Goal: Task Accomplishment & Management: Use online tool/utility

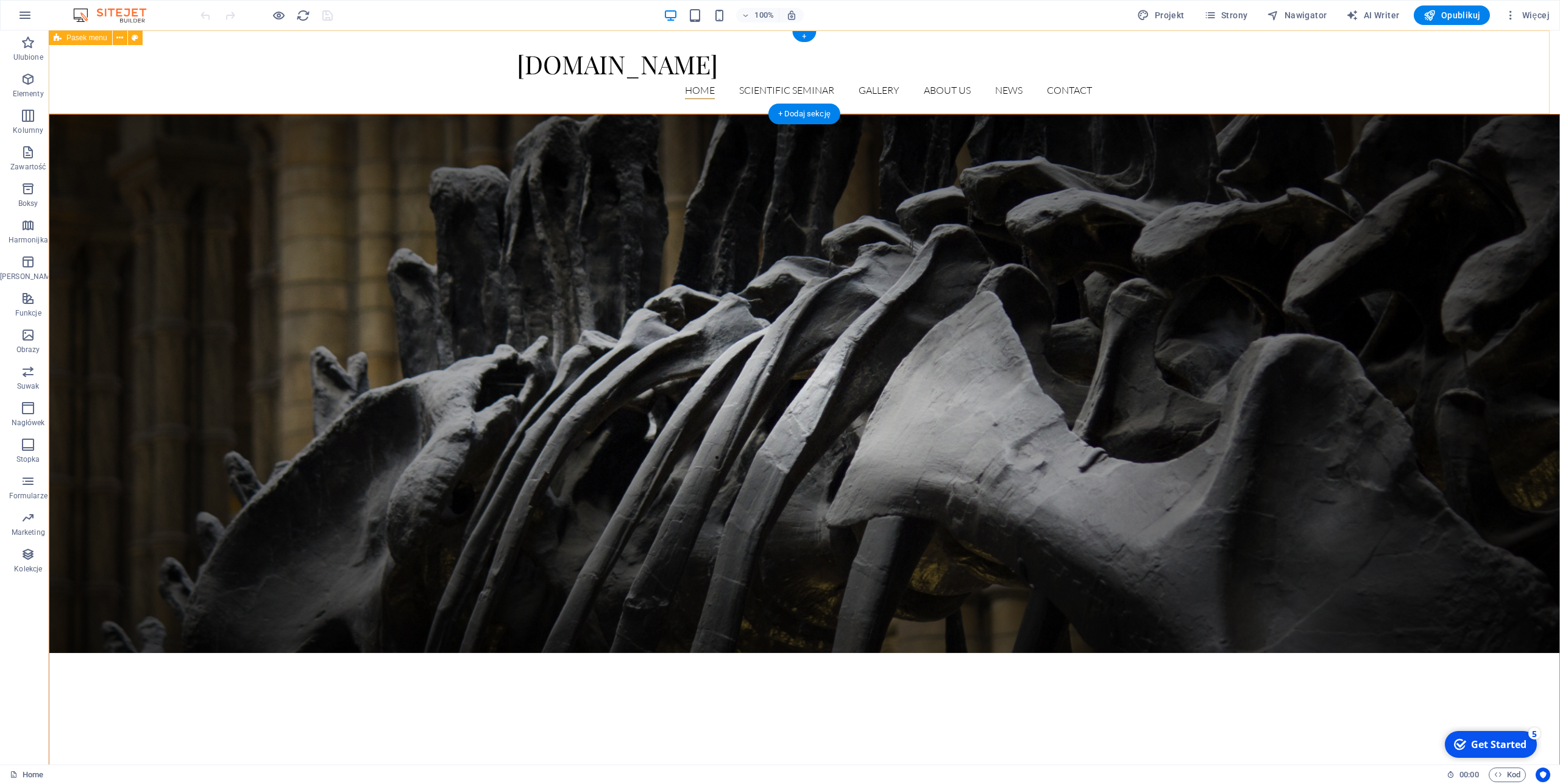
click at [365, 67] on div "[DOMAIN_NAME] Home Scientific Seminar Detail view Gallery About us News Contact" at bounding box center [804, 72] width 1511 height 84
click at [21, 85] on icon "button" at bounding box center [28, 79] width 14 height 14
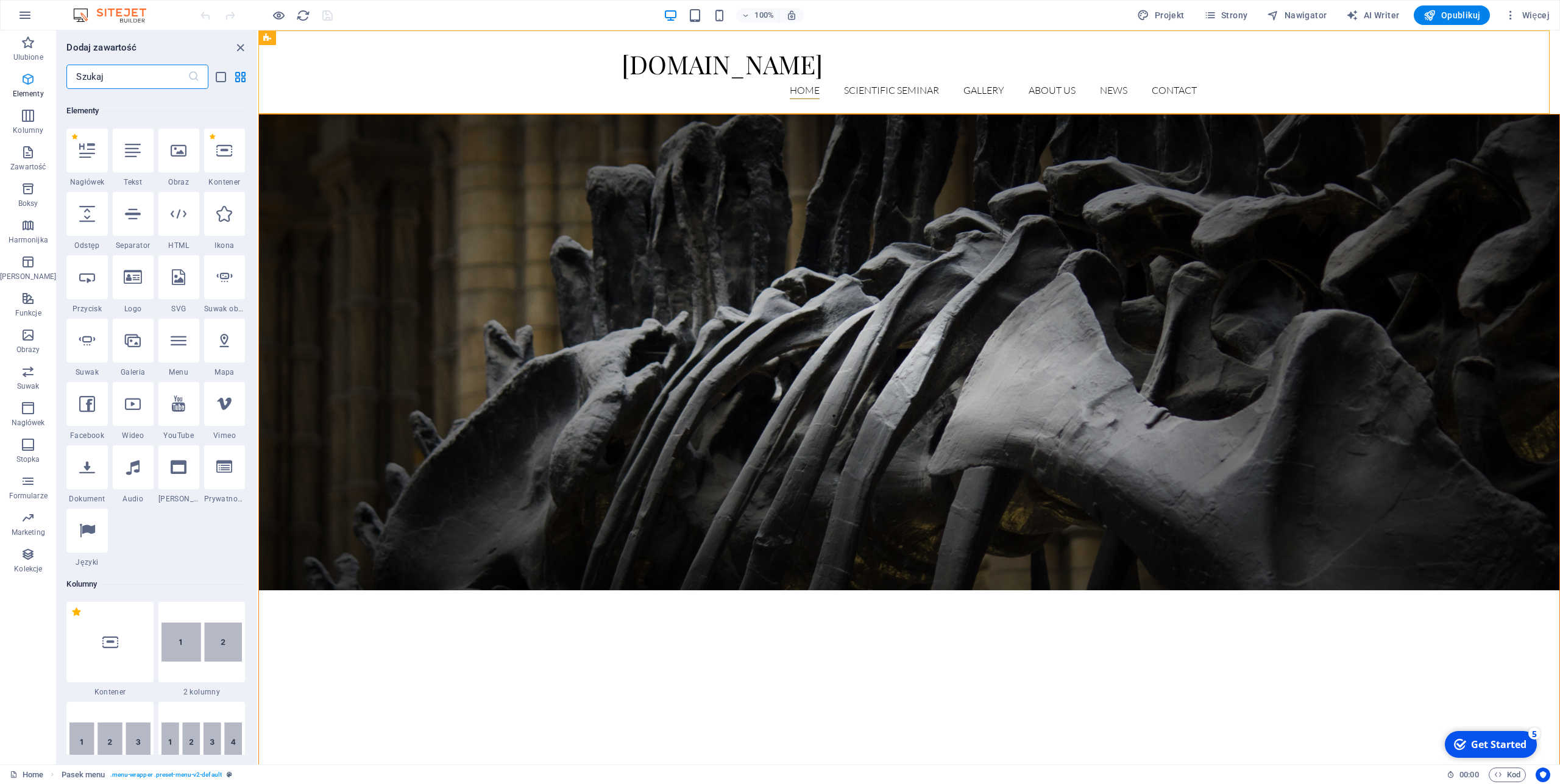
scroll to position [129, 0]
click at [125, 275] on icon at bounding box center [132, 272] width 18 height 16
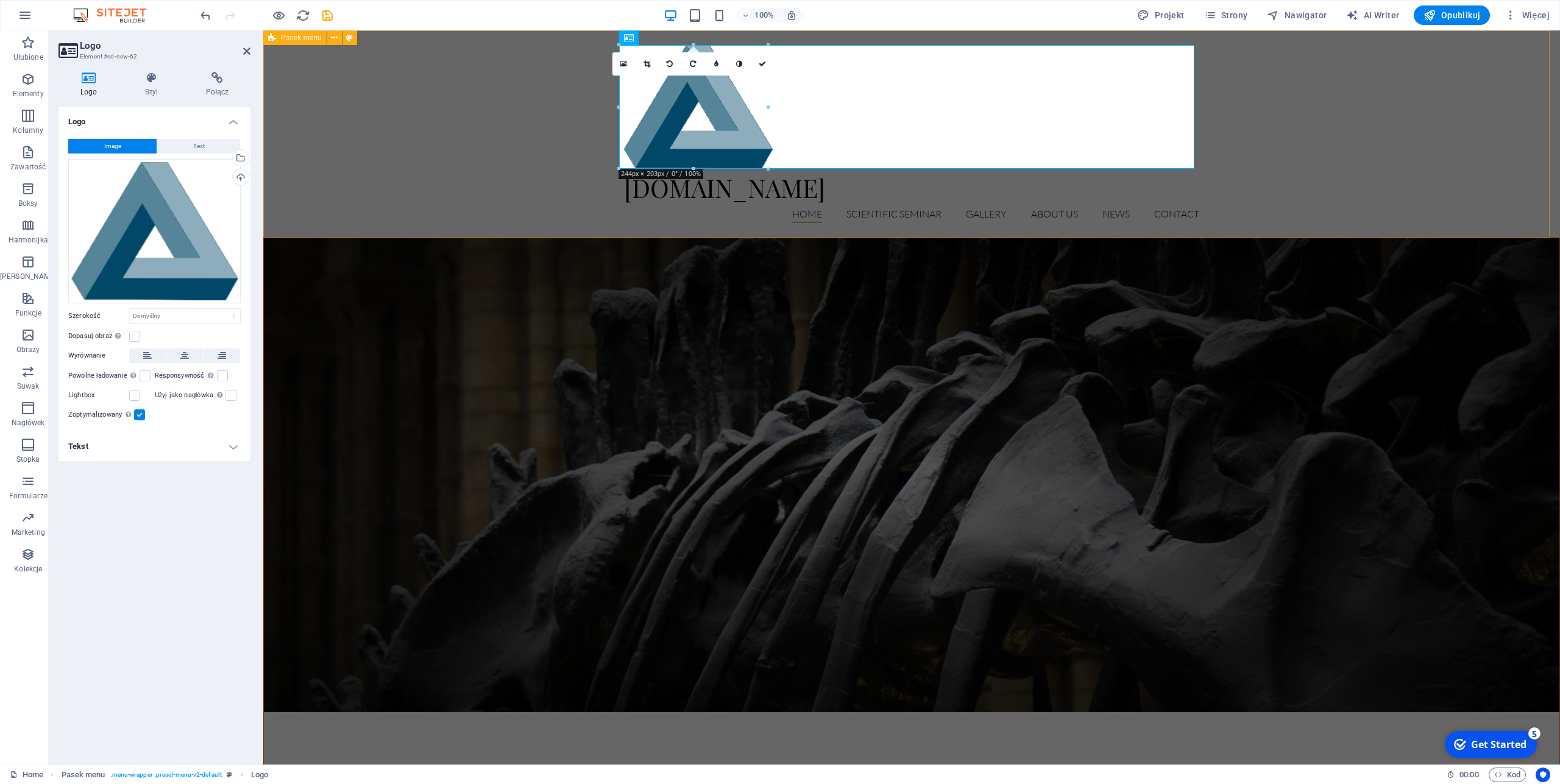
click at [720, 223] on div "[DOMAIN_NAME] Home Scientific Seminar Detail view Gallery About us News Contact" at bounding box center [912, 134] width 1297 height 207
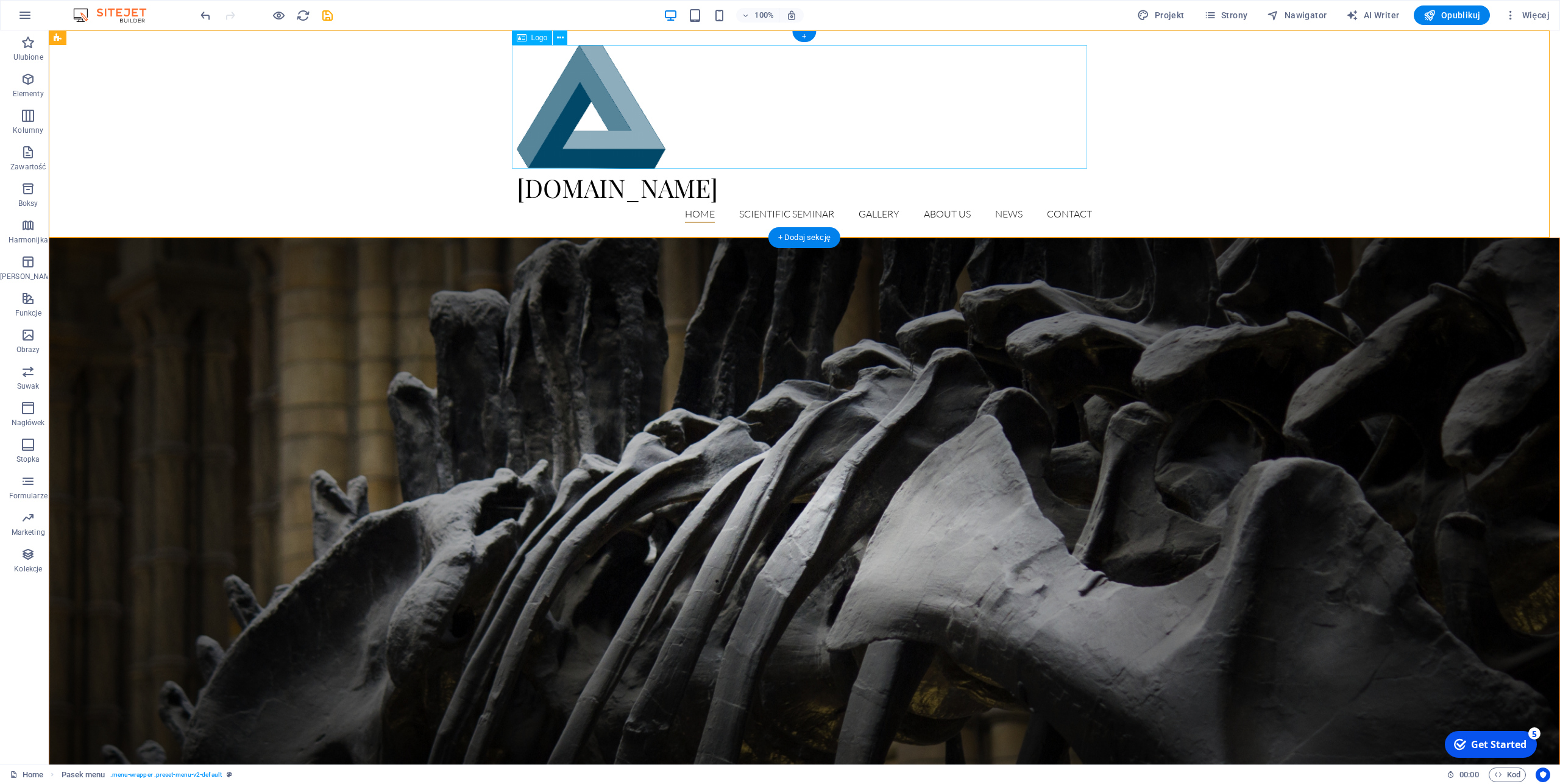
click at [622, 123] on div at bounding box center [804, 107] width 575 height 124
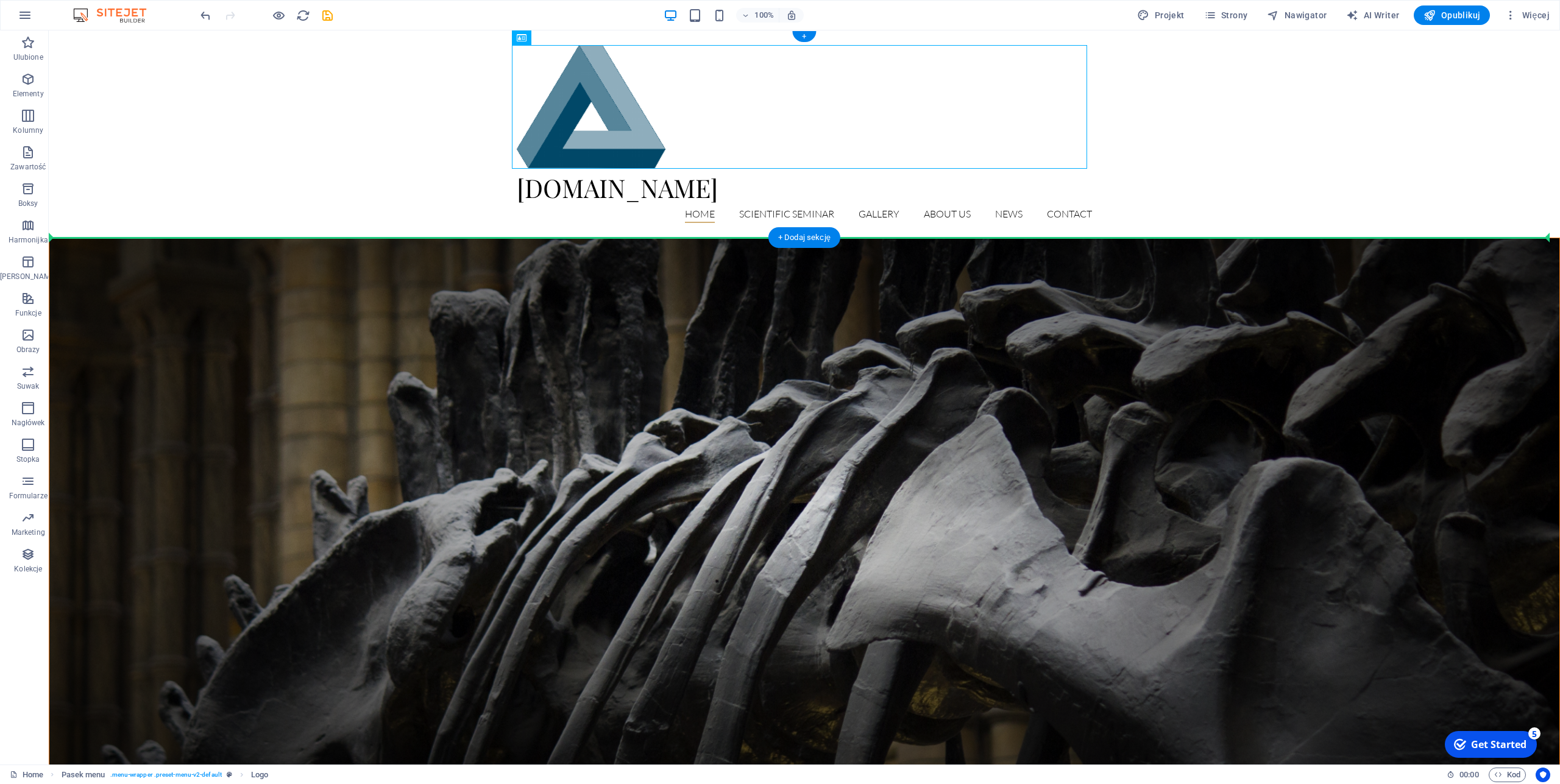
drag, startPoint x: 596, startPoint y: 91, endPoint x: 374, endPoint y: 191, distance: 243.5
click at [374, 191] on div "[DOMAIN_NAME] Home Scientific Seminar Detail view Gallery About us News Contact" at bounding box center [804, 134] width 1511 height 207
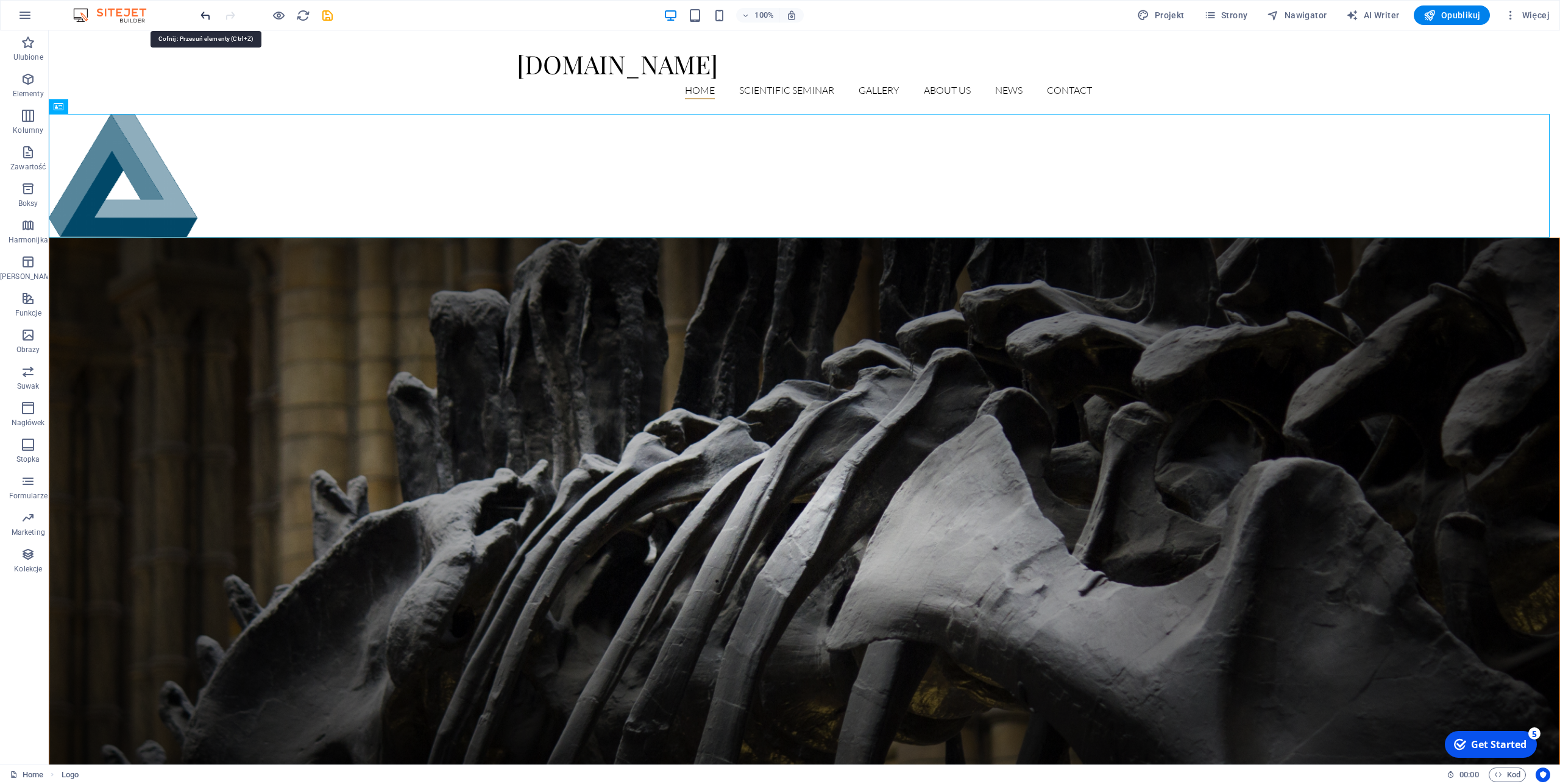
click at [202, 18] on icon "undo" at bounding box center [206, 15] width 14 height 14
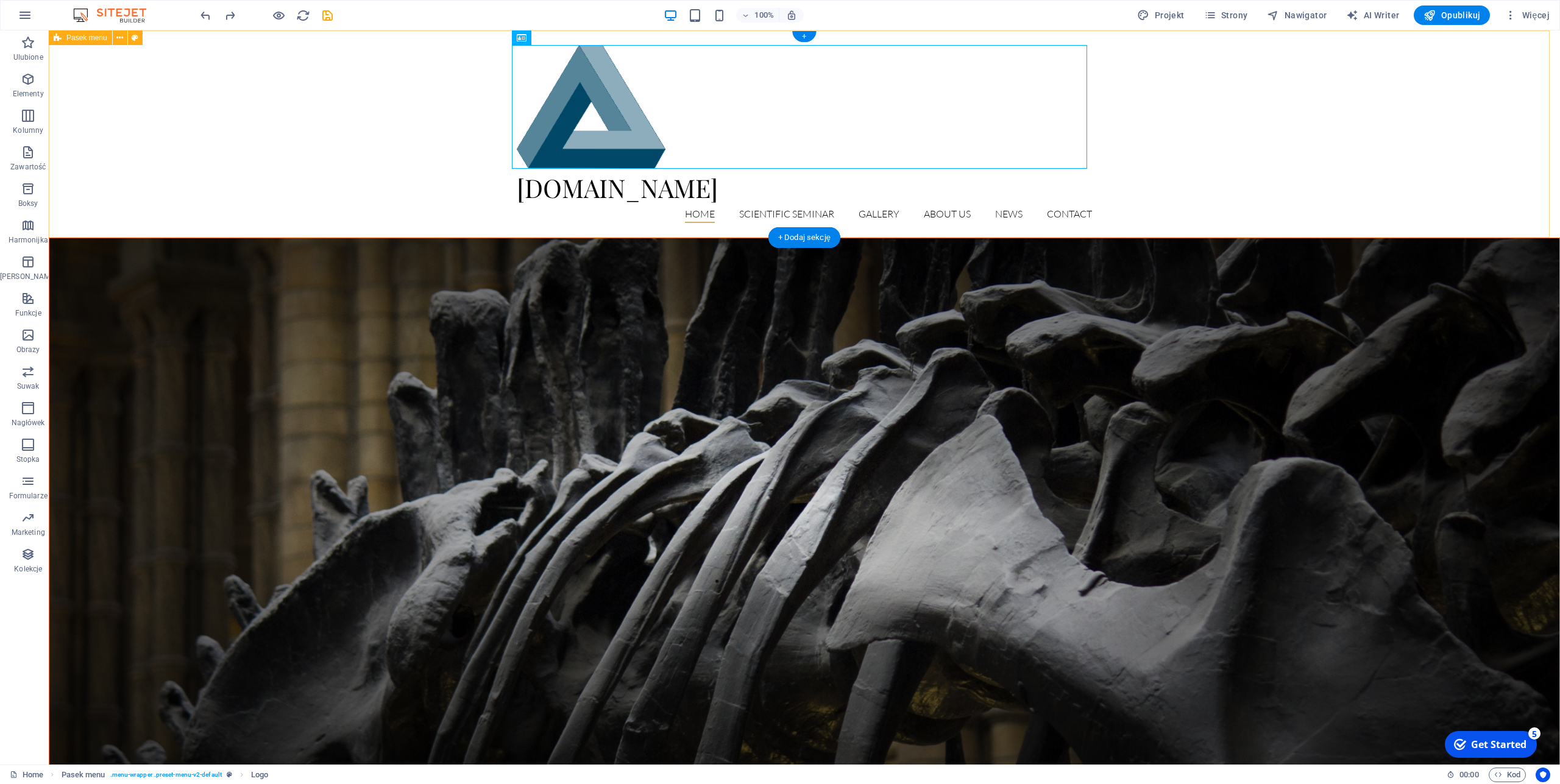
click at [1165, 179] on div "[DOMAIN_NAME] Home Scientific Seminar Detail view Gallery About us News Contact" at bounding box center [804, 134] width 1511 height 207
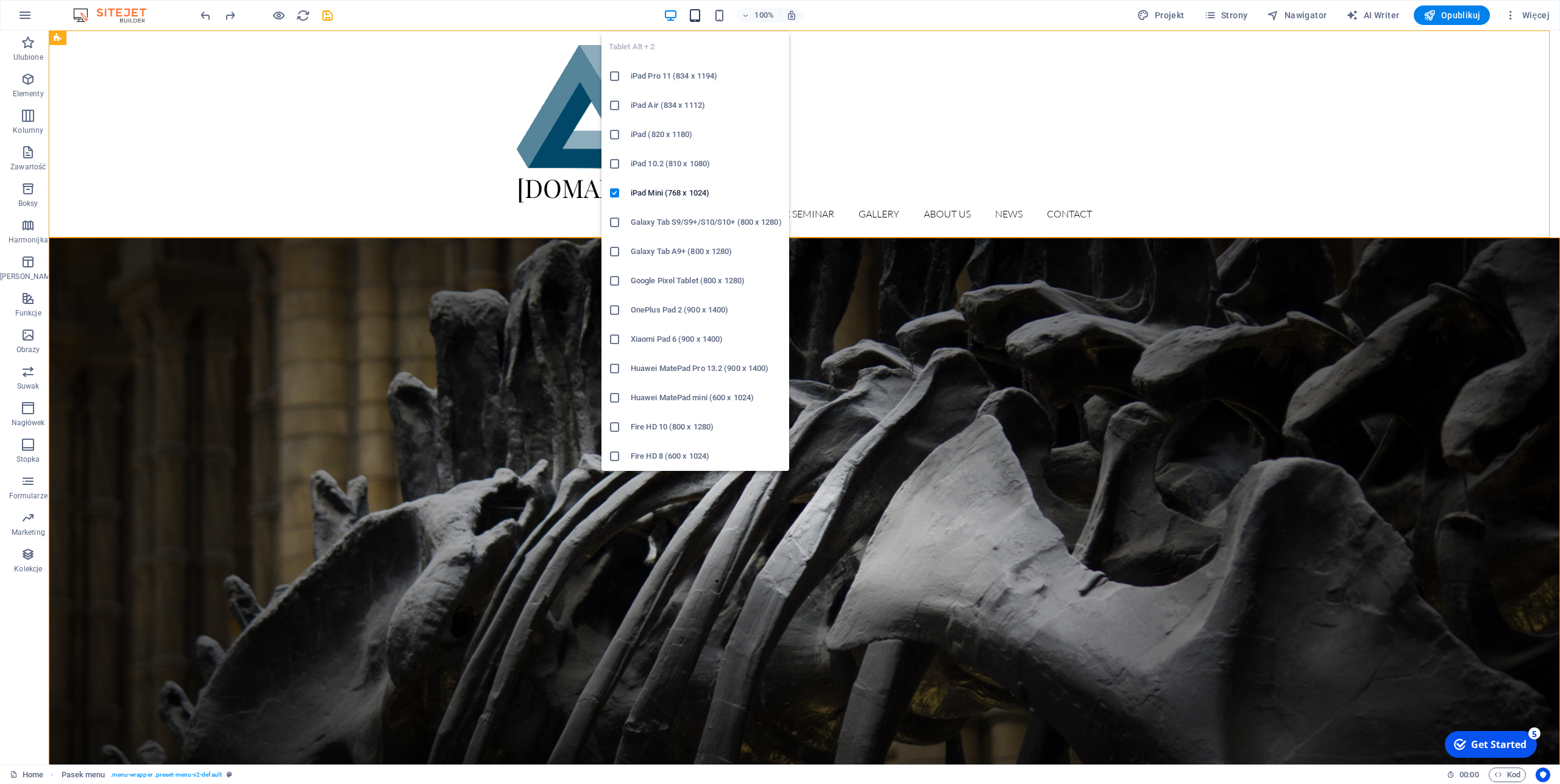
click at [696, 11] on icon "button" at bounding box center [695, 15] width 14 height 14
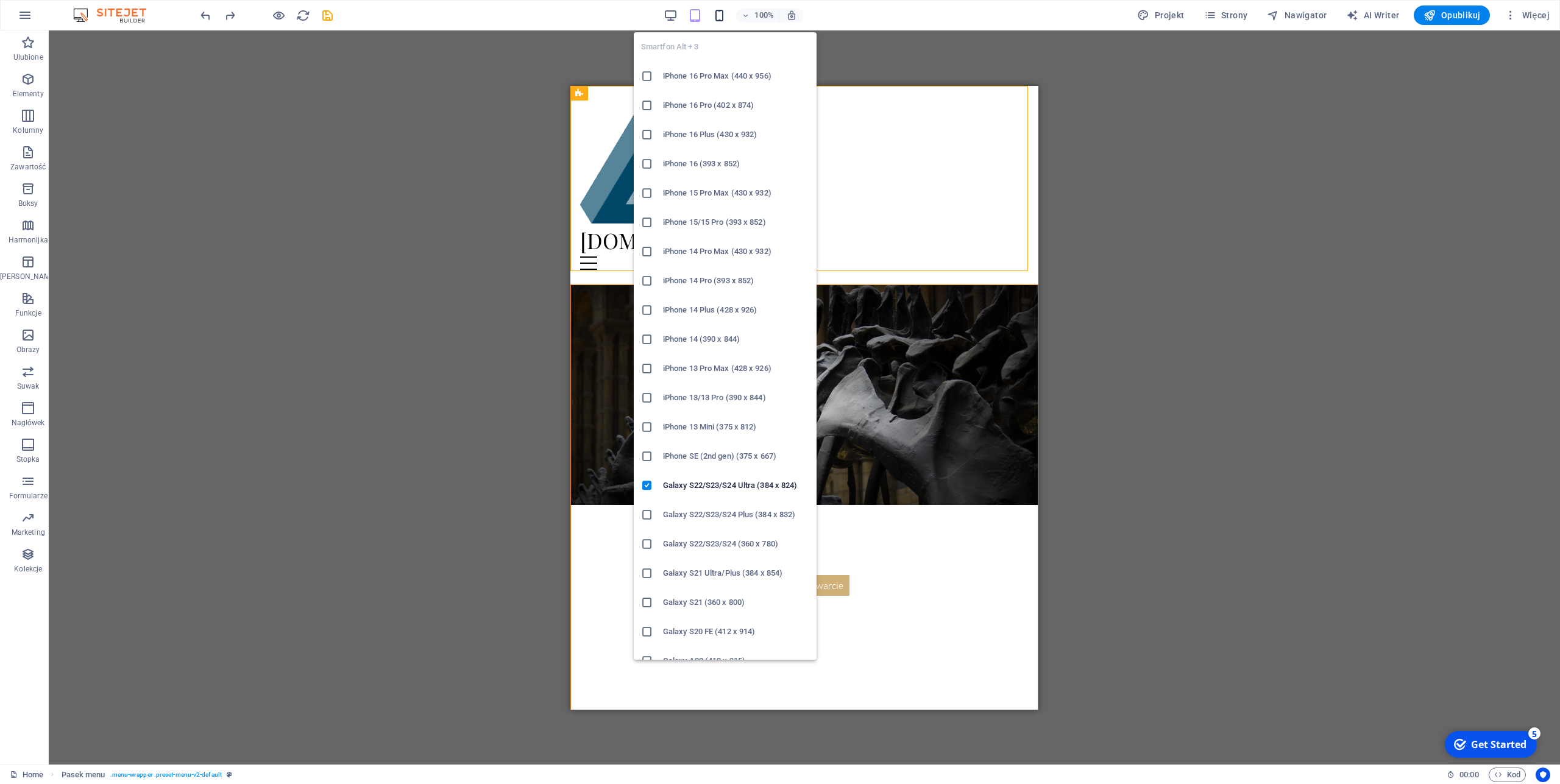
click at [721, 16] on icon "button" at bounding box center [720, 15] width 14 height 14
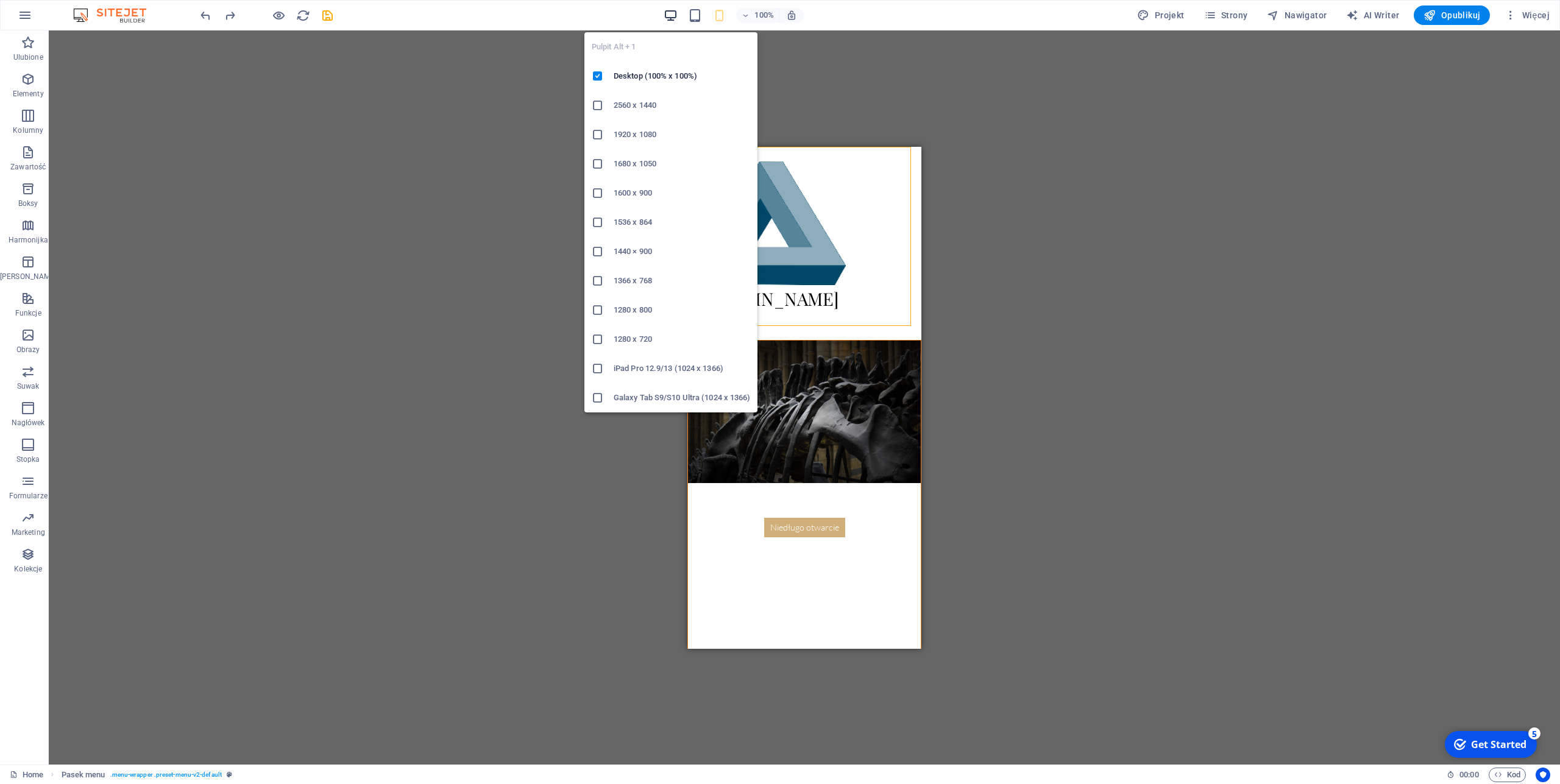
click at [670, 15] on icon "button" at bounding box center [670, 15] width 14 height 14
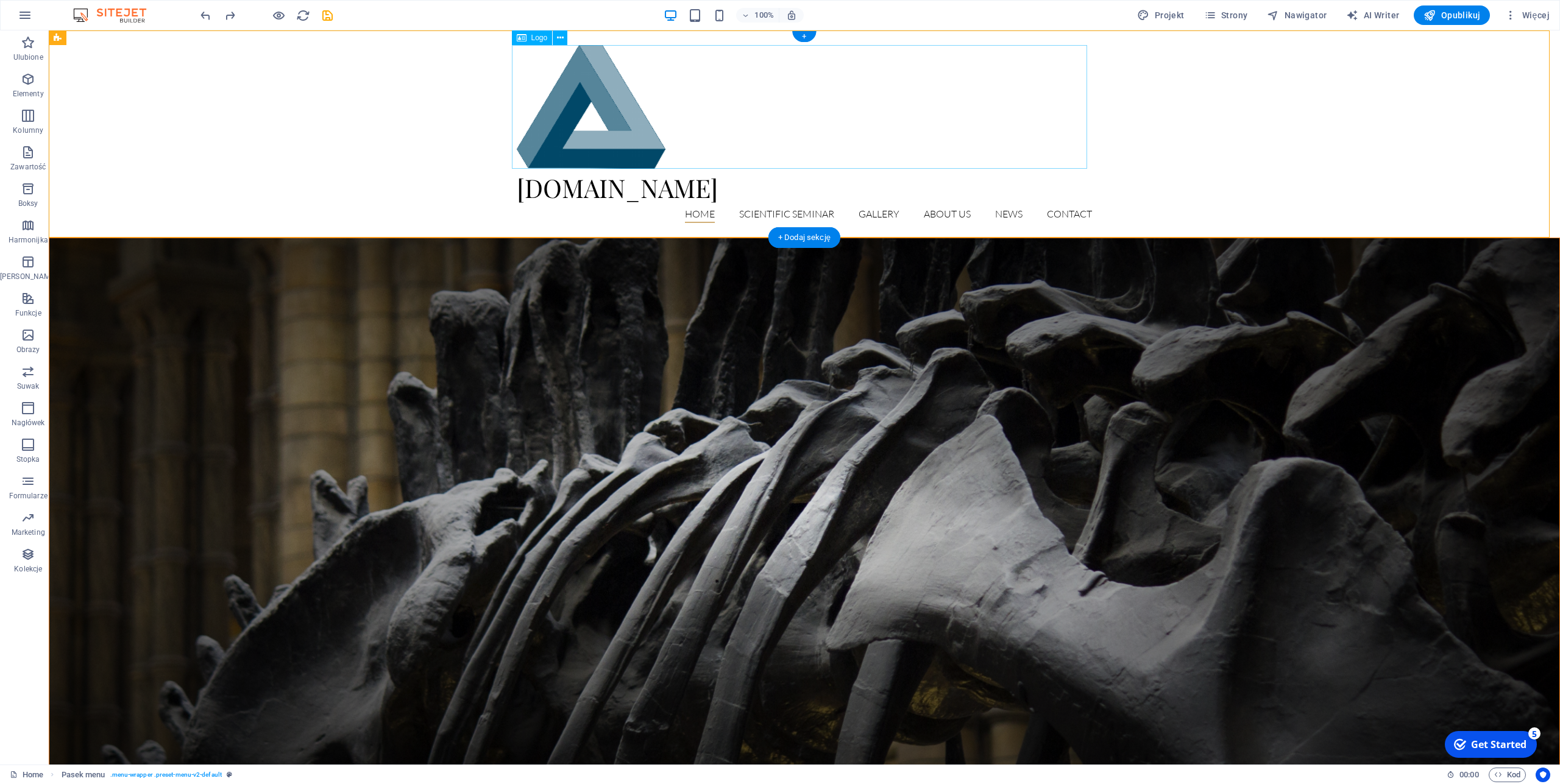
click at [569, 81] on div at bounding box center [804, 107] width 575 height 124
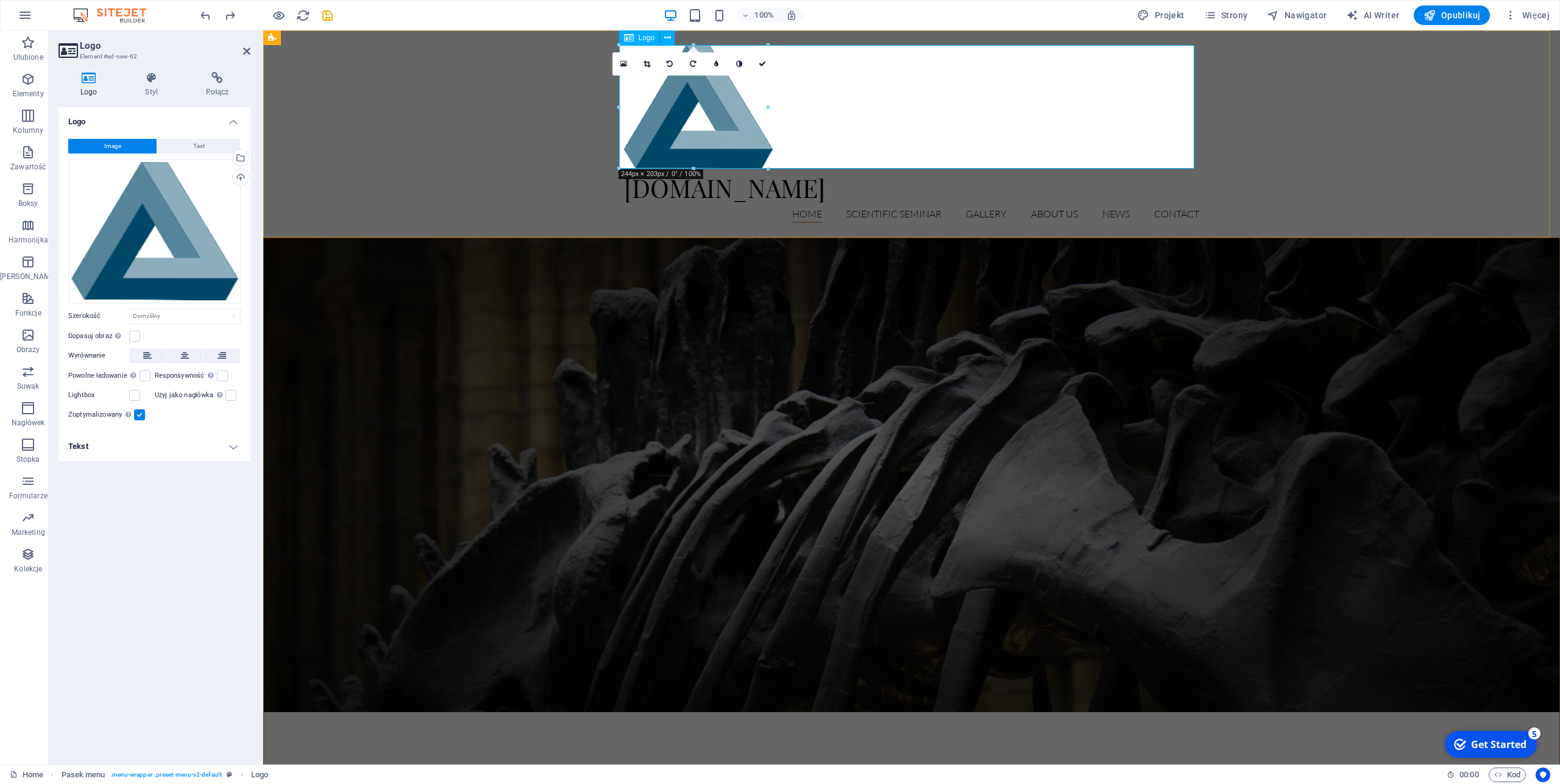
click at [1149, 69] on div at bounding box center [912, 107] width 575 height 124
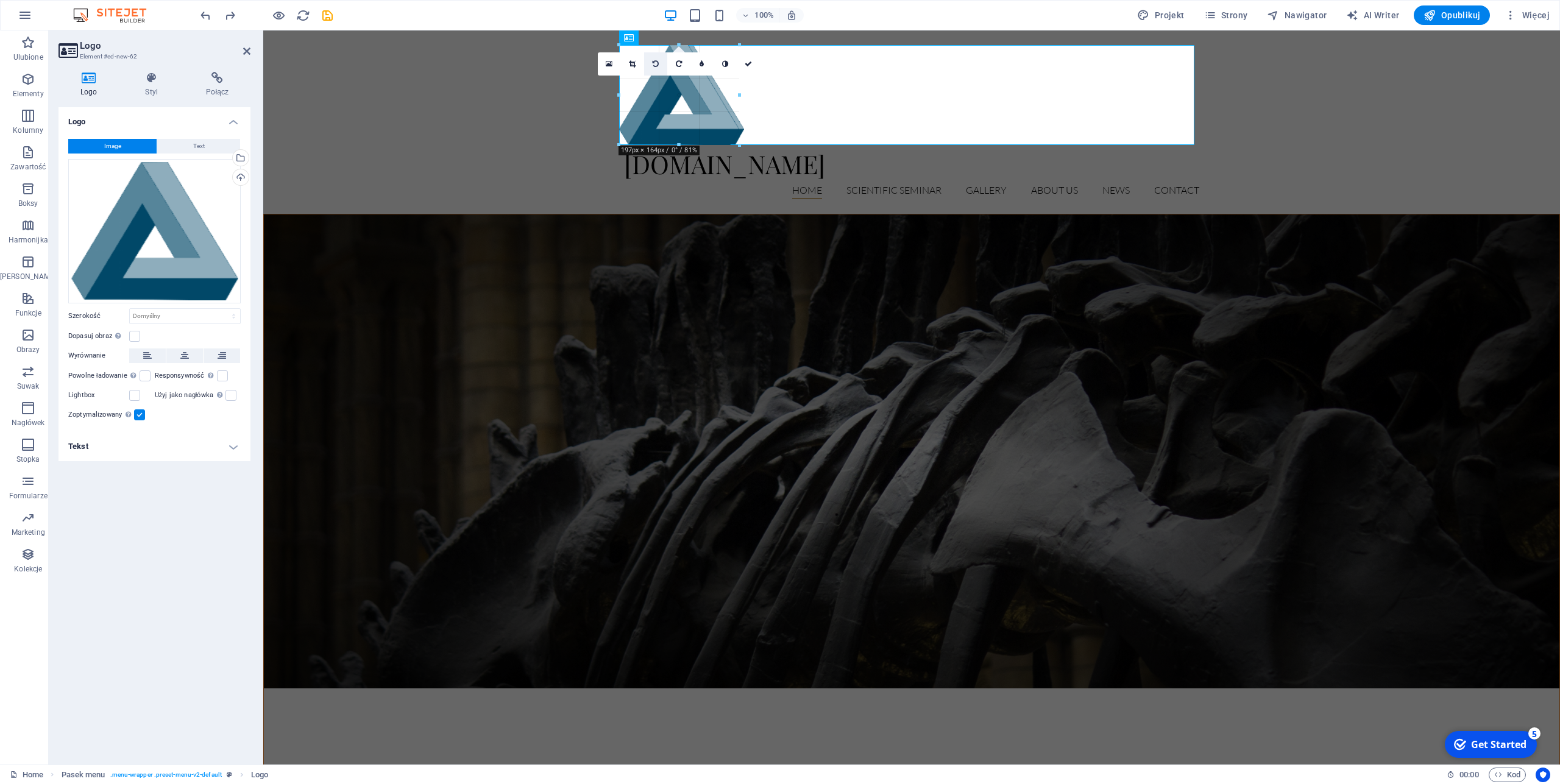
drag, startPoint x: 617, startPoint y: 43, endPoint x: 650, endPoint y: 73, distance: 44.6
type input "197"
select select "px"
click at [1290, 140] on div "[DOMAIN_NAME] Home Scientific Seminar Detail view Gallery About us News Contact" at bounding box center [912, 122] width 1297 height 184
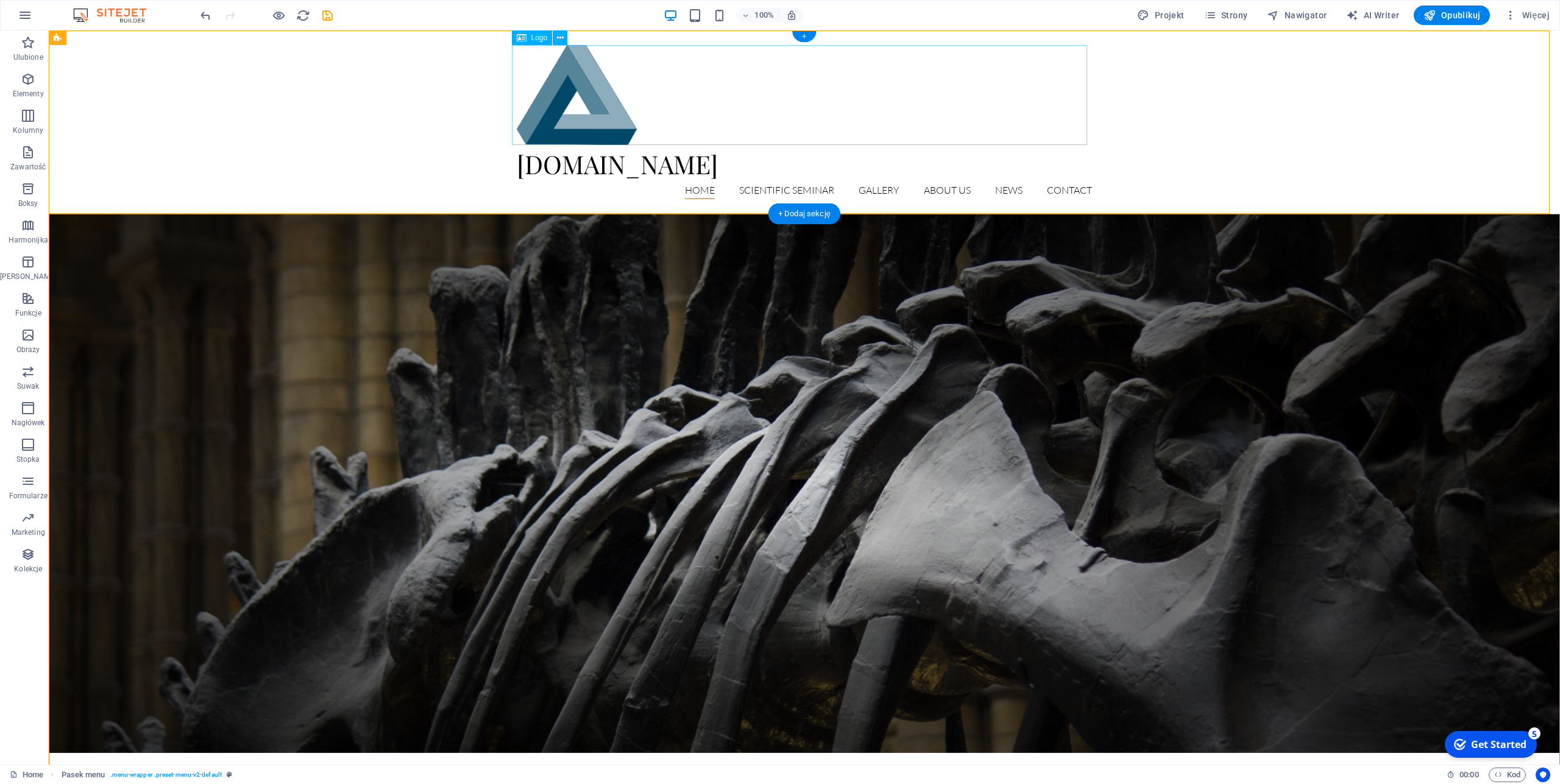
click at [608, 102] on div at bounding box center [804, 94] width 575 height 100
click at [551, 85] on div at bounding box center [804, 94] width 575 height 100
select select "px"
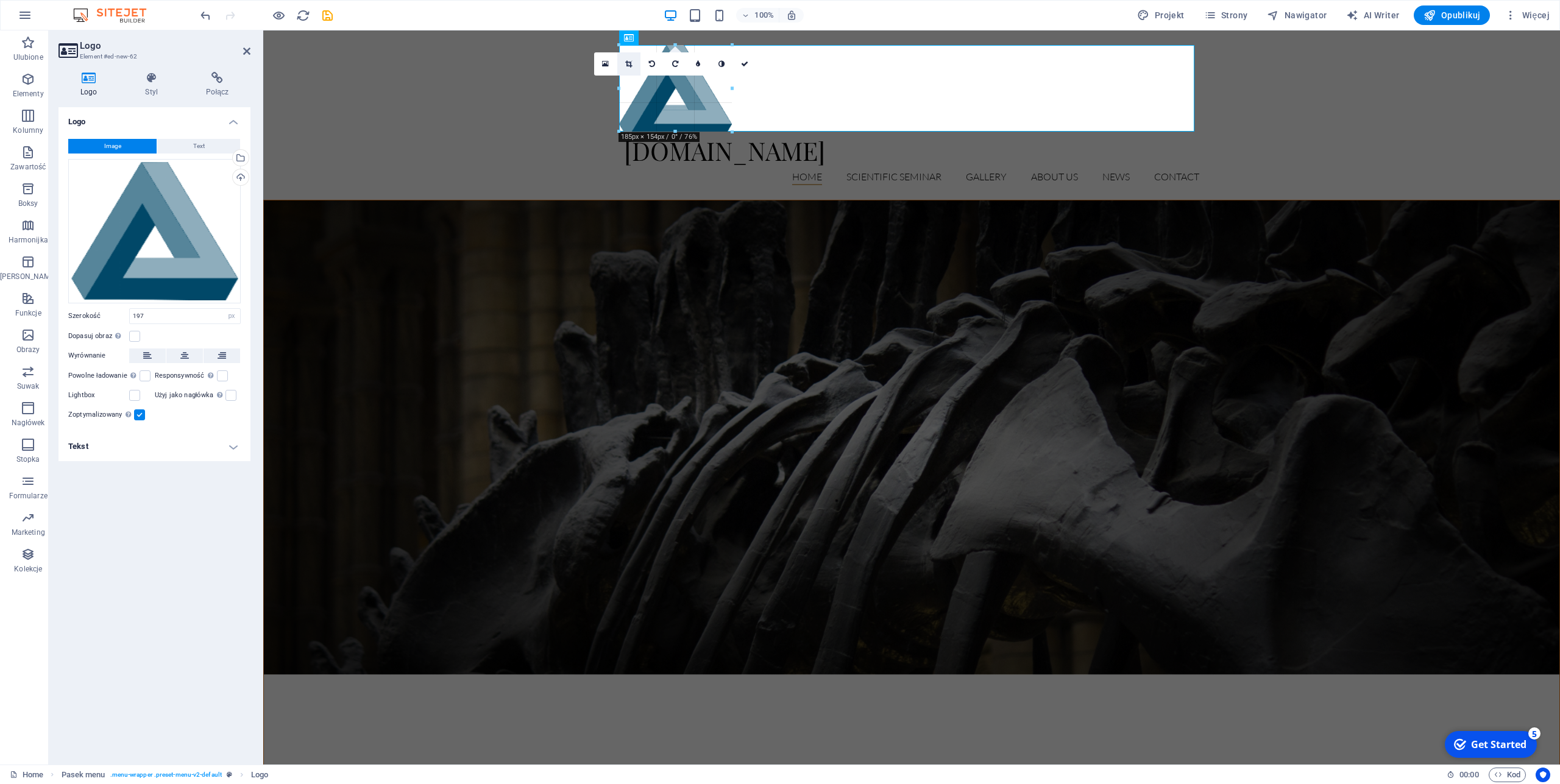
drag, startPoint x: 621, startPoint y: 45, endPoint x: 637, endPoint y: 62, distance: 23.3
type input "170"
click at [1357, 150] on div "[DOMAIN_NAME] Home Scientific Seminar Detail view Gallery About us News Contact" at bounding box center [912, 115] width 1297 height 169
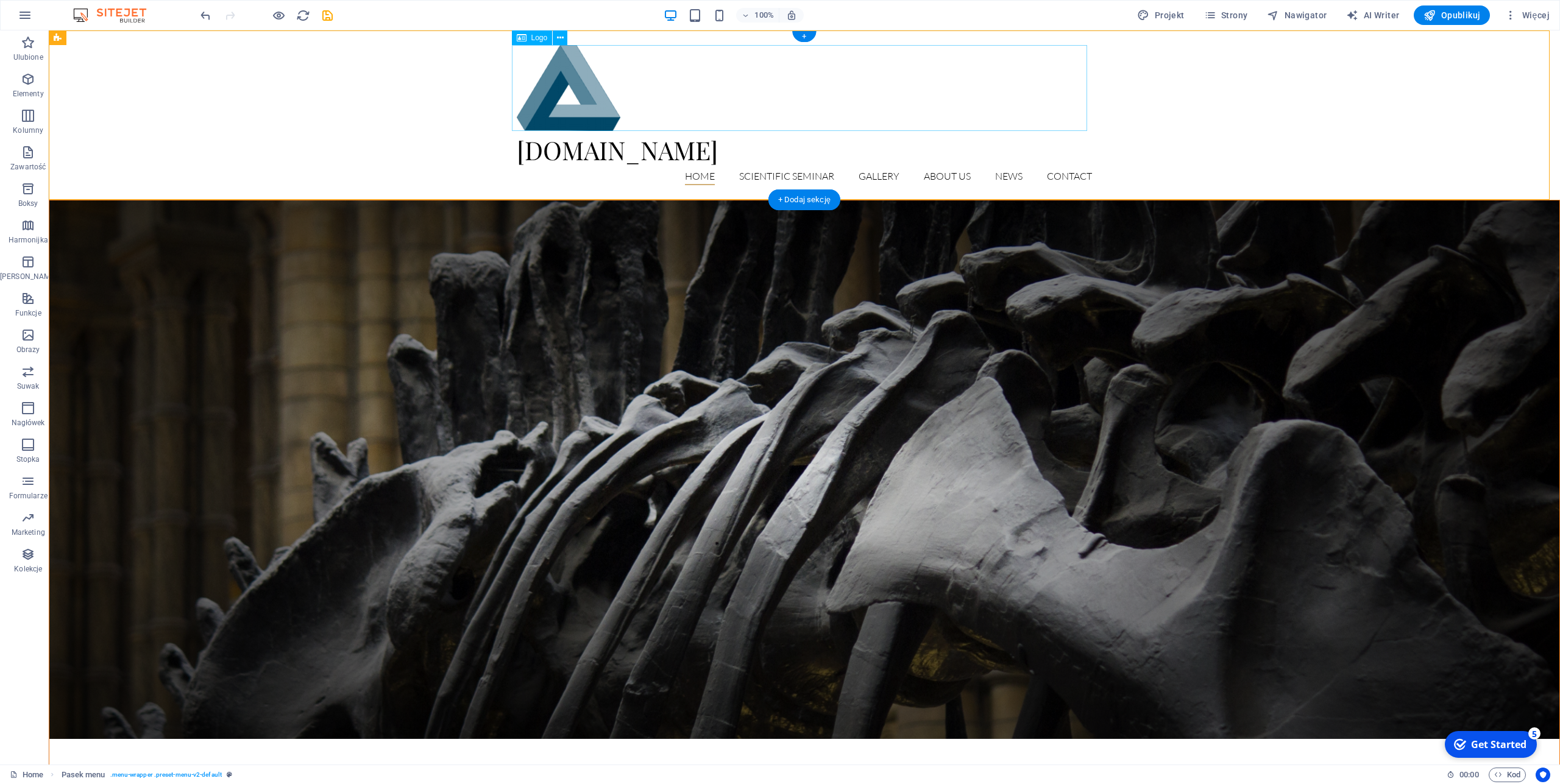
click at [566, 114] on div at bounding box center [804, 88] width 575 height 86
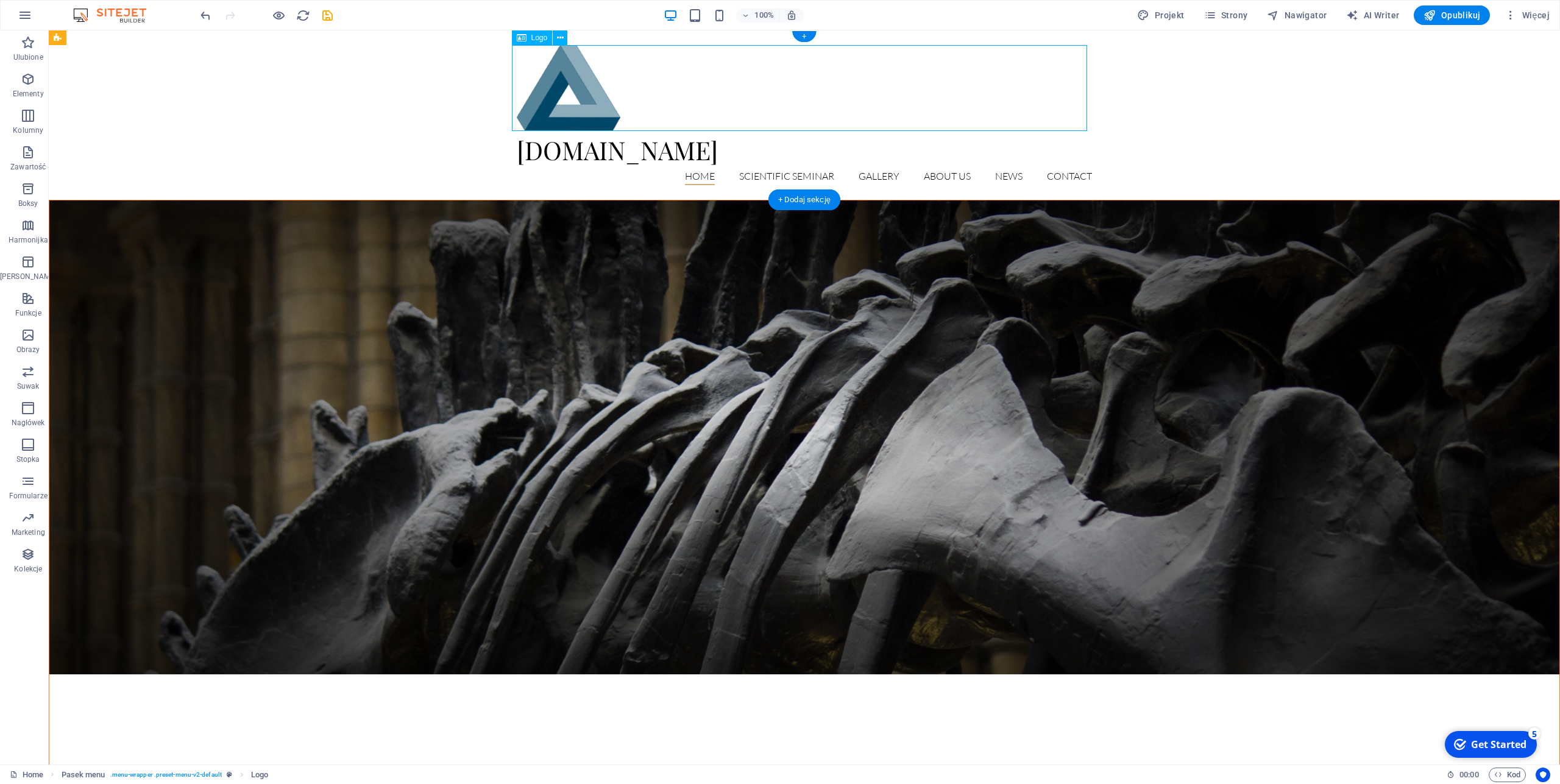
select select "px"
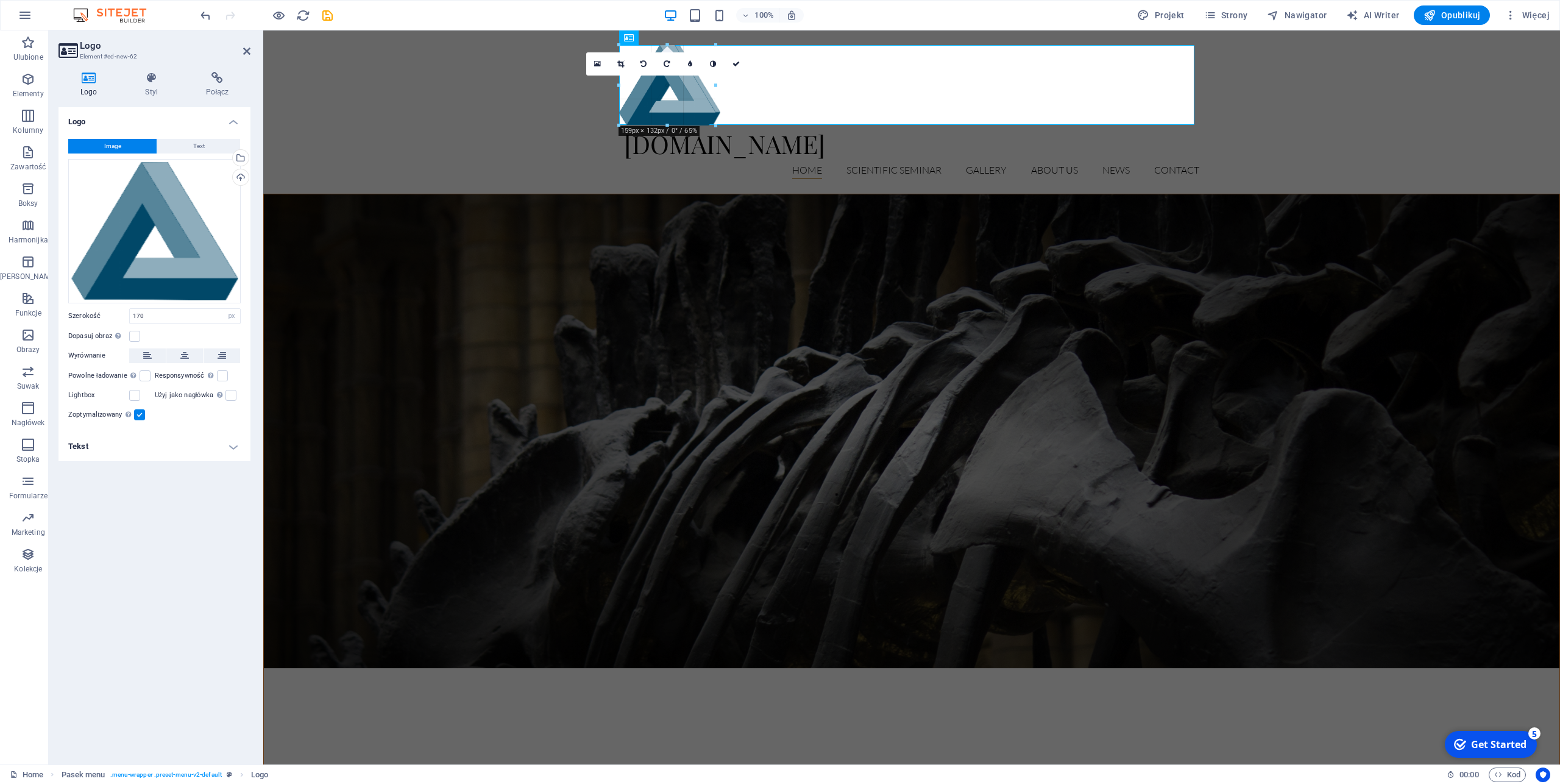
drag, startPoint x: 617, startPoint y: 44, endPoint x: 508, endPoint y: 49, distance: 109.1
type input "158"
click at [1229, 145] on div "[DOMAIN_NAME] Home Scientific Seminar Detail view Gallery About us News Contact" at bounding box center [912, 112] width 1297 height 164
select select "header"
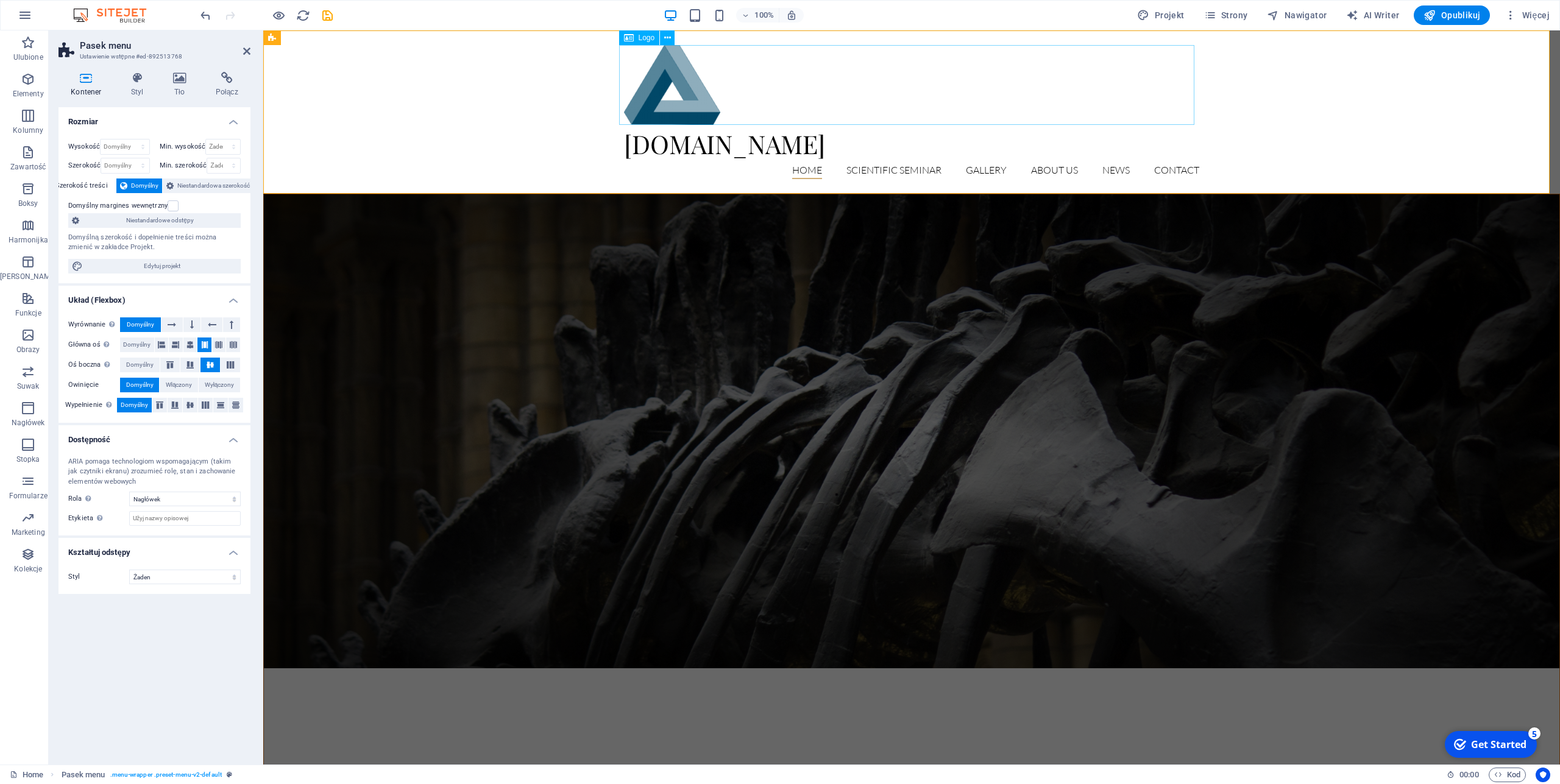
click at [651, 96] on div at bounding box center [912, 85] width 575 height 80
click at [639, 60] on div at bounding box center [912, 85] width 575 height 80
select select "px"
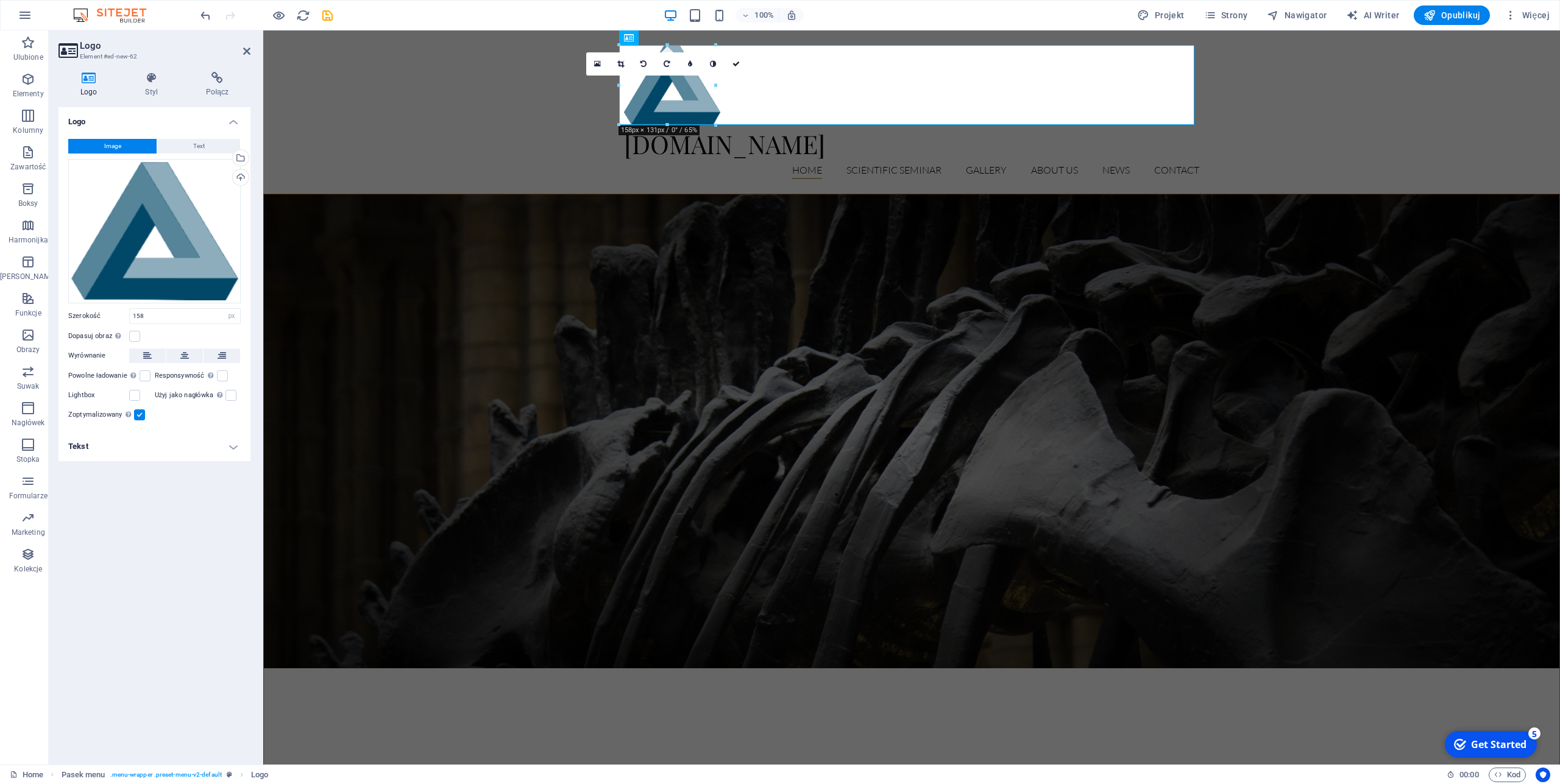
click at [639, 60] on link at bounding box center [644, 64] width 23 height 23
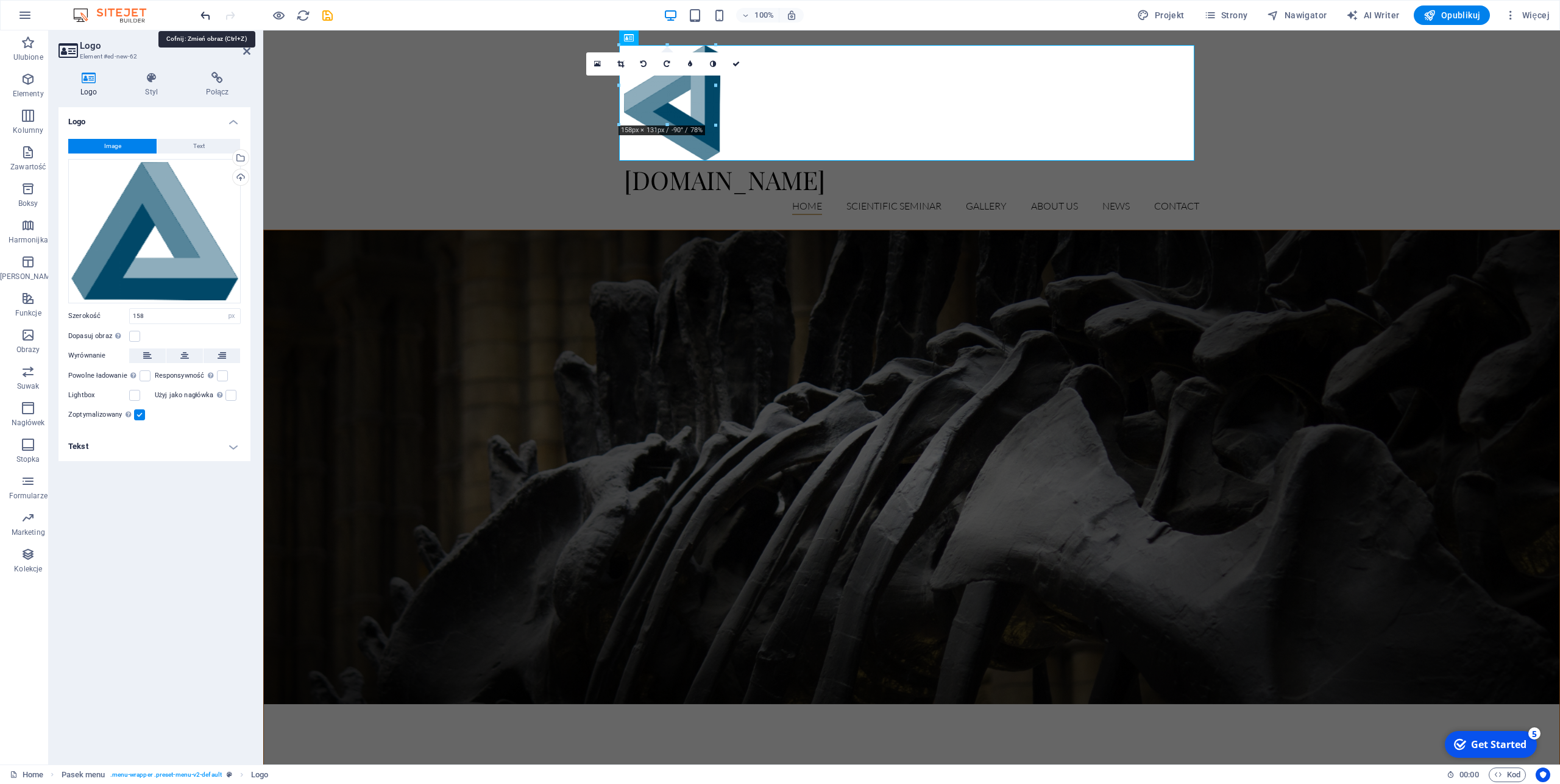
click at [205, 14] on icon "undo" at bounding box center [206, 15] width 14 height 14
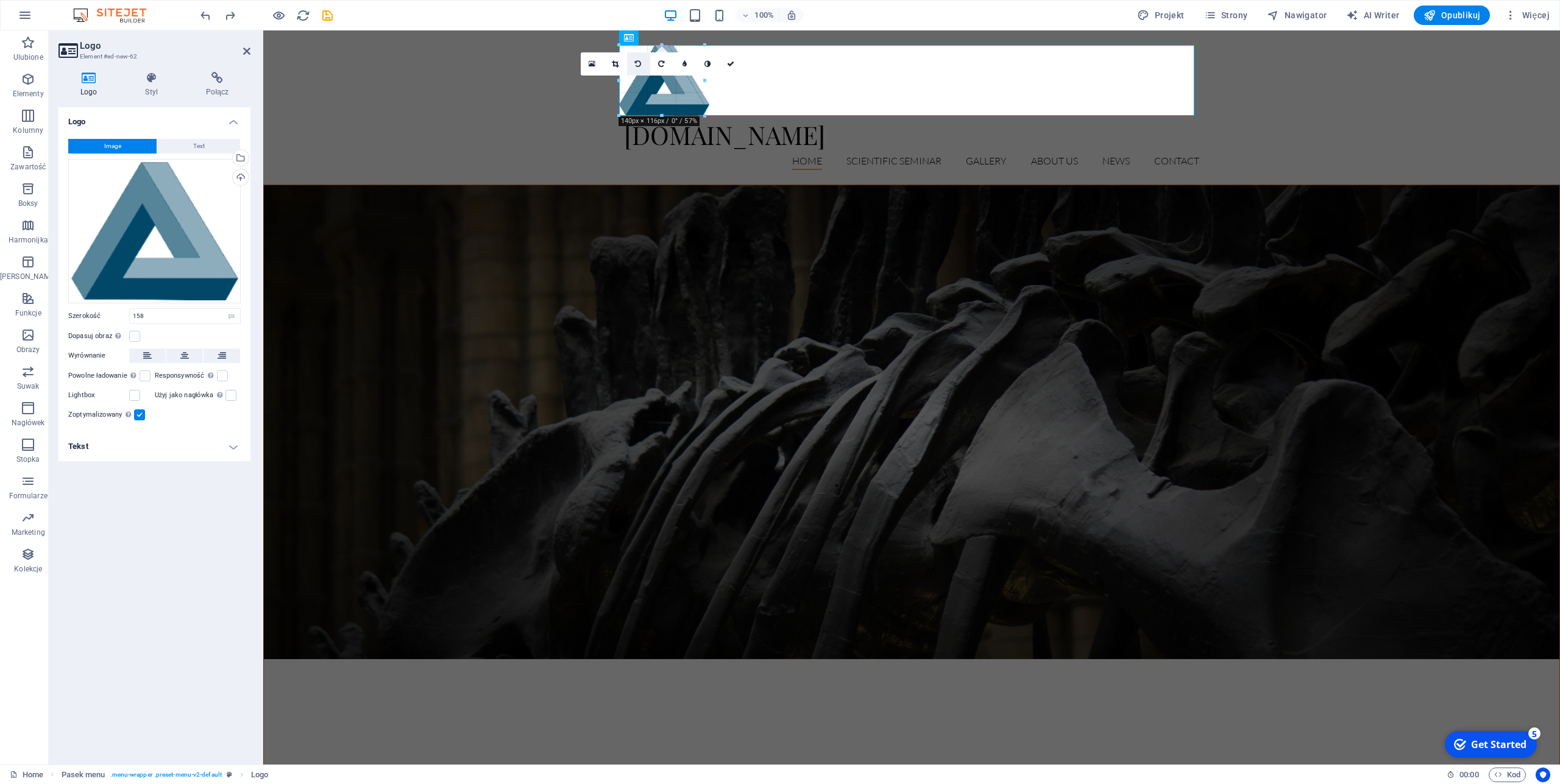
drag, startPoint x: 618, startPoint y: 44, endPoint x: 633, endPoint y: 57, distance: 19.8
type input "140"
click at [1282, 151] on div "[DOMAIN_NAME] Home Scientific Seminar Detail view Gallery About us News Contact" at bounding box center [912, 108] width 1297 height 154
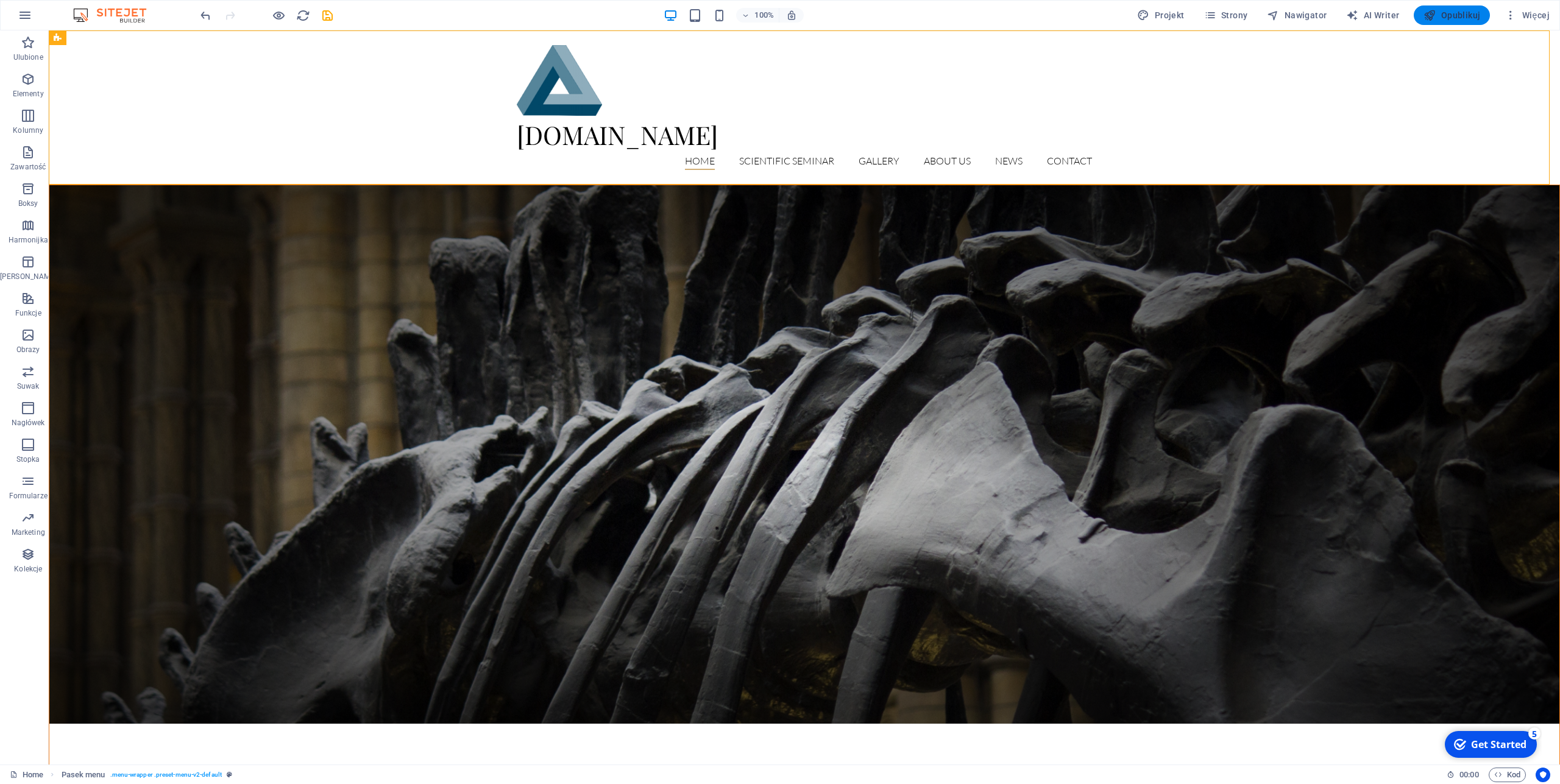
click at [1460, 16] on span "Opublikuj" at bounding box center [1452, 15] width 57 height 12
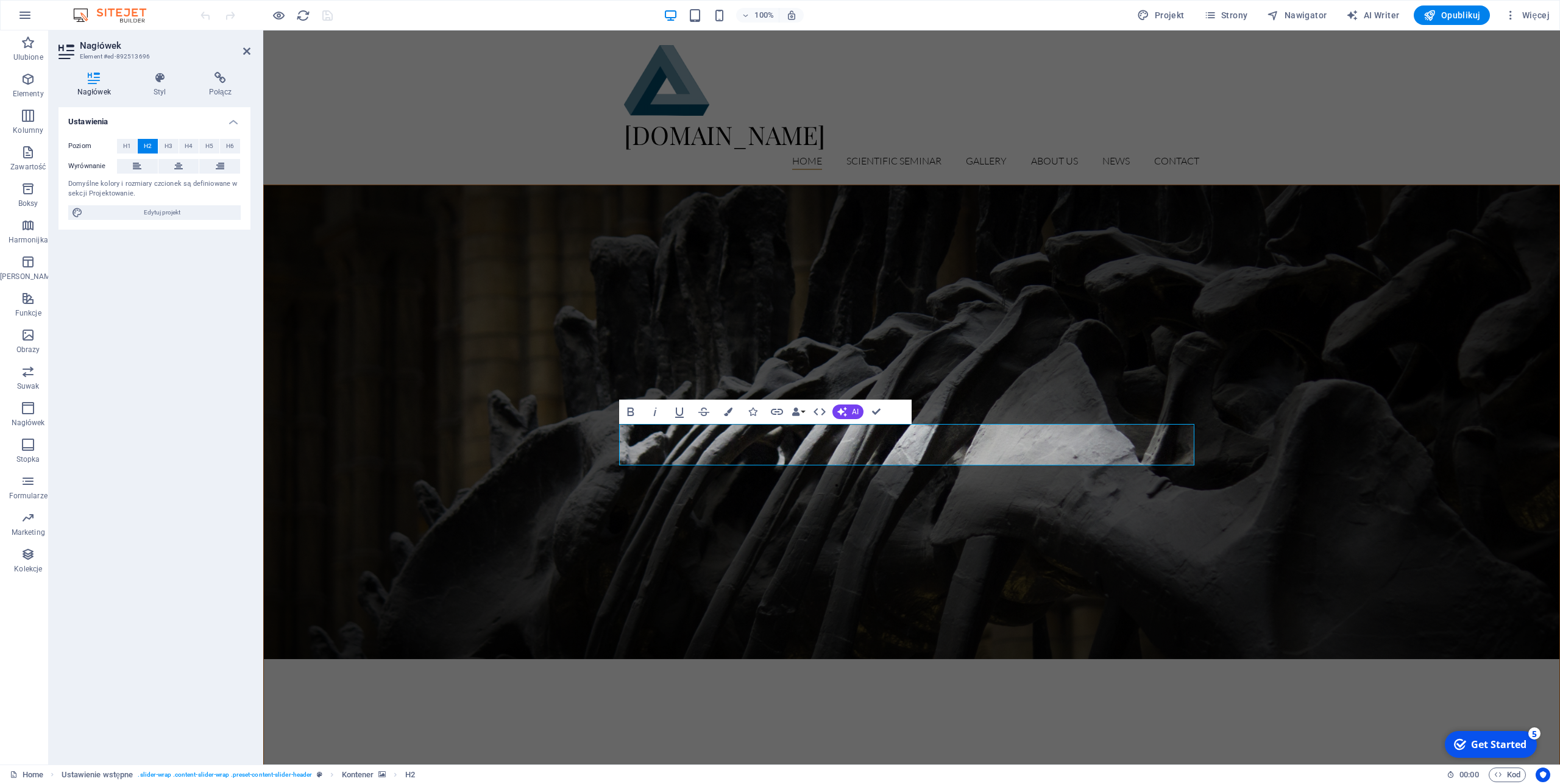
click at [525, 235] on figure at bounding box center [911, 422] width 1295 height 474
click at [604, 95] on div "[DOMAIN_NAME] Home Scientific Seminar Detail view Gallery About us News Contact" at bounding box center [912, 108] width 1297 height 154
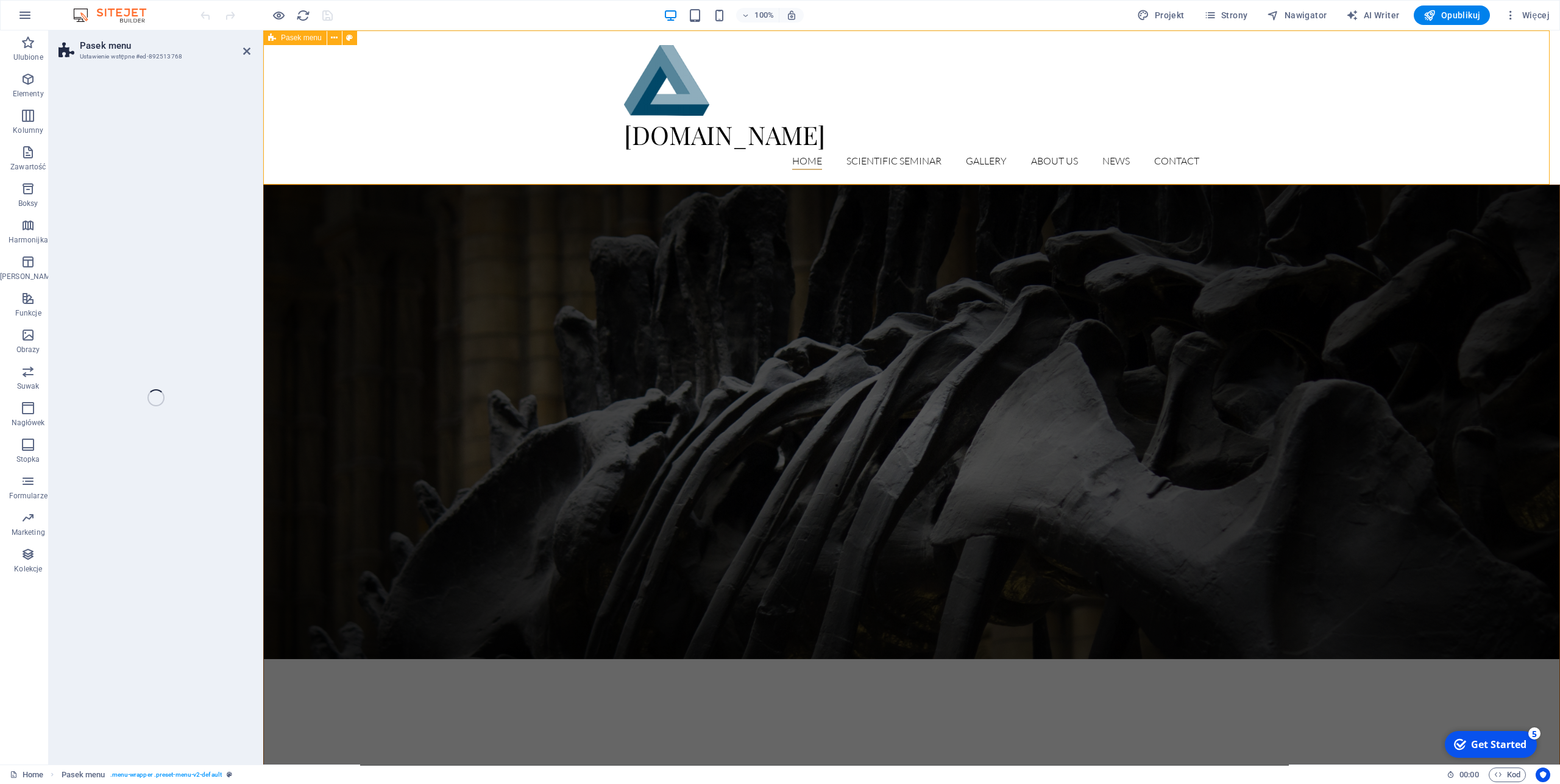
select select "header"
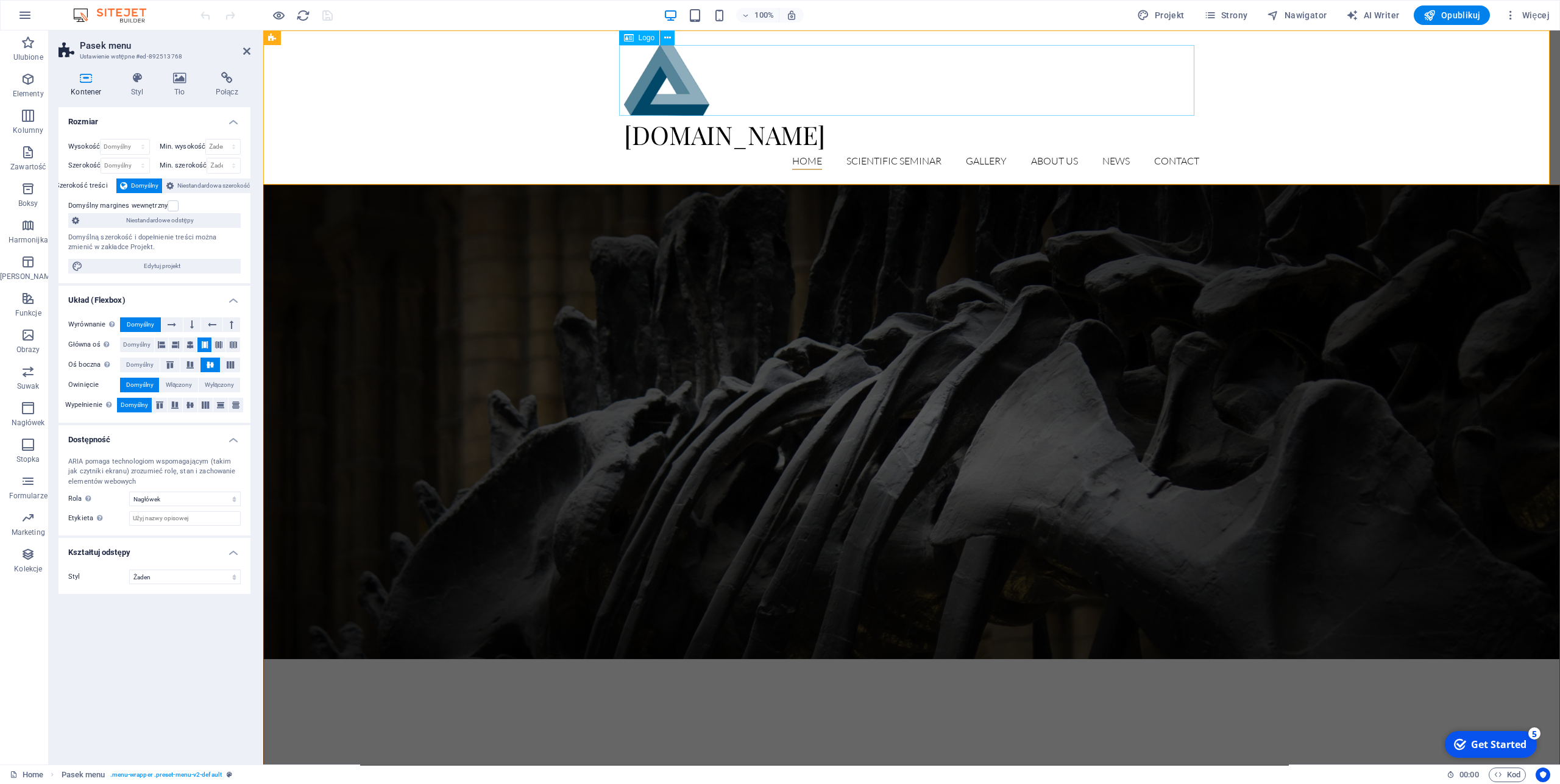
click at [676, 95] on div at bounding box center [912, 80] width 575 height 70
select select "px"
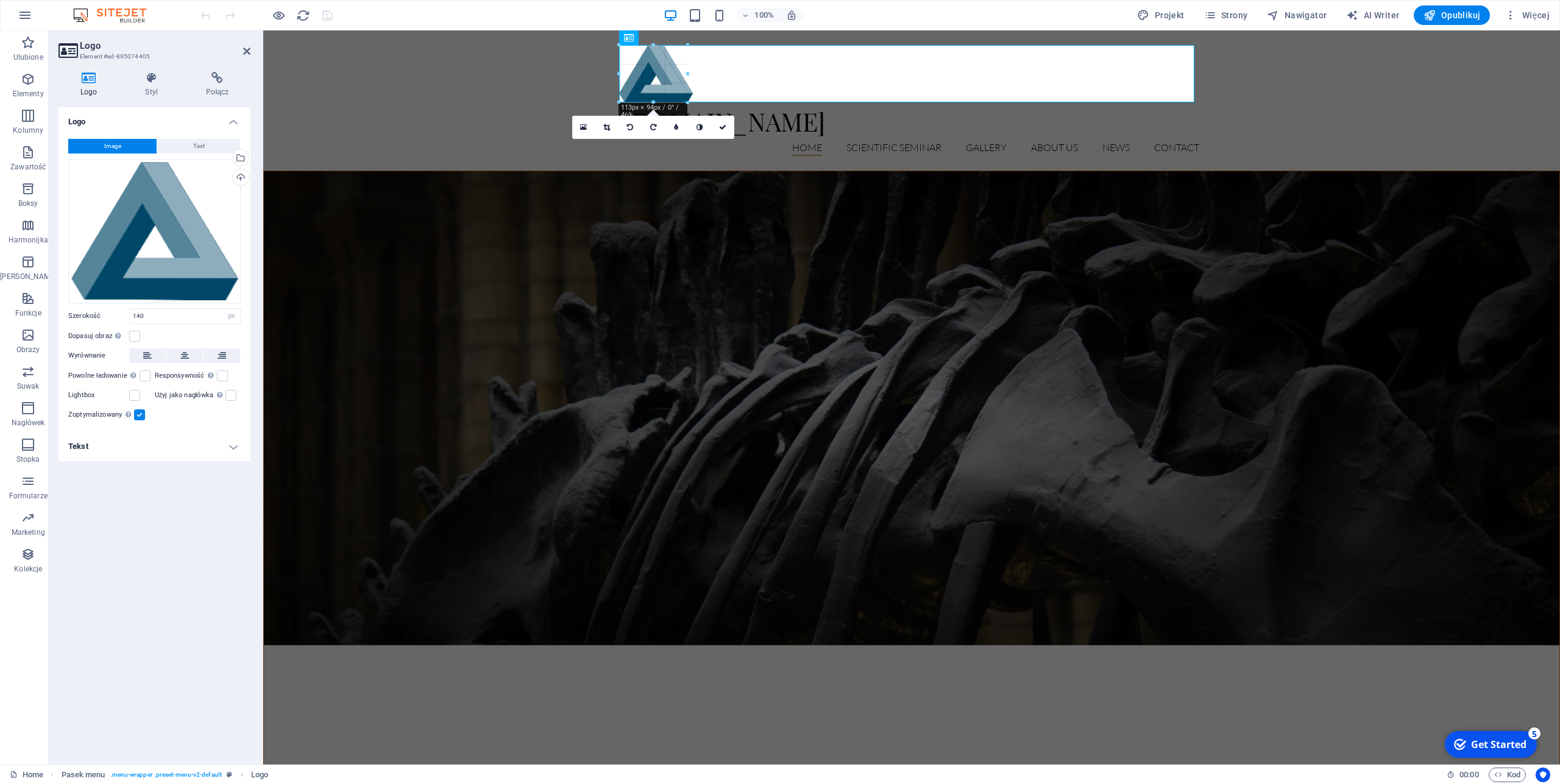
drag, startPoint x: 618, startPoint y: 44, endPoint x: 642, endPoint y: 61, distance: 29.4
type input "113"
click at [742, 164] on div "[DOMAIN_NAME] Home Scientific Seminar Detail view Gallery About us News Contact" at bounding box center [912, 101] width 1297 height 141
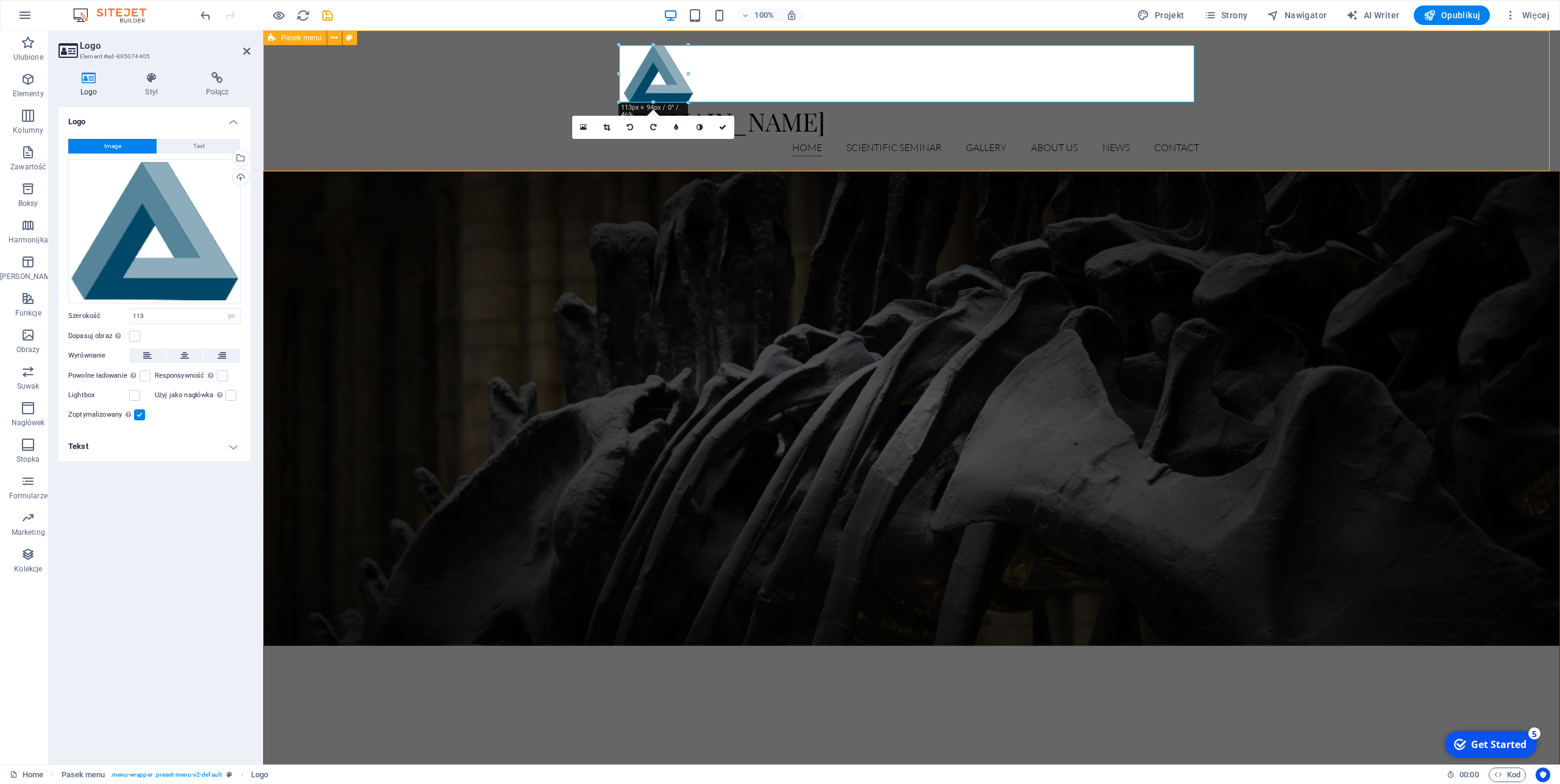
click at [742, 164] on div "[DOMAIN_NAME] Home Scientific Seminar Detail view Gallery About us News Contact" at bounding box center [912, 101] width 1297 height 141
select select "header"
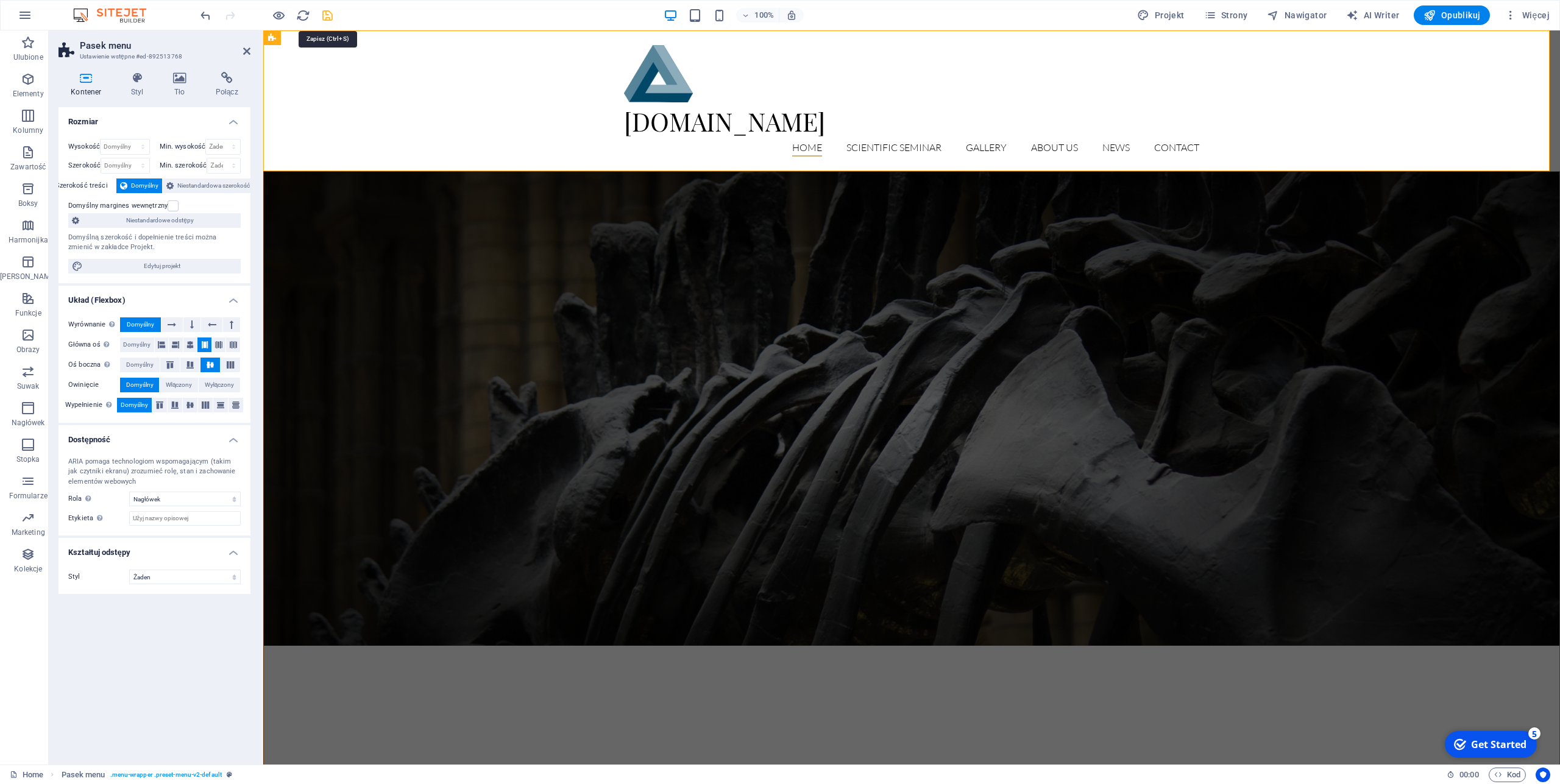
click at [323, 16] on icon "save" at bounding box center [327, 15] width 14 height 14
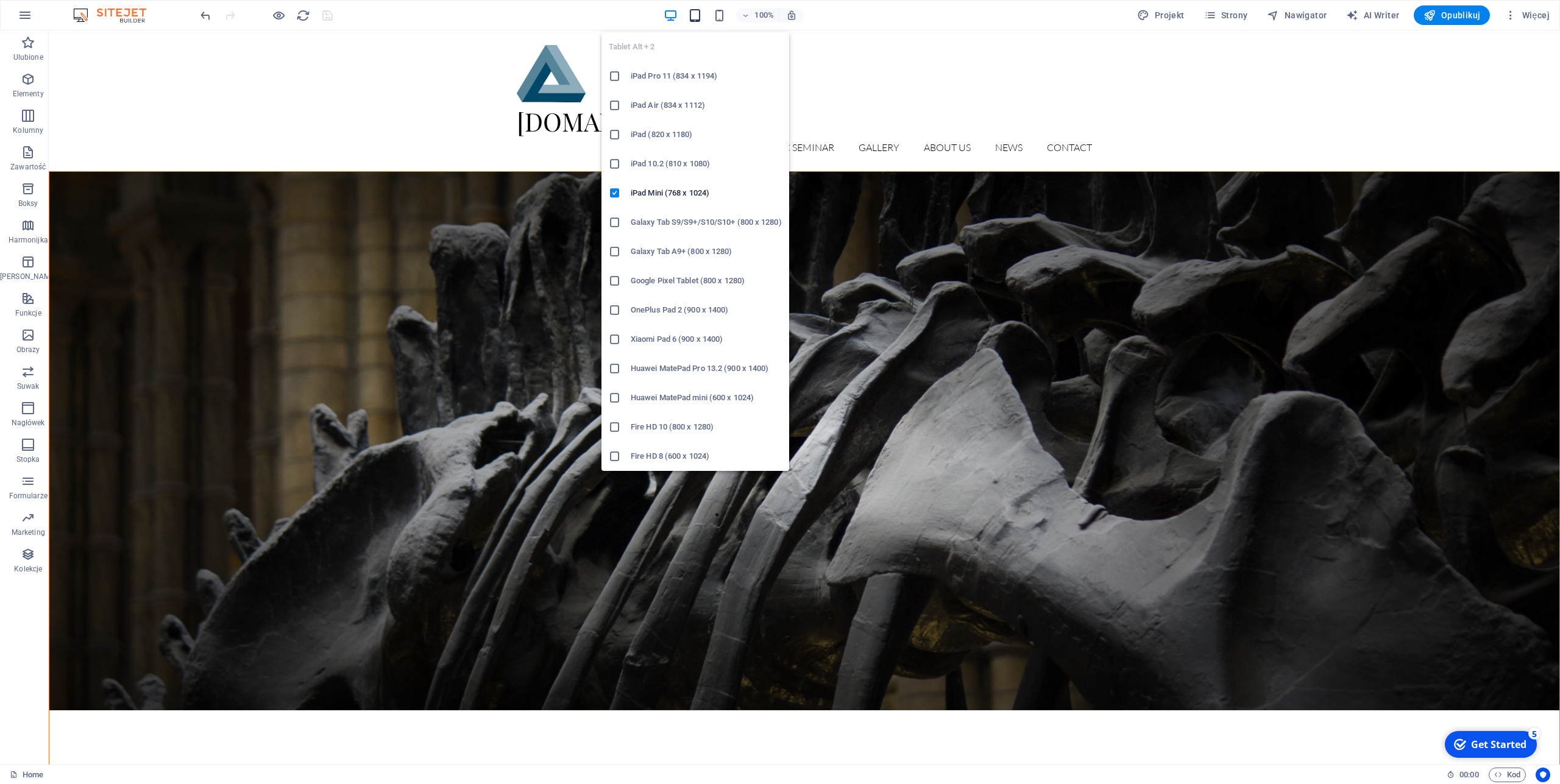
click at [699, 16] on icon "button" at bounding box center [695, 15] width 14 height 14
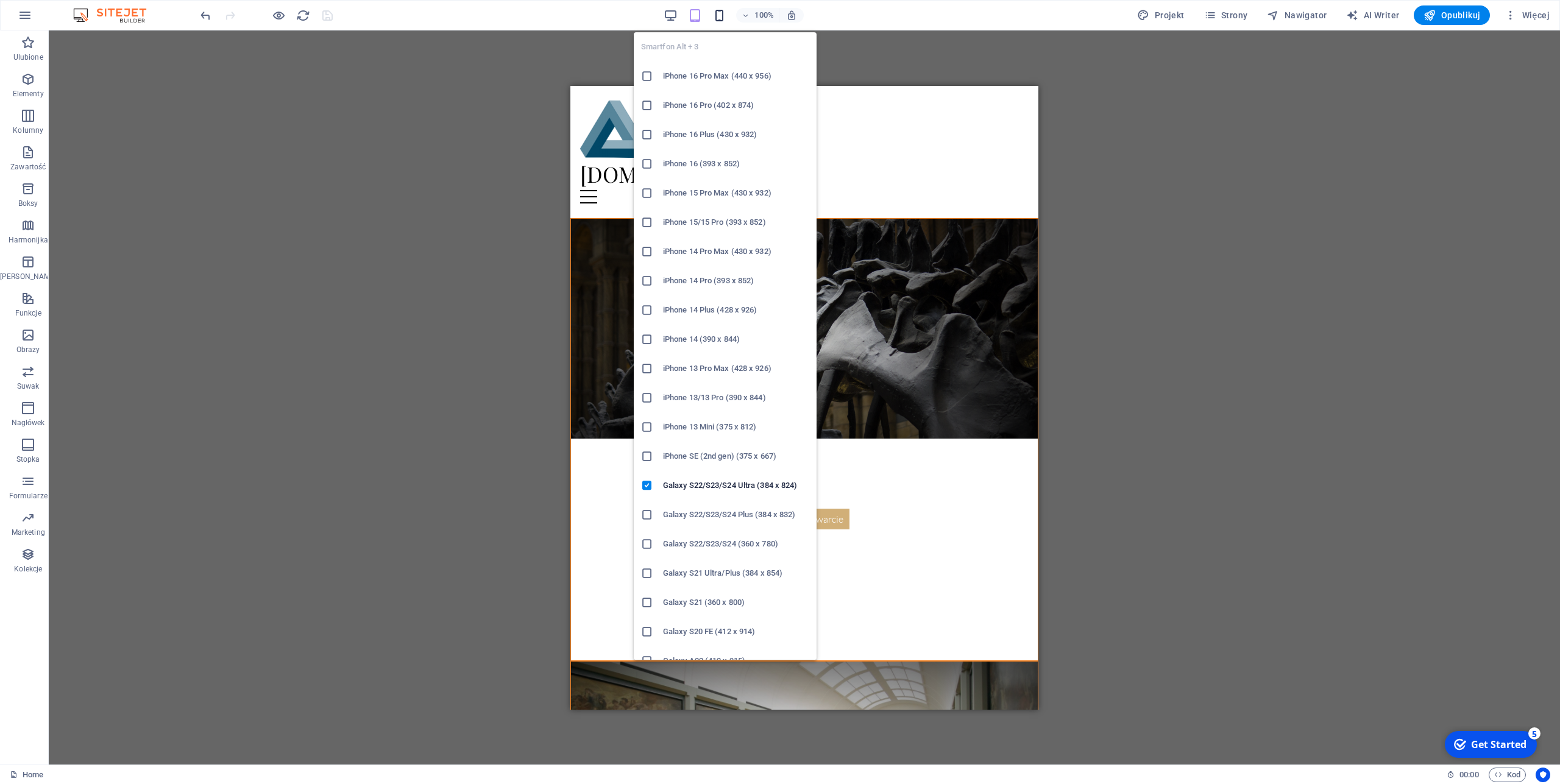
click at [718, 14] on icon "button" at bounding box center [720, 15] width 14 height 14
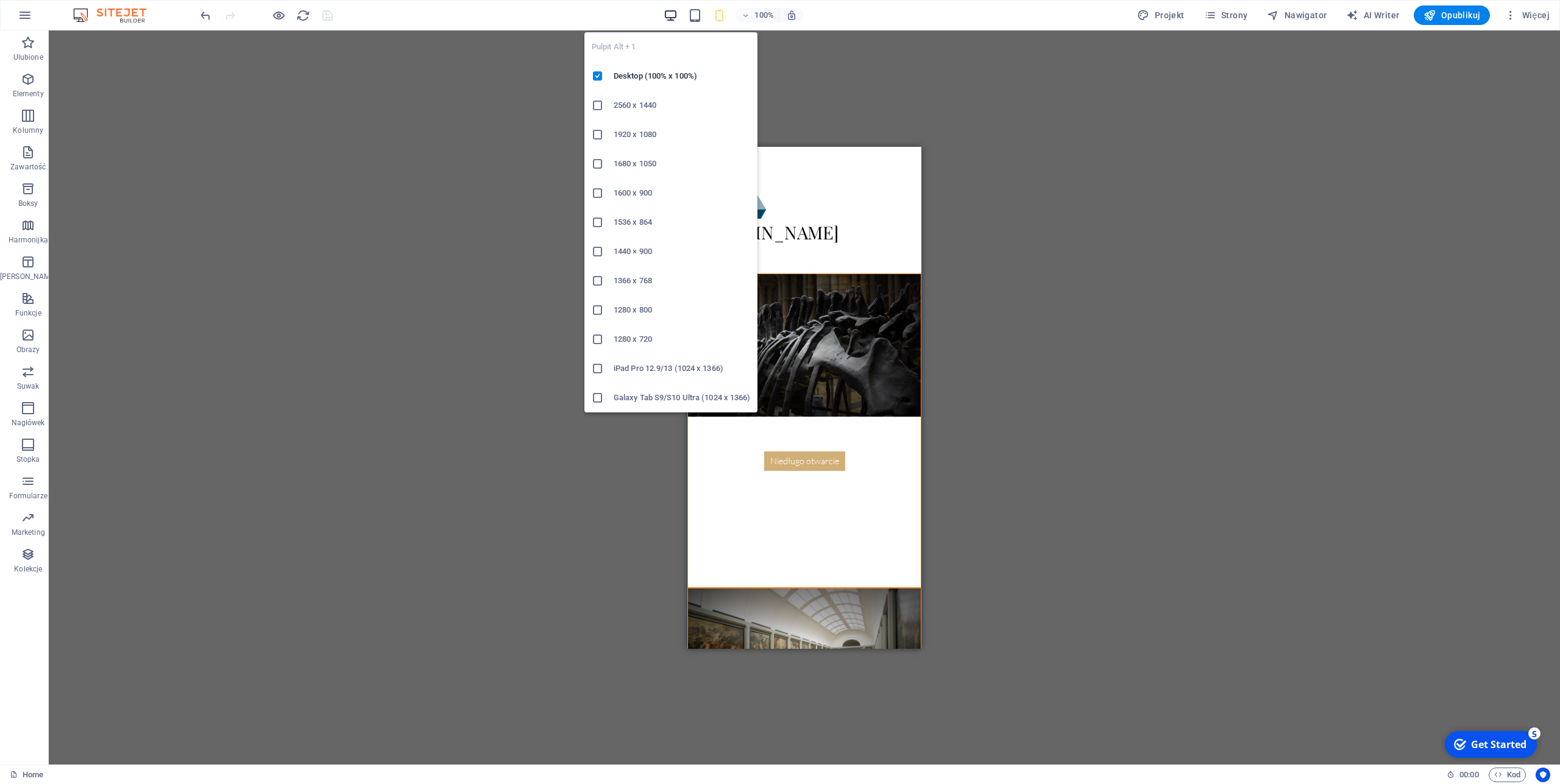
click at [668, 16] on icon "button" at bounding box center [670, 15] width 14 height 14
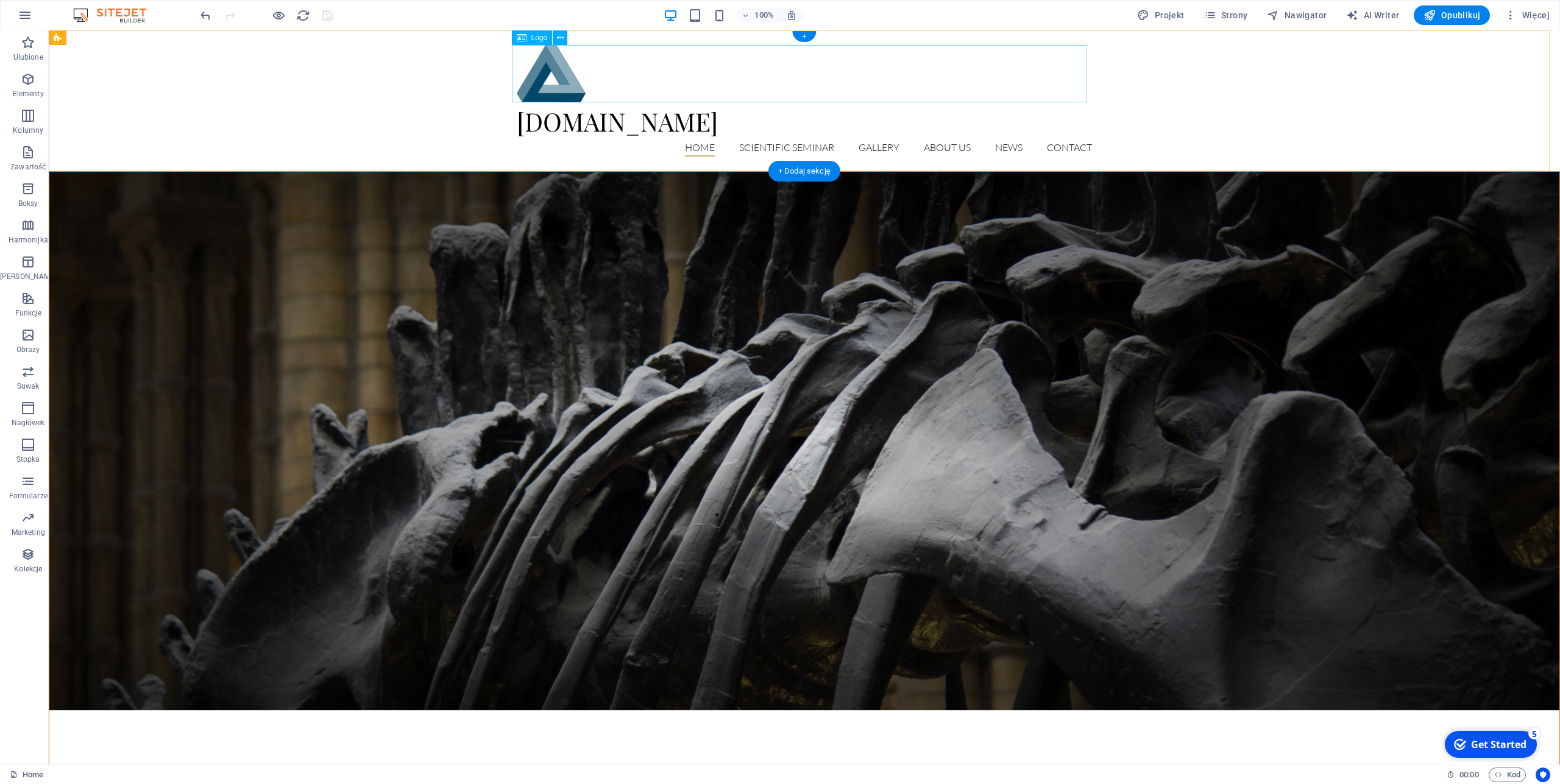
click at [541, 61] on div at bounding box center [804, 73] width 575 height 57
click at [531, 64] on div at bounding box center [804, 73] width 575 height 57
select select "px"
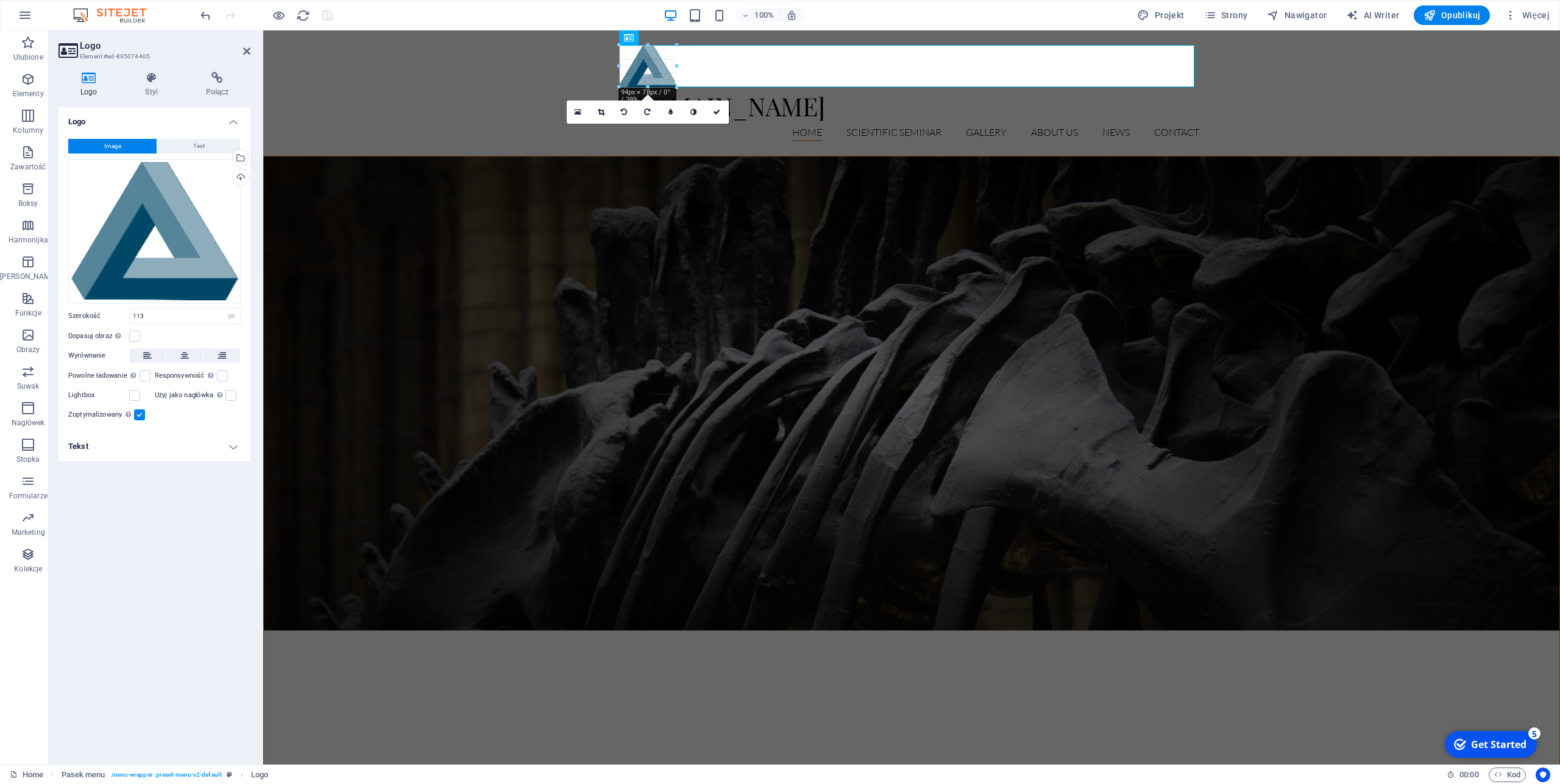
drag, startPoint x: 621, startPoint y: 48, endPoint x: 640, endPoint y: 62, distance: 23.6
type input "83"
click at [796, 231] on figure at bounding box center [911, 394] width 1295 height 474
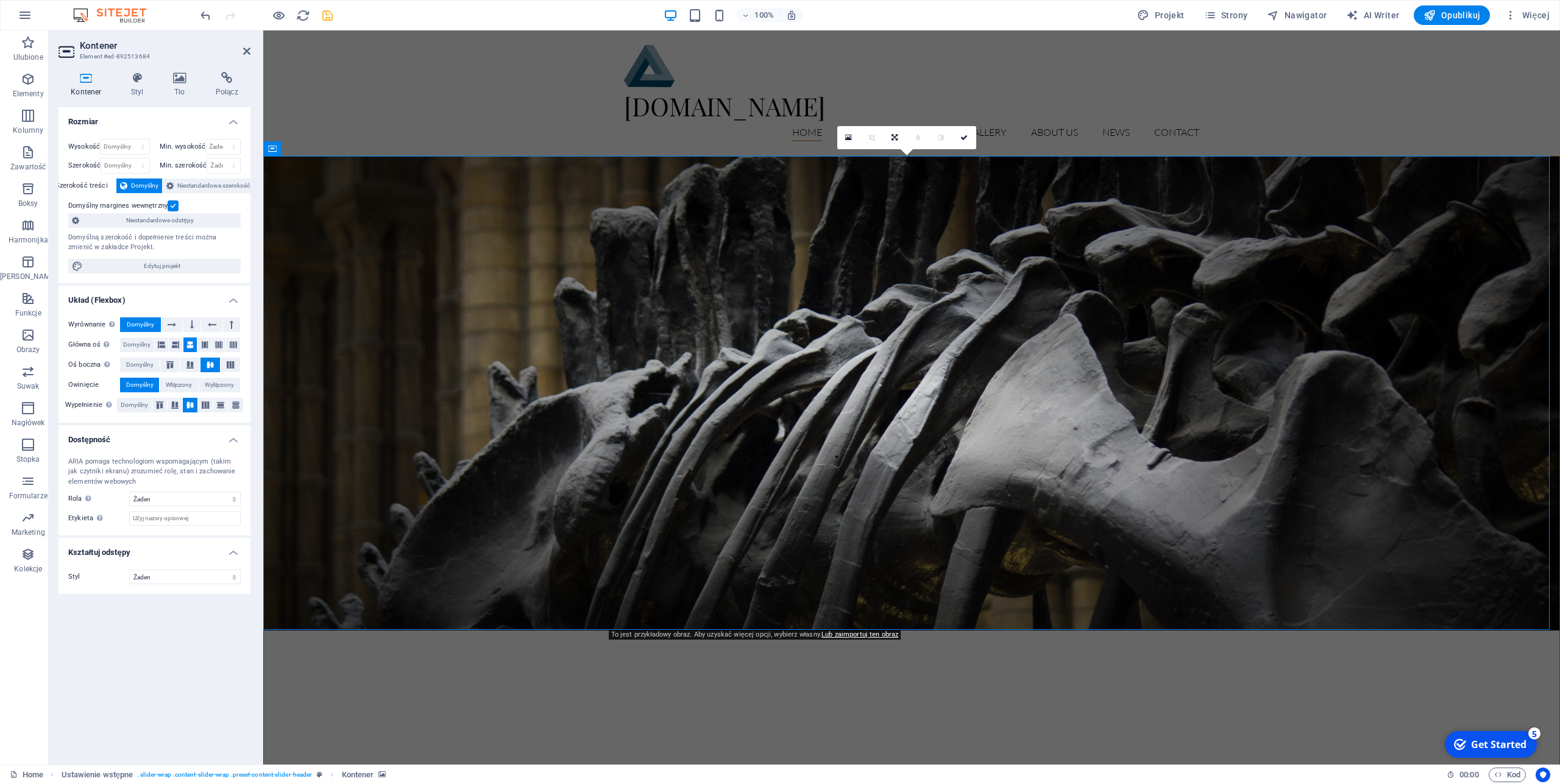
click at [820, 238] on figure at bounding box center [911, 394] width 1295 height 474
click at [543, 111] on div "[DOMAIN_NAME] Home Scientific Seminar Detail view Gallery About us News Contact" at bounding box center [912, 93] width 1297 height 126
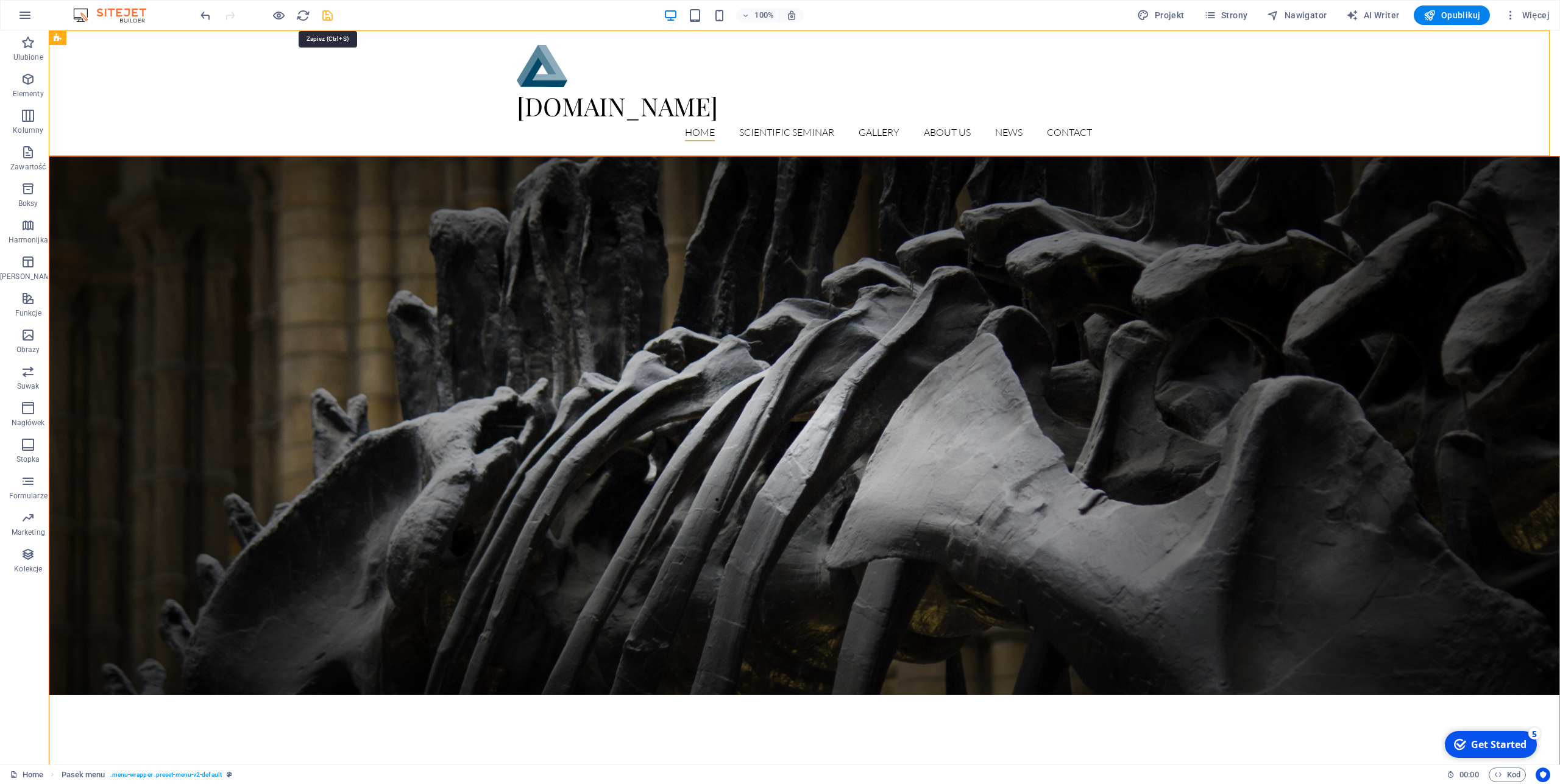
click at [325, 18] on icon "save" at bounding box center [327, 15] width 14 height 14
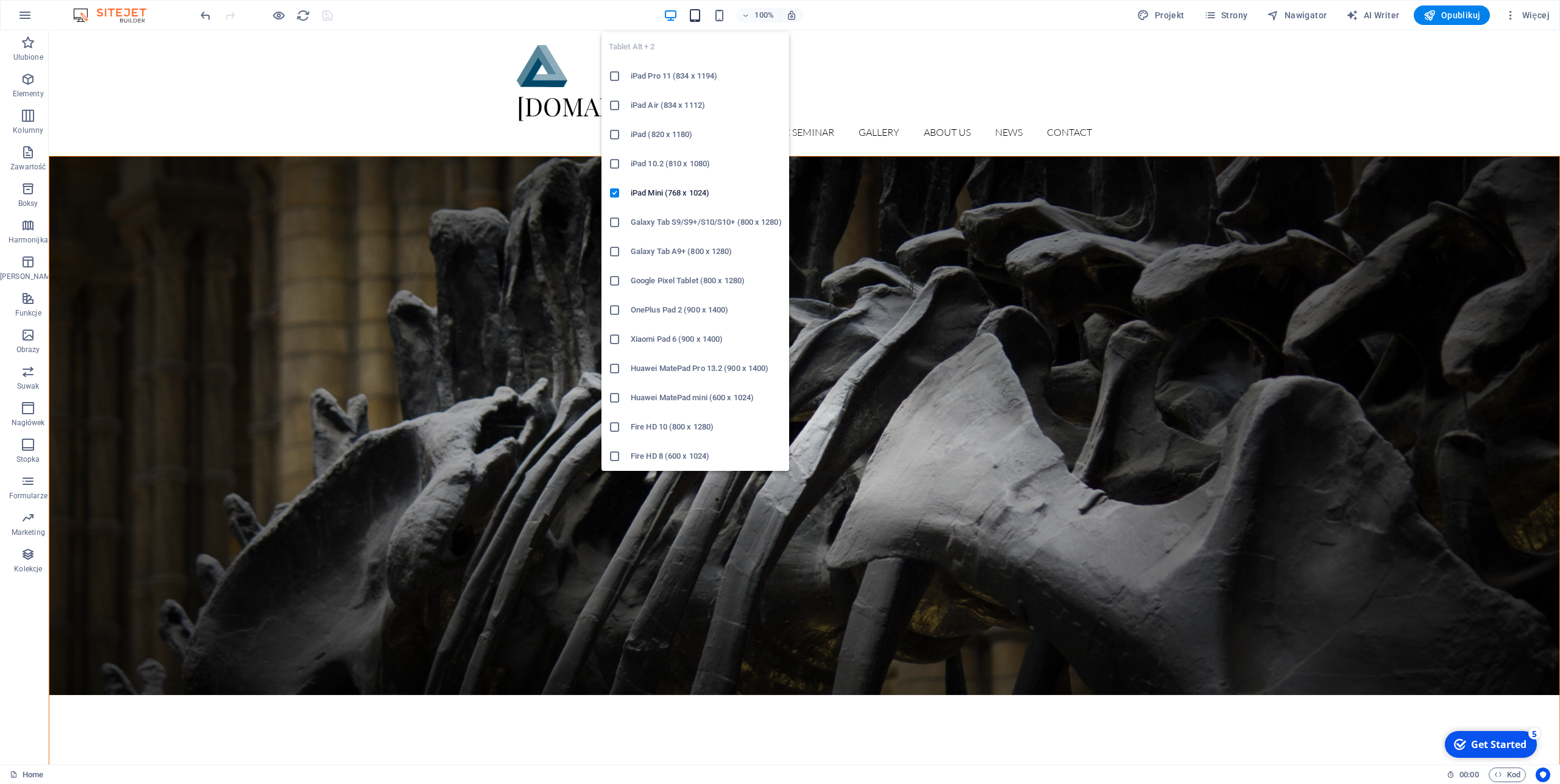
click at [698, 18] on icon "button" at bounding box center [695, 15] width 14 height 14
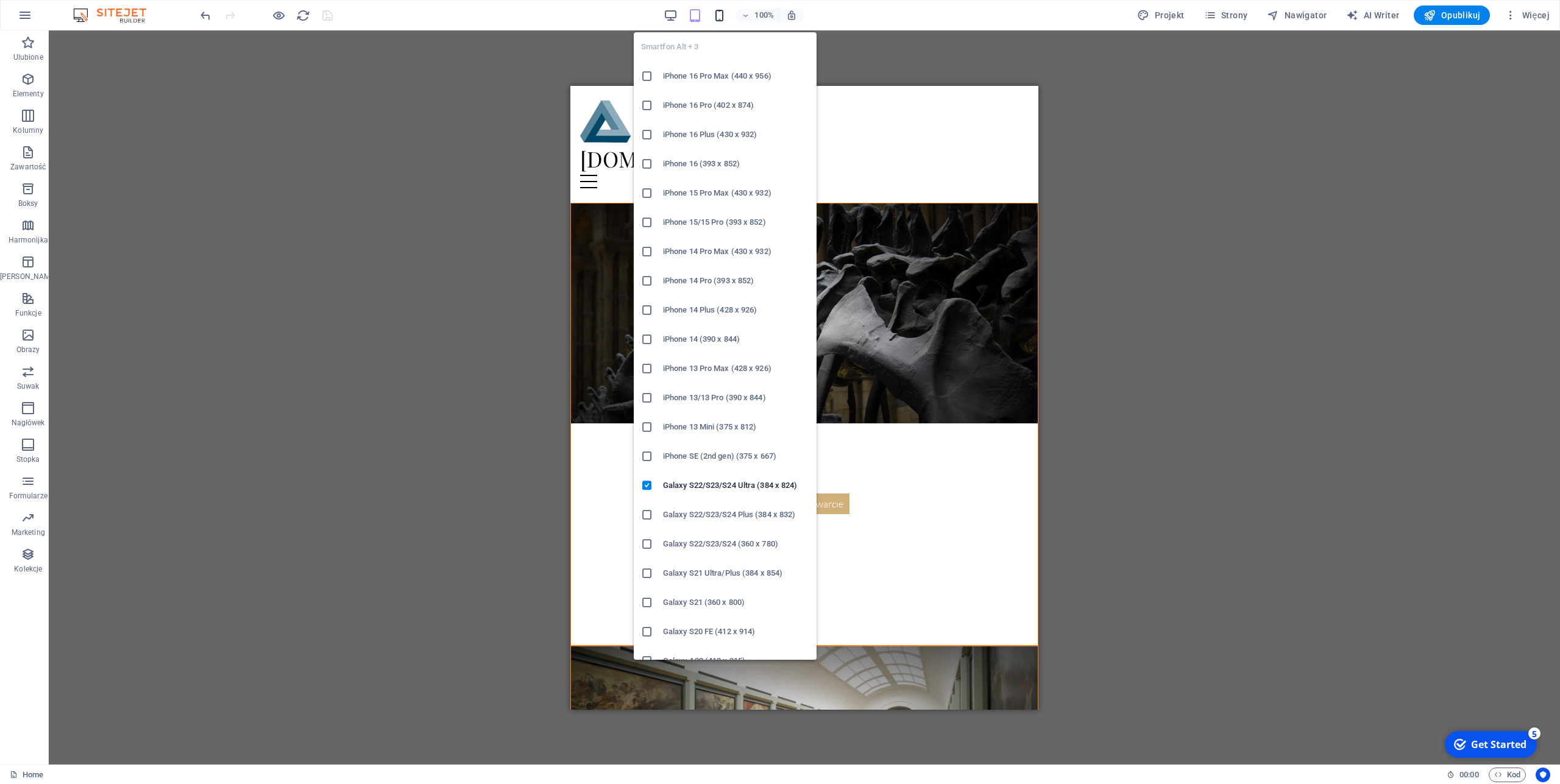
click at [720, 18] on icon "button" at bounding box center [720, 15] width 14 height 14
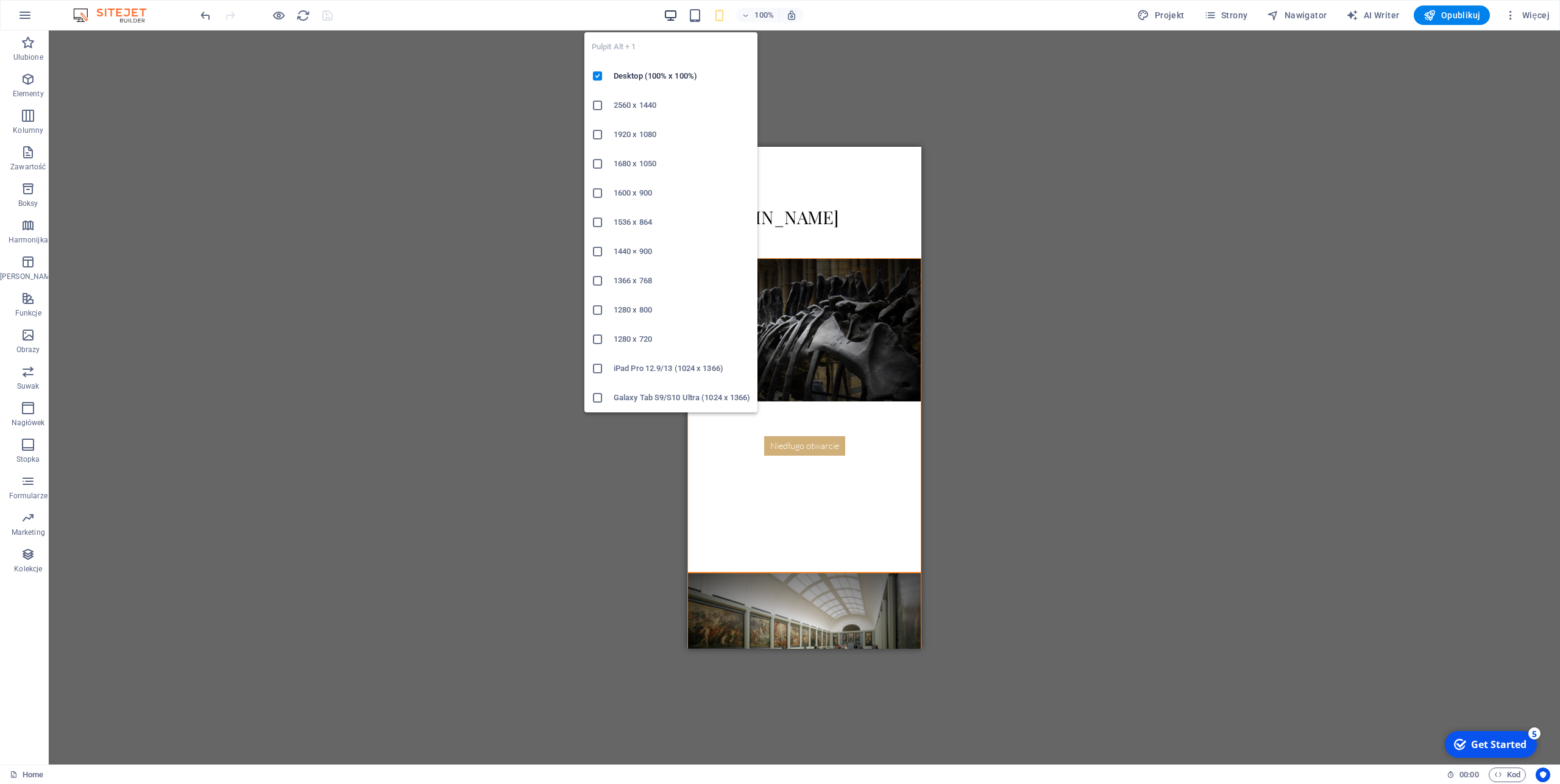
click at [670, 14] on icon "button" at bounding box center [670, 15] width 14 height 14
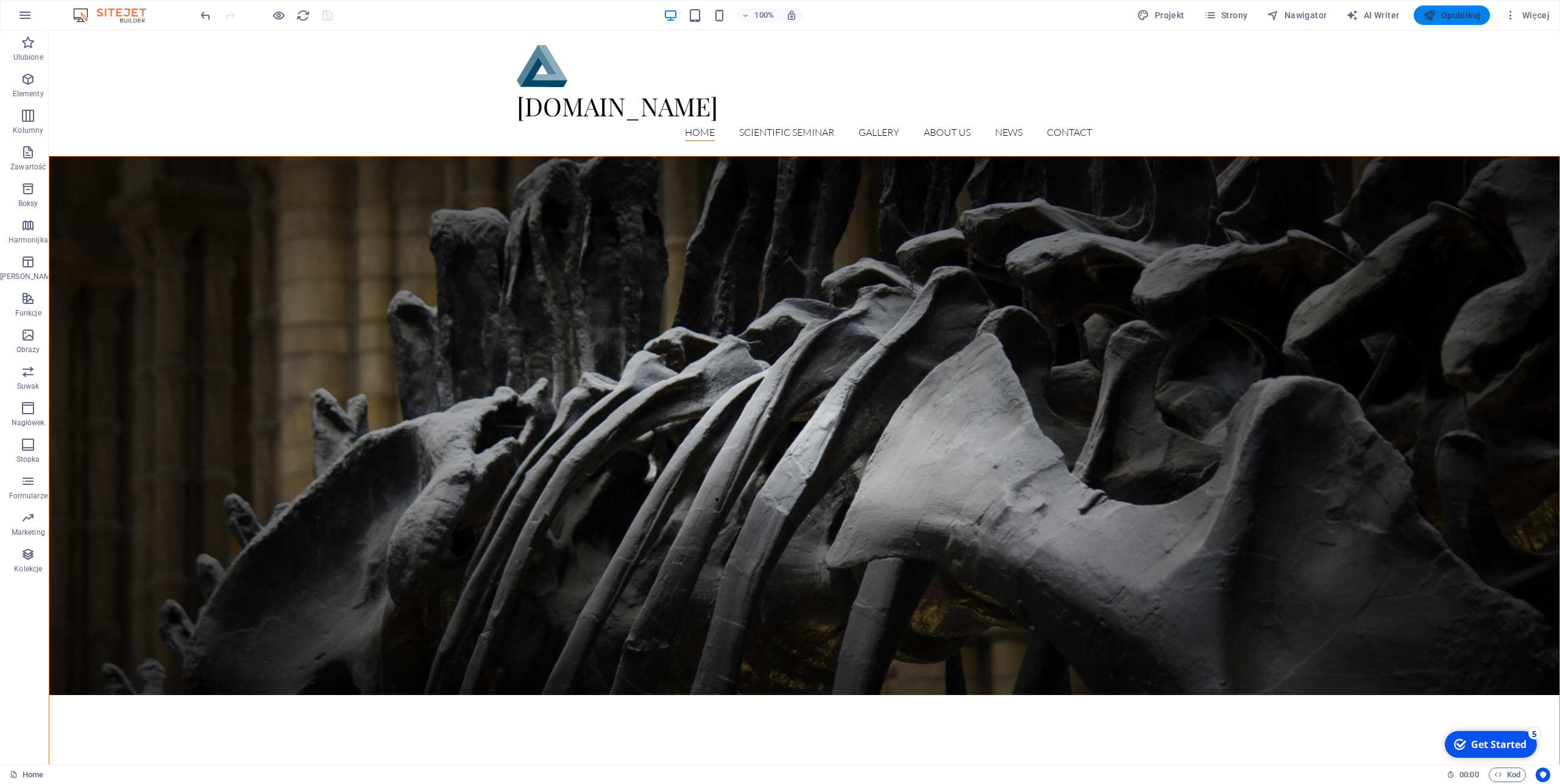
click at [1462, 16] on span "Opublikuj" at bounding box center [1452, 15] width 57 height 12
click at [775, 135] on nav "Home Scientific Seminar Detail view Gallery About us News Contact" at bounding box center [804, 132] width 575 height 16
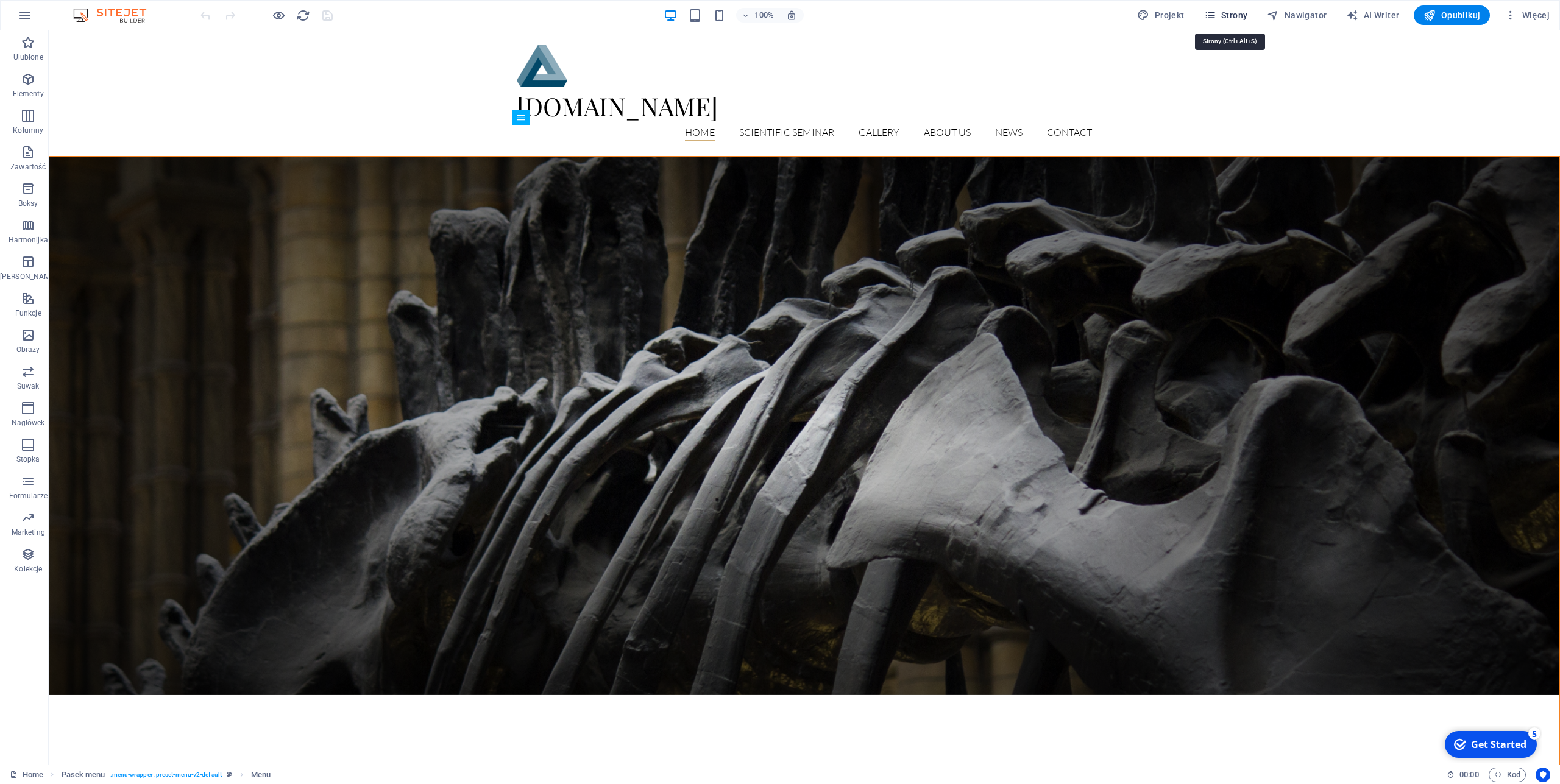
click at [1239, 18] on span "Strony" at bounding box center [1226, 15] width 44 height 12
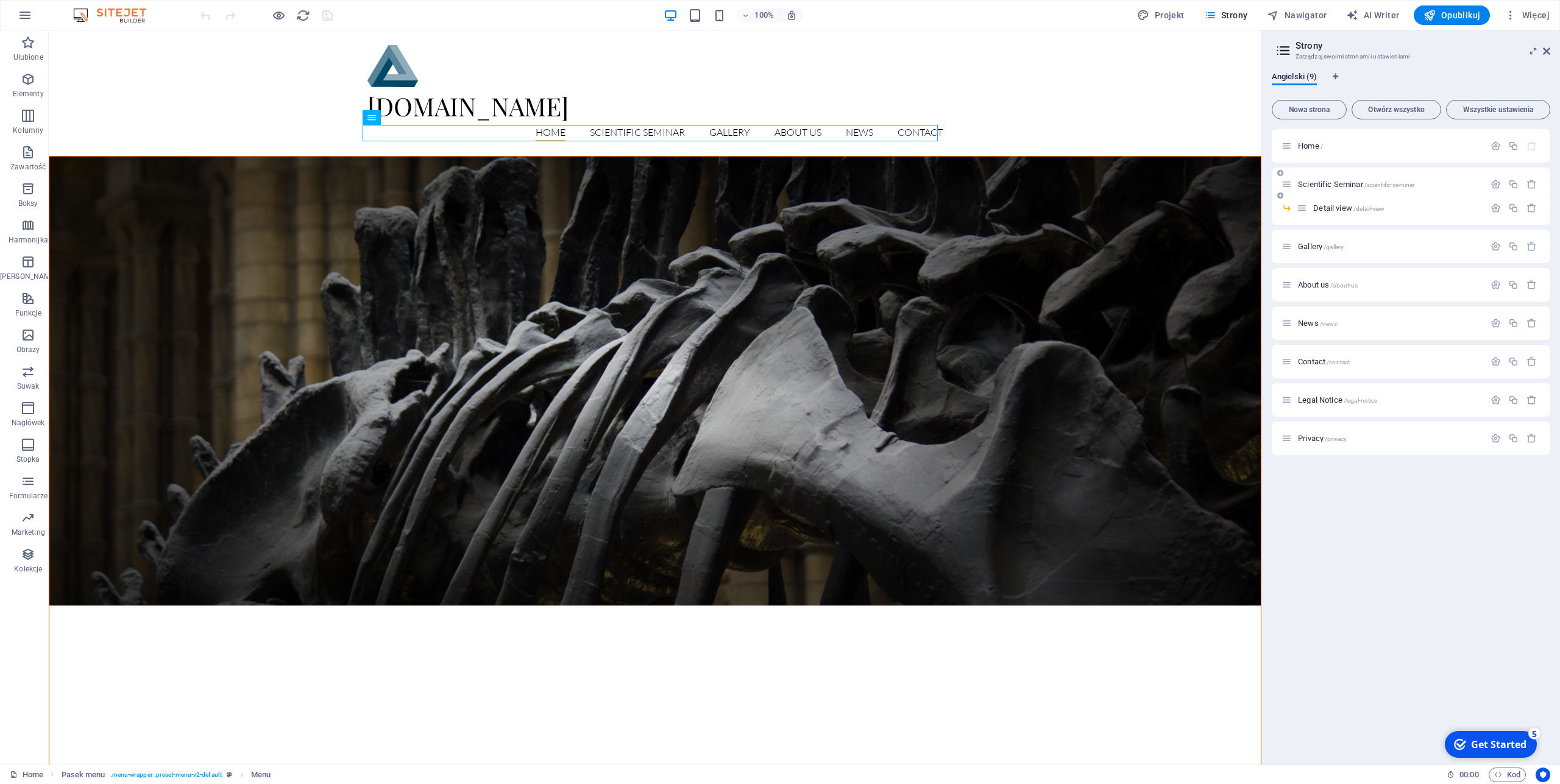
click at [1315, 185] on span "Scientific Seminar /scientific-seminar" at bounding box center [1356, 185] width 116 height 10
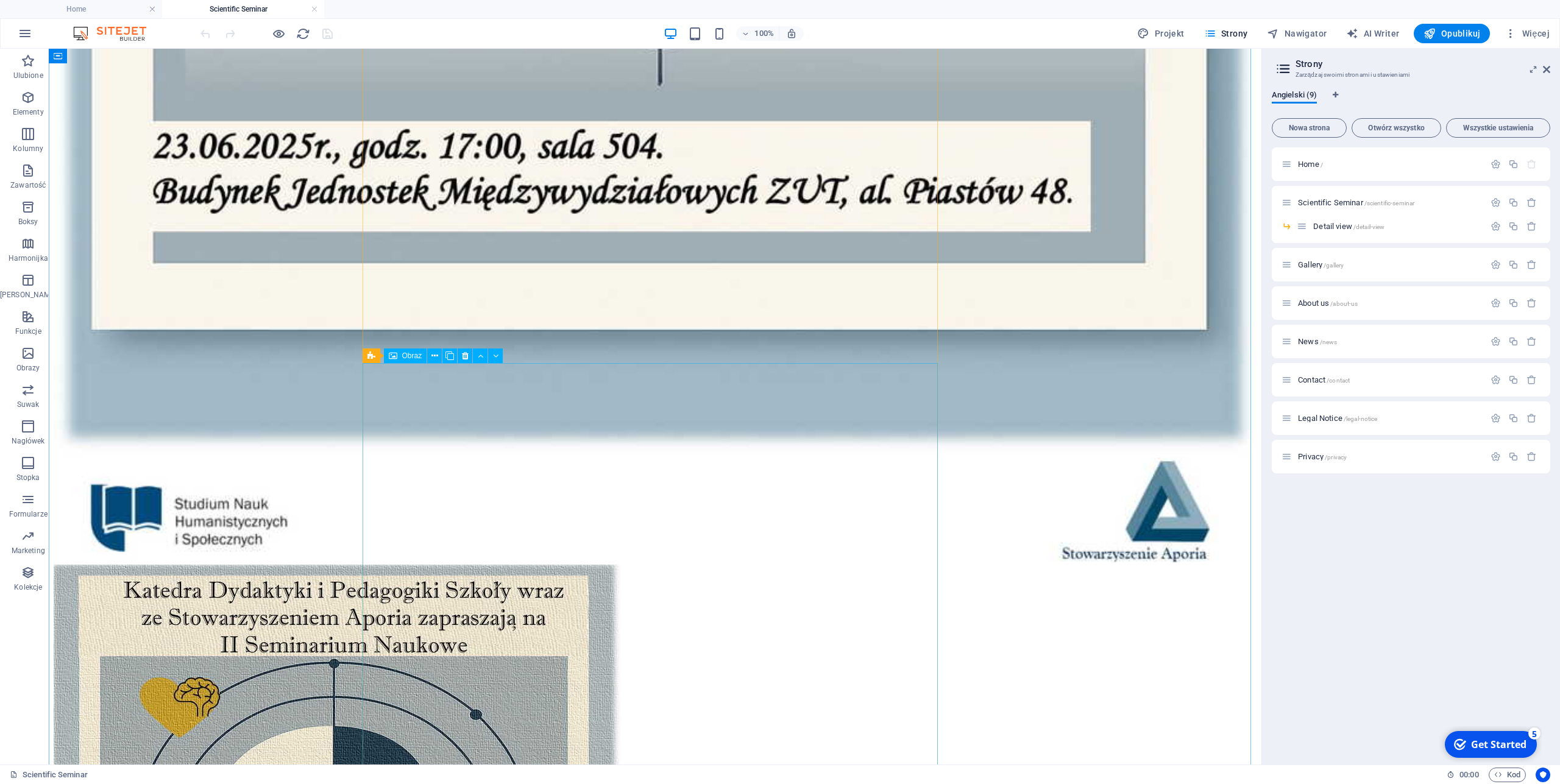
scroll to position [1793, 0]
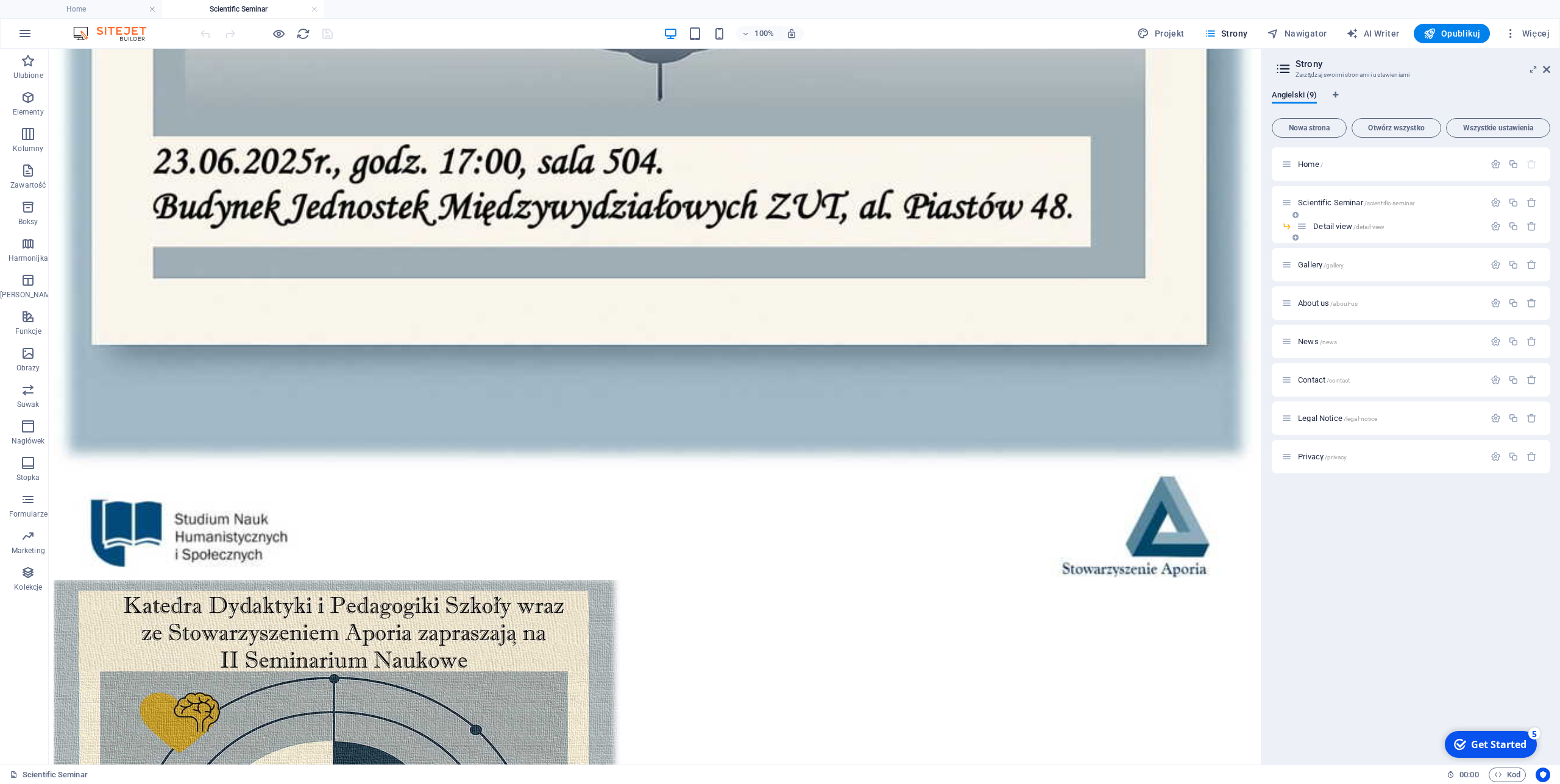
click at [1332, 226] on span "Detail view /detail-view" at bounding box center [1349, 226] width 71 height 10
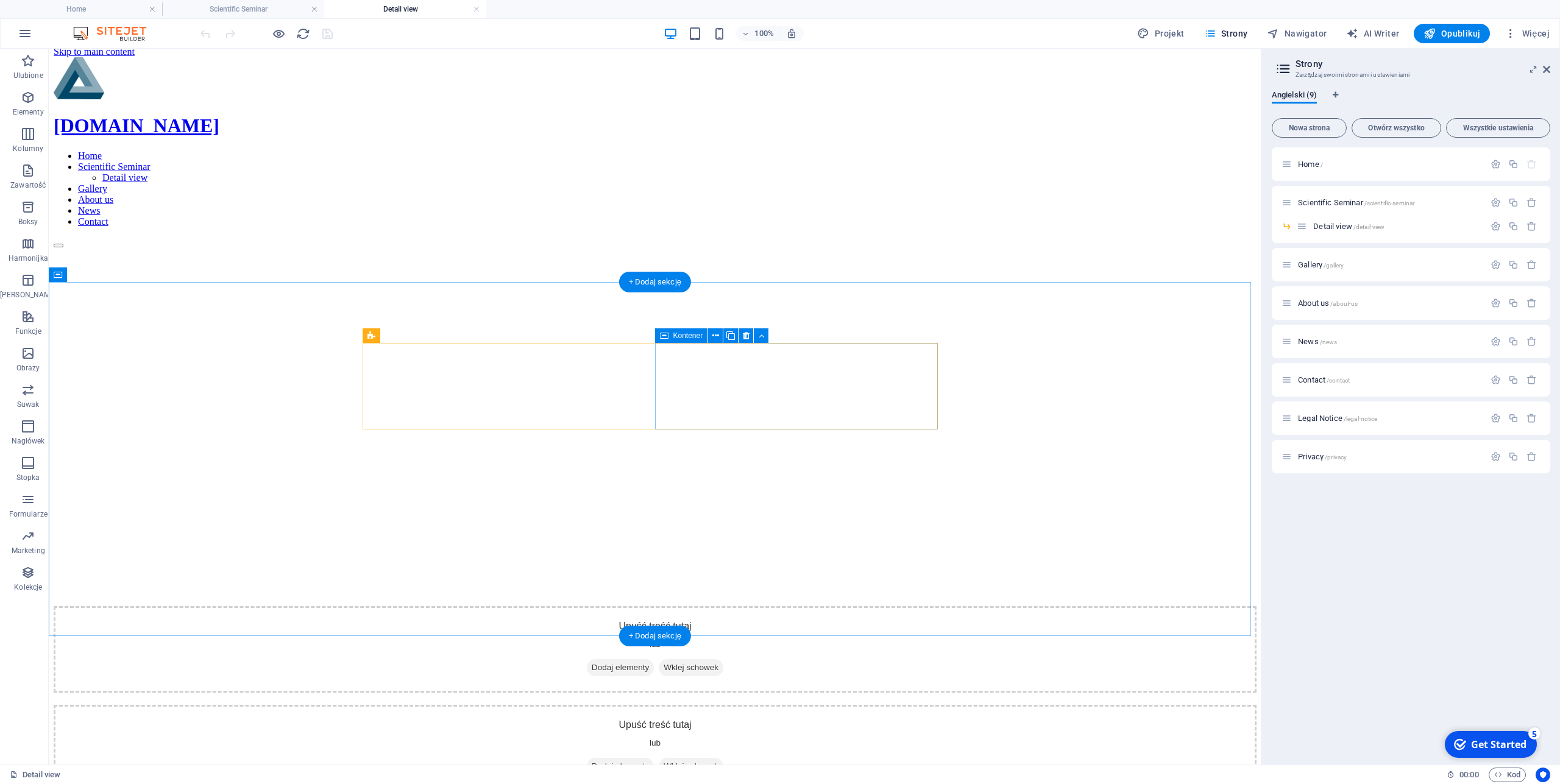
scroll to position [0, 0]
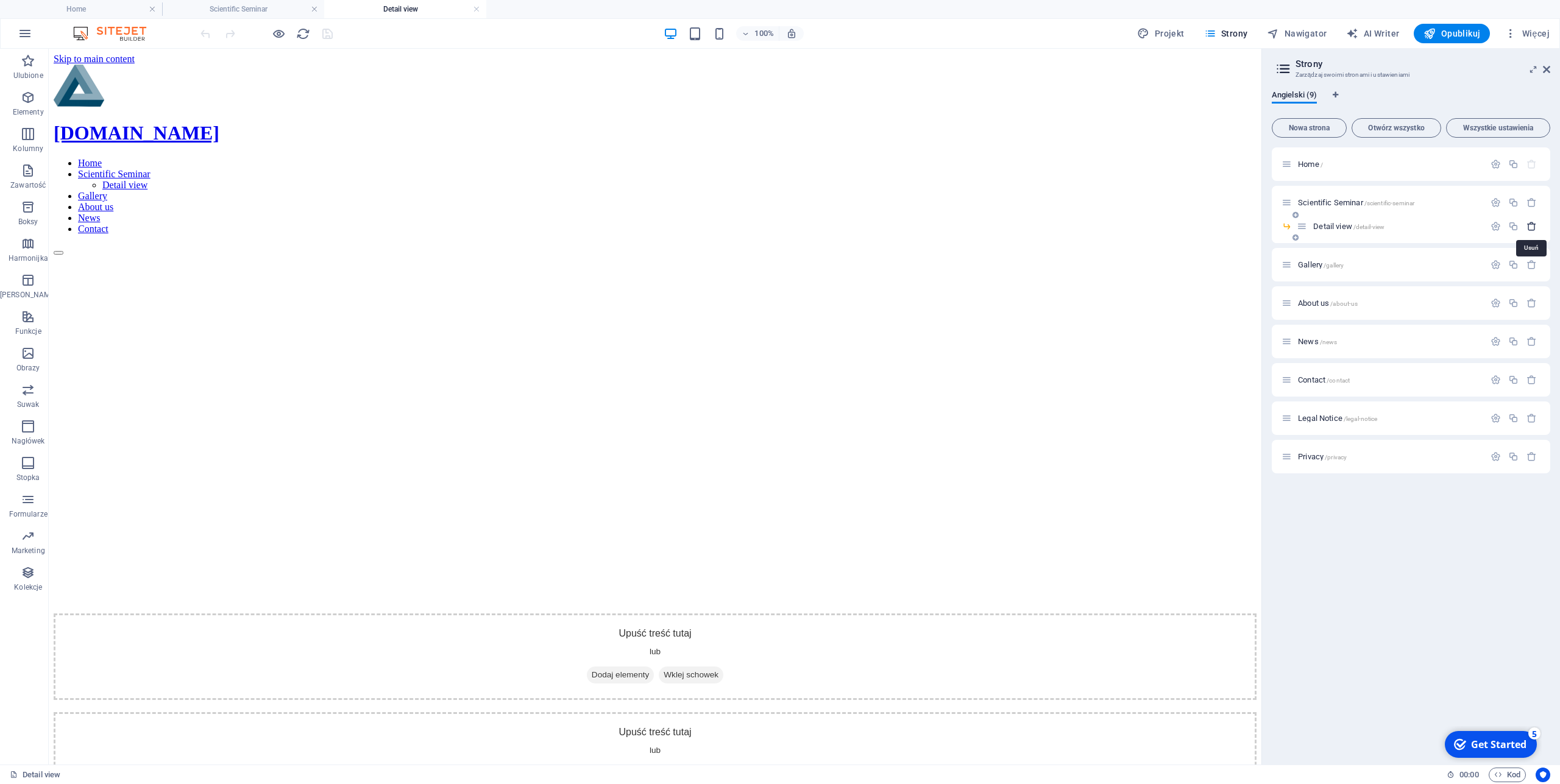
click at [1534, 226] on icon "button" at bounding box center [1531, 225] width 10 height 10
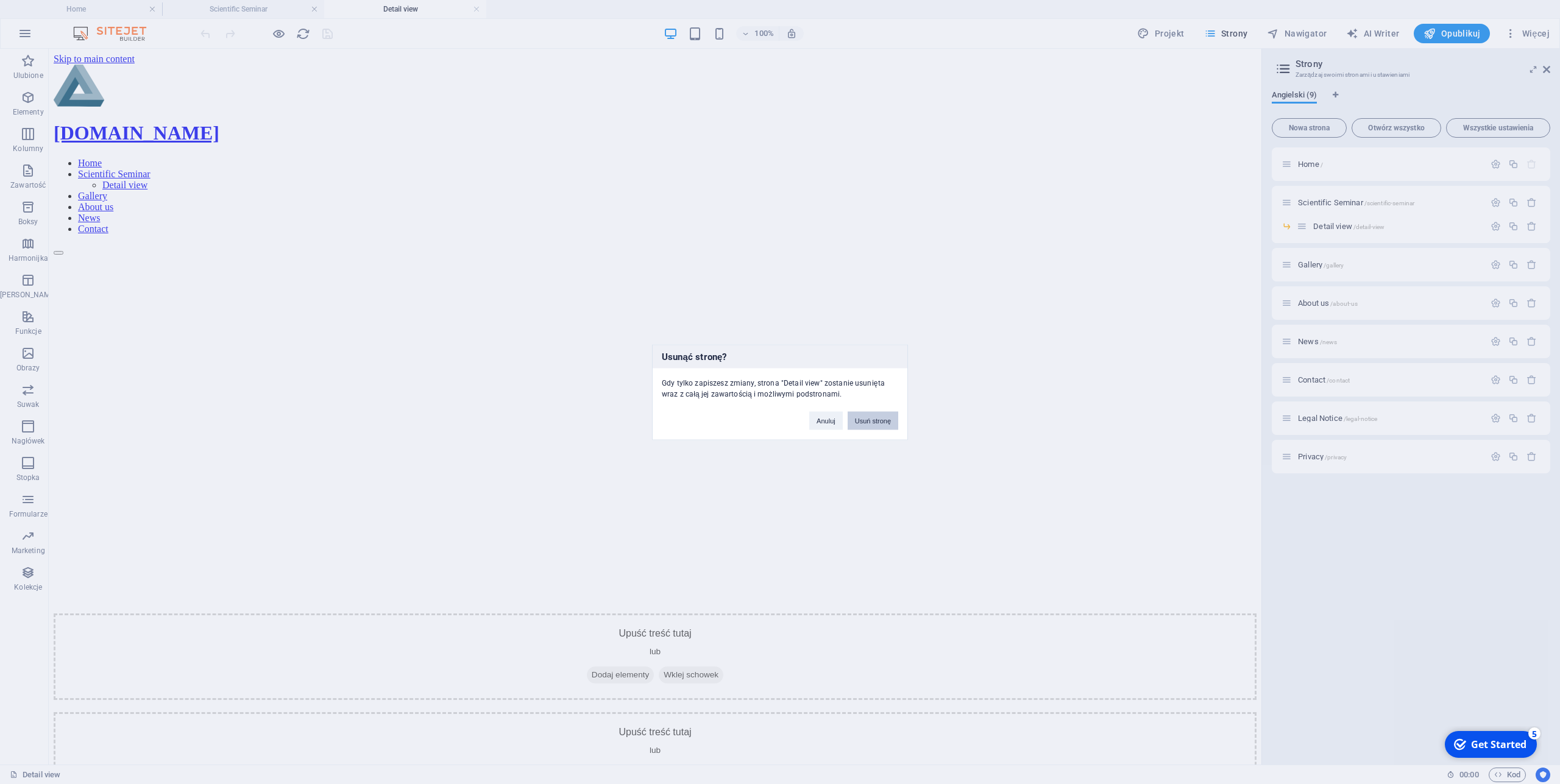
click at [877, 420] on button "Usuń stronę" at bounding box center [873, 420] width 50 height 18
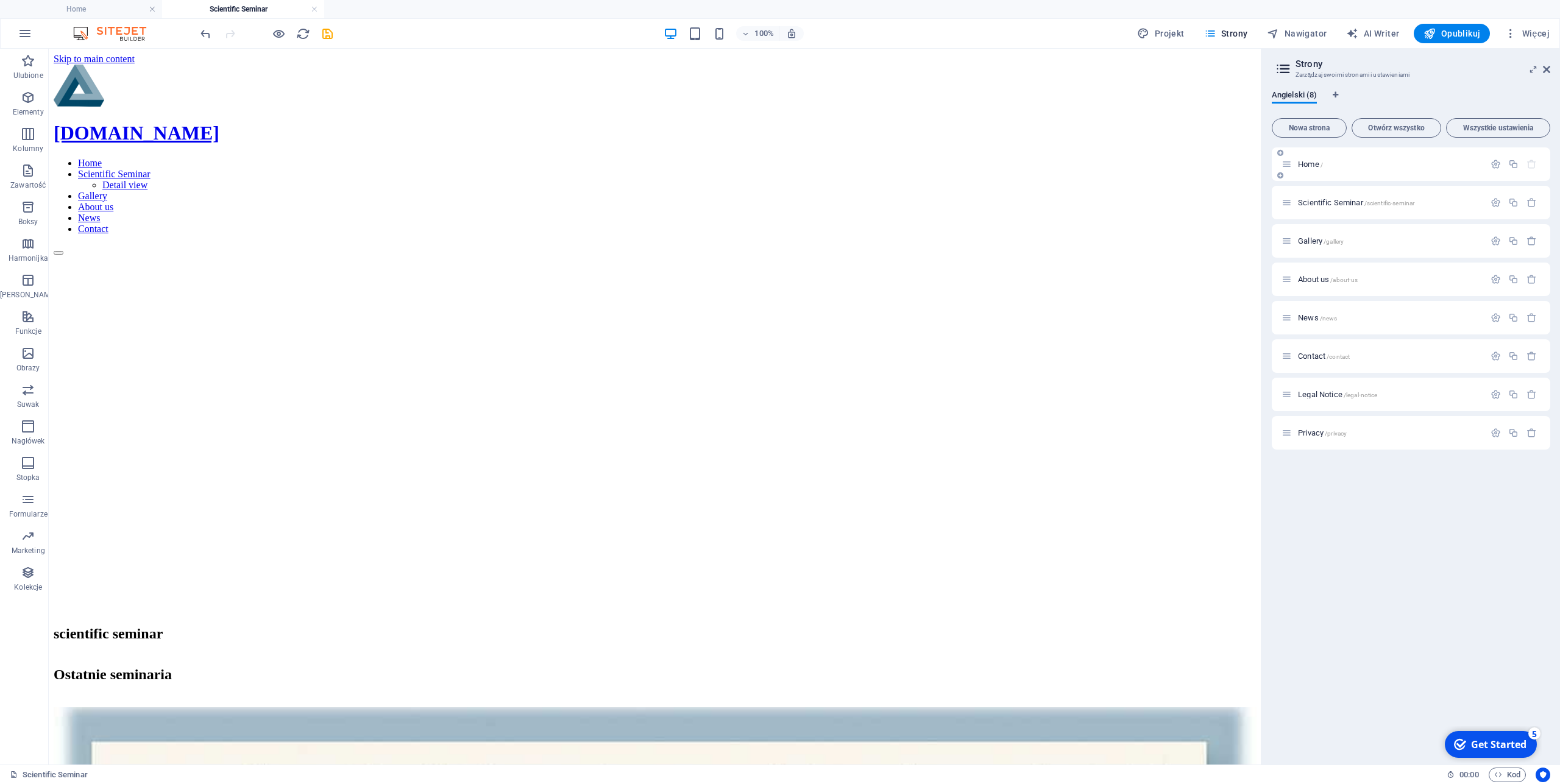
click at [1311, 166] on span "Home /" at bounding box center [1311, 165] width 25 height 10
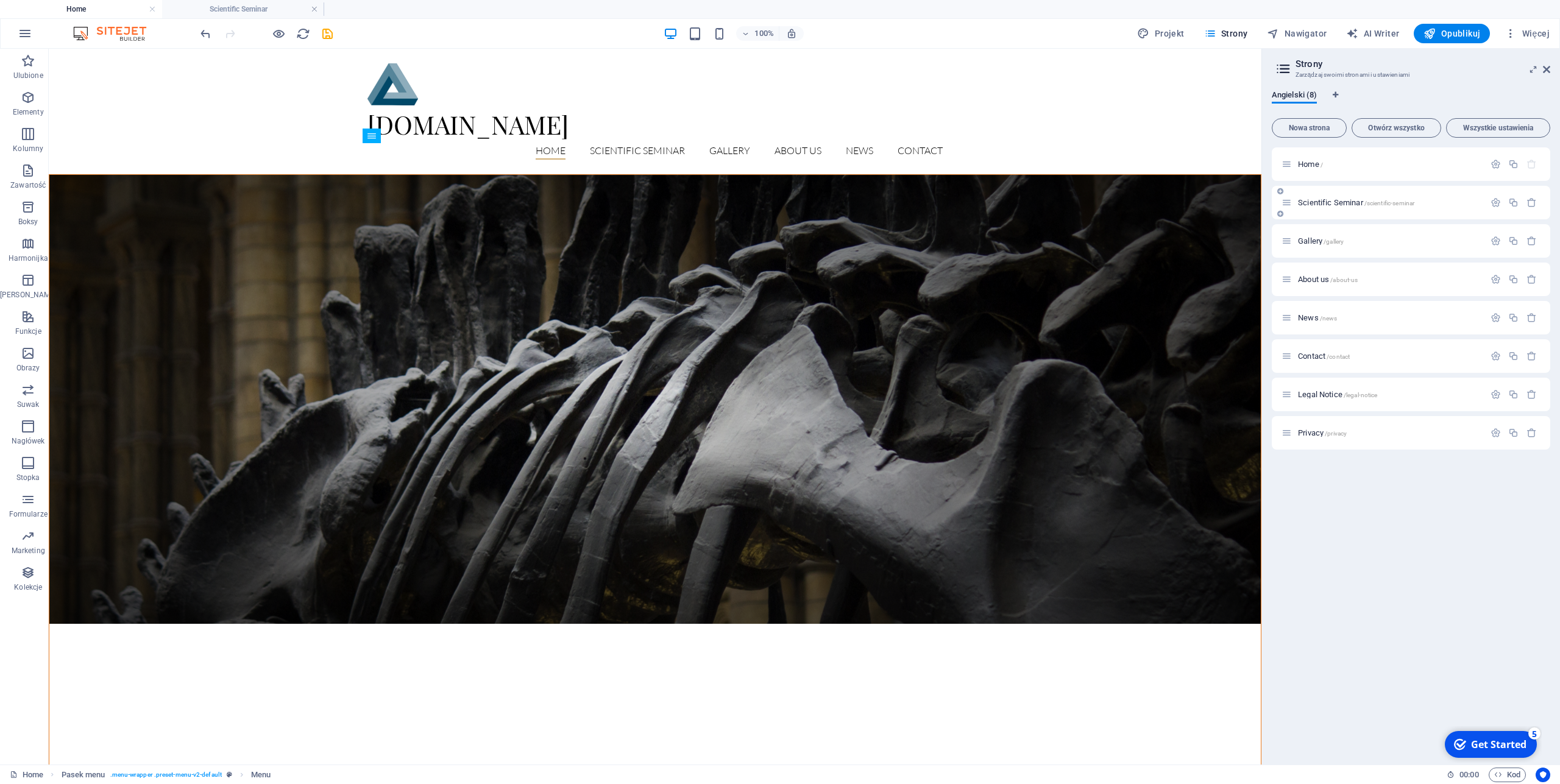
click at [1318, 203] on span "Scientific Seminar /scientific-seminar" at bounding box center [1356, 203] width 116 height 10
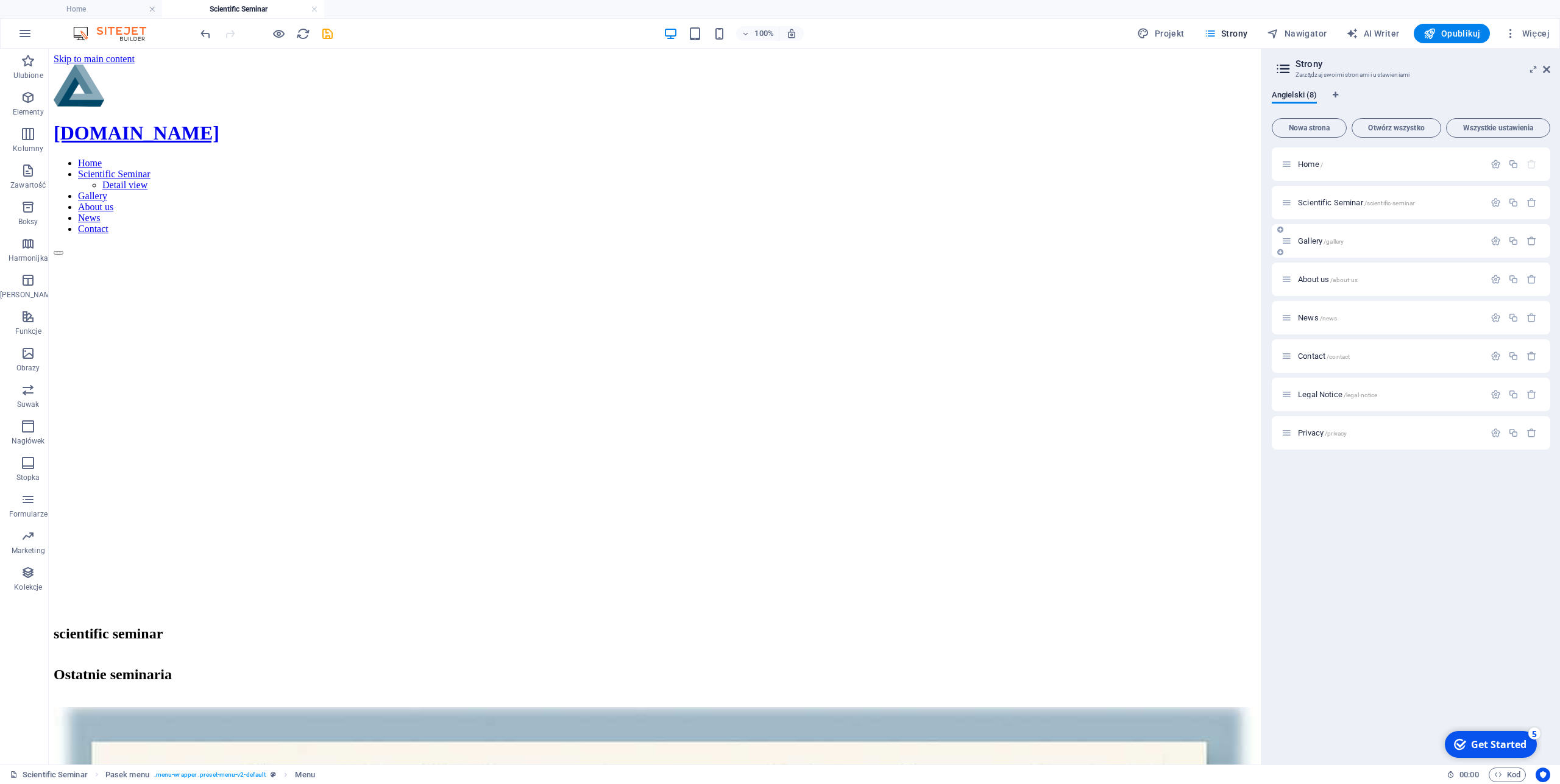
click at [1313, 244] on span "Gallery /gallery" at bounding box center [1321, 241] width 46 height 10
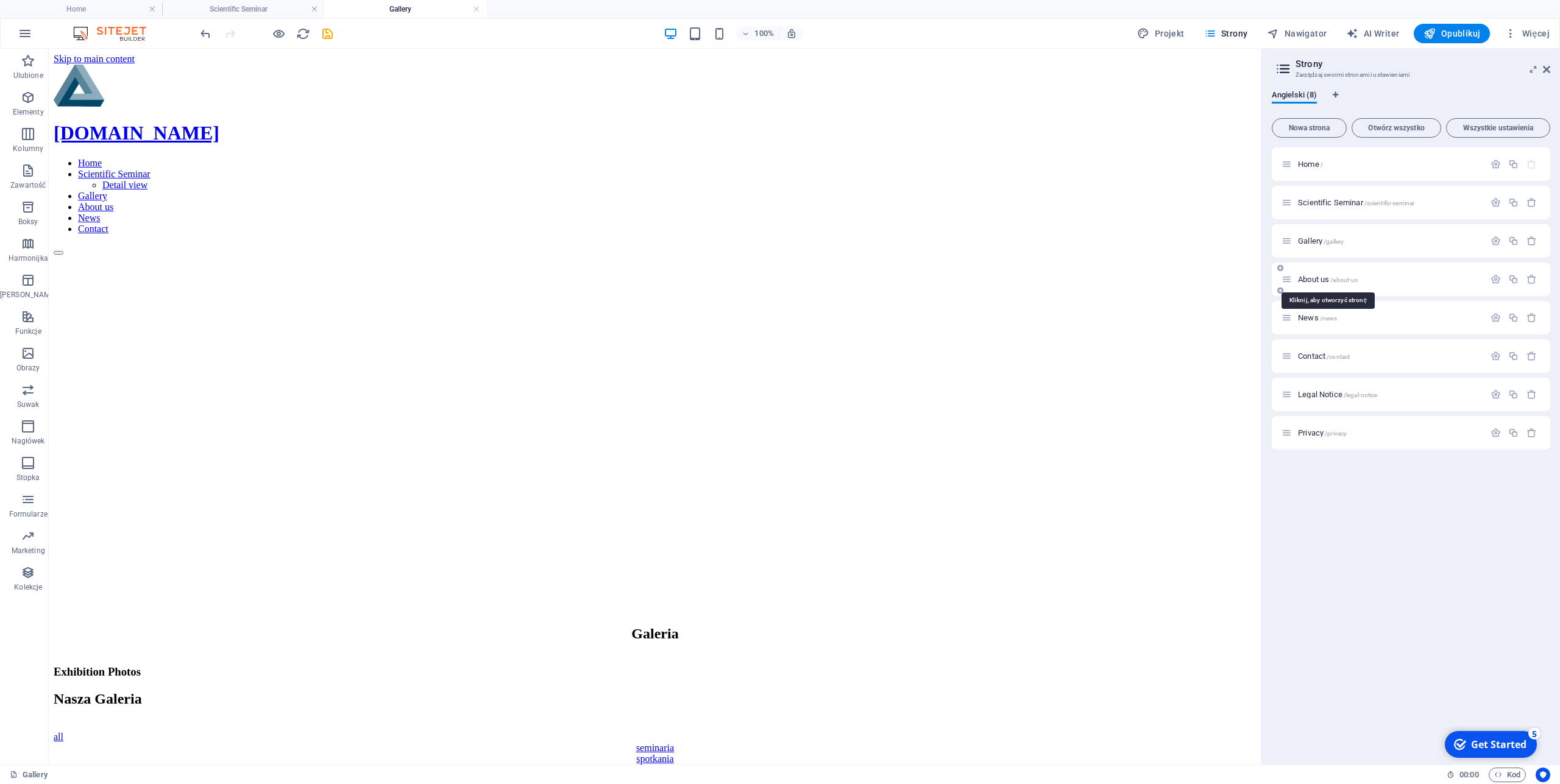
click at [1307, 278] on span "About us /about-us" at bounding box center [1328, 280] width 60 height 10
click at [1305, 319] on span "News /news" at bounding box center [1317, 318] width 39 height 10
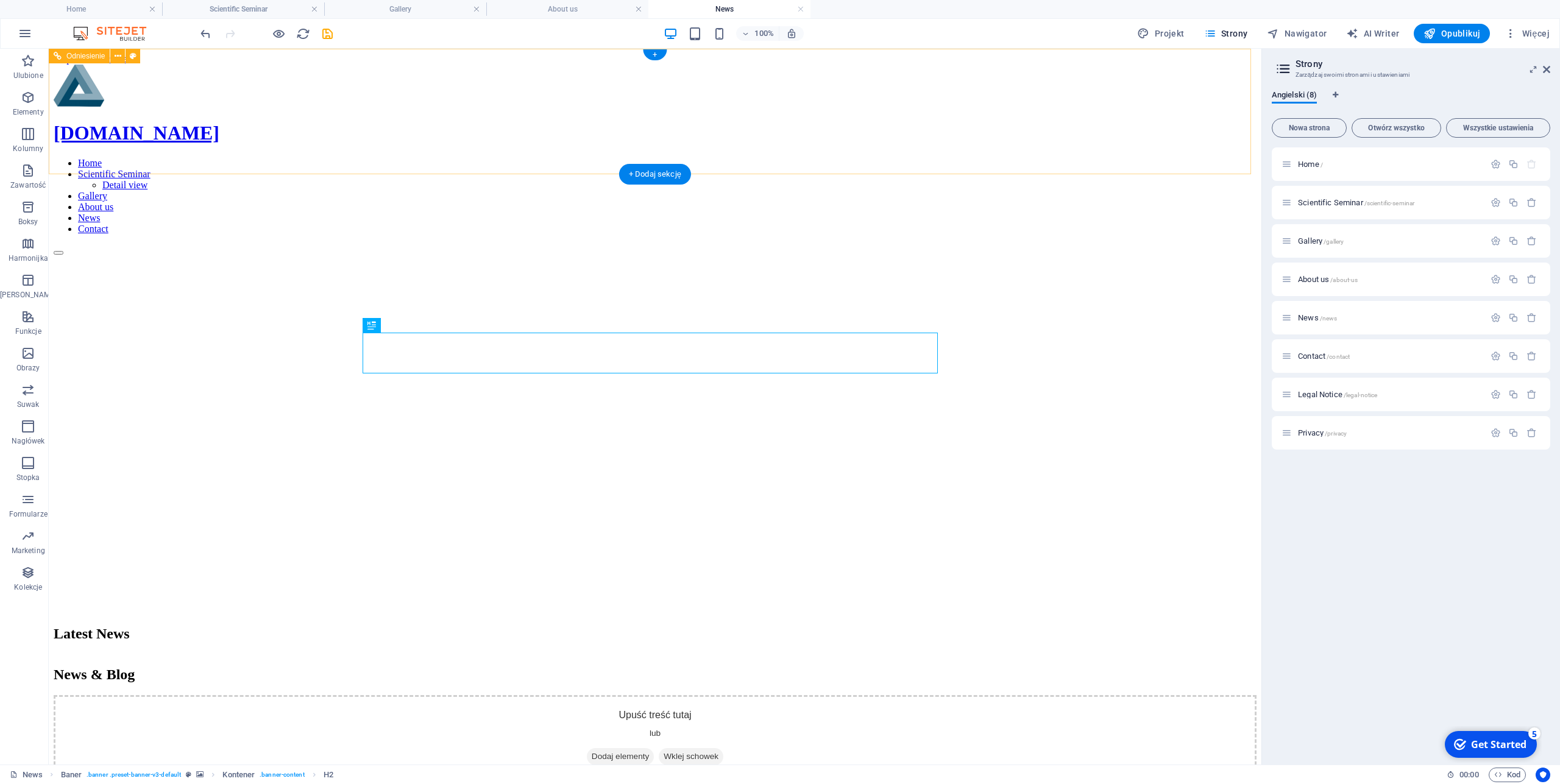
click at [918, 158] on nav "Home Scientific Seminar Detail view Gallery About us News Contact" at bounding box center [655, 196] width 1203 height 77
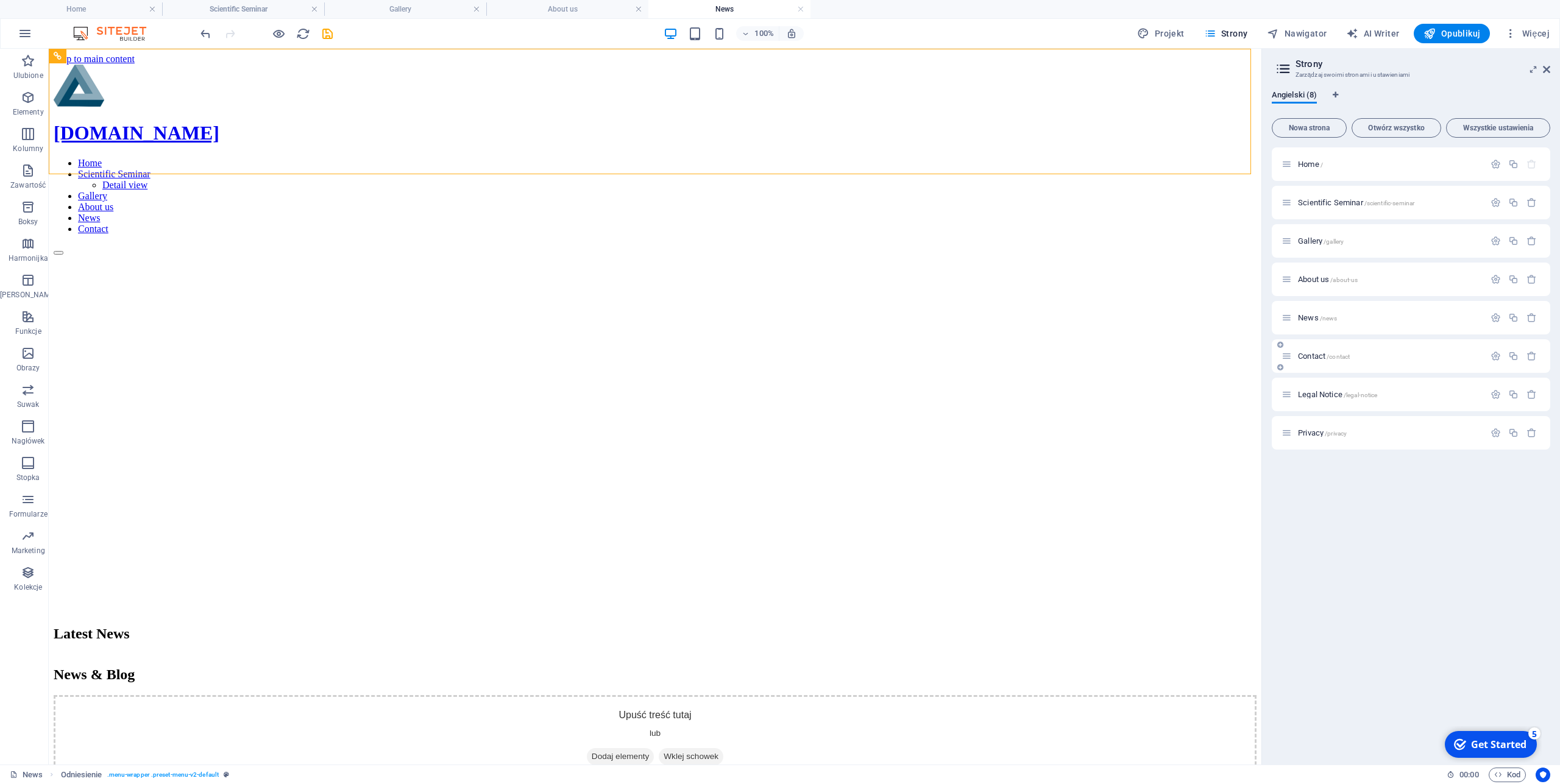
click at [1306, 357] on span "Contact /contact" at bounding box center [1324, 356] width 51 height 10
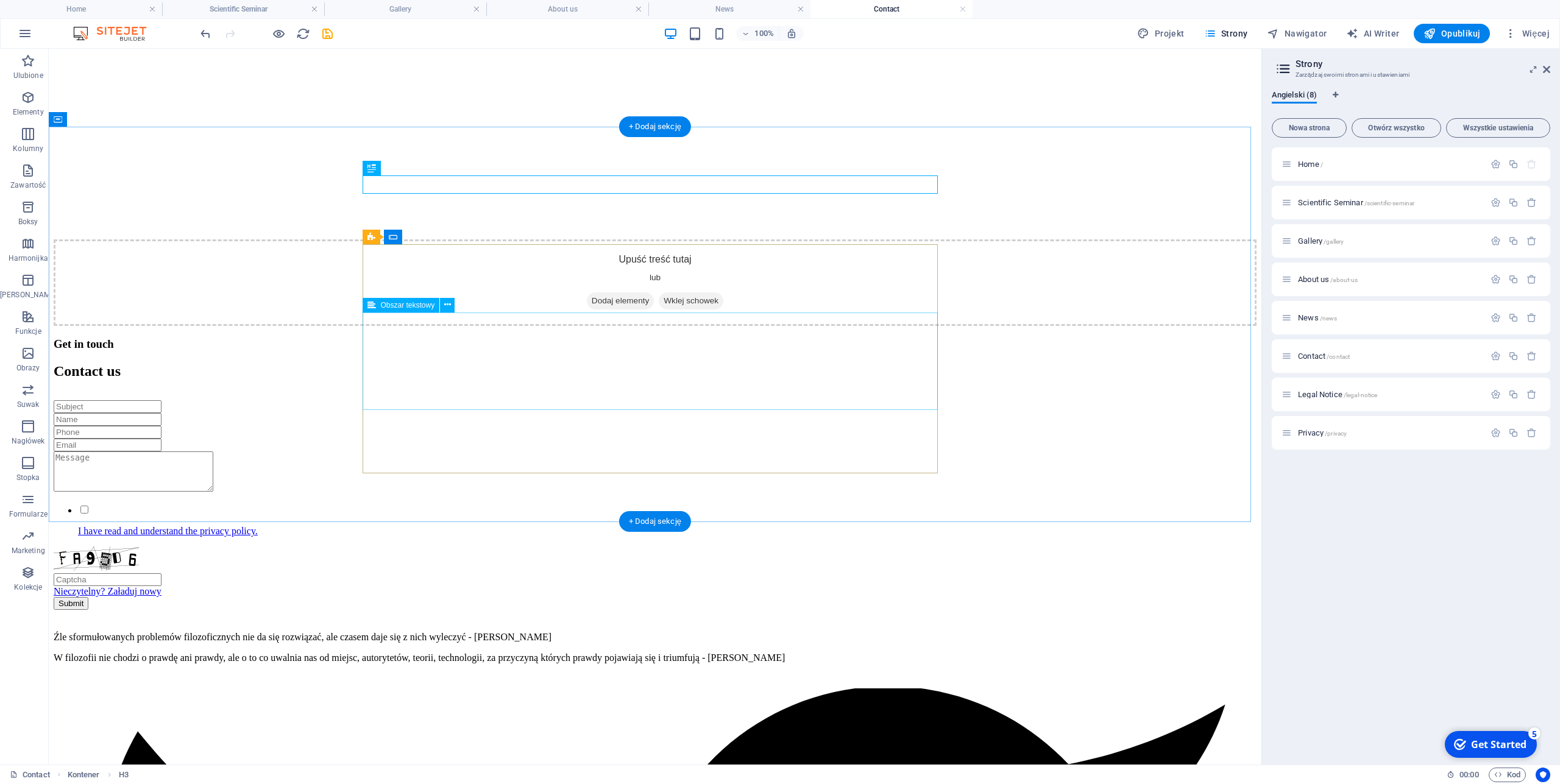
scroll to position [407, 0]
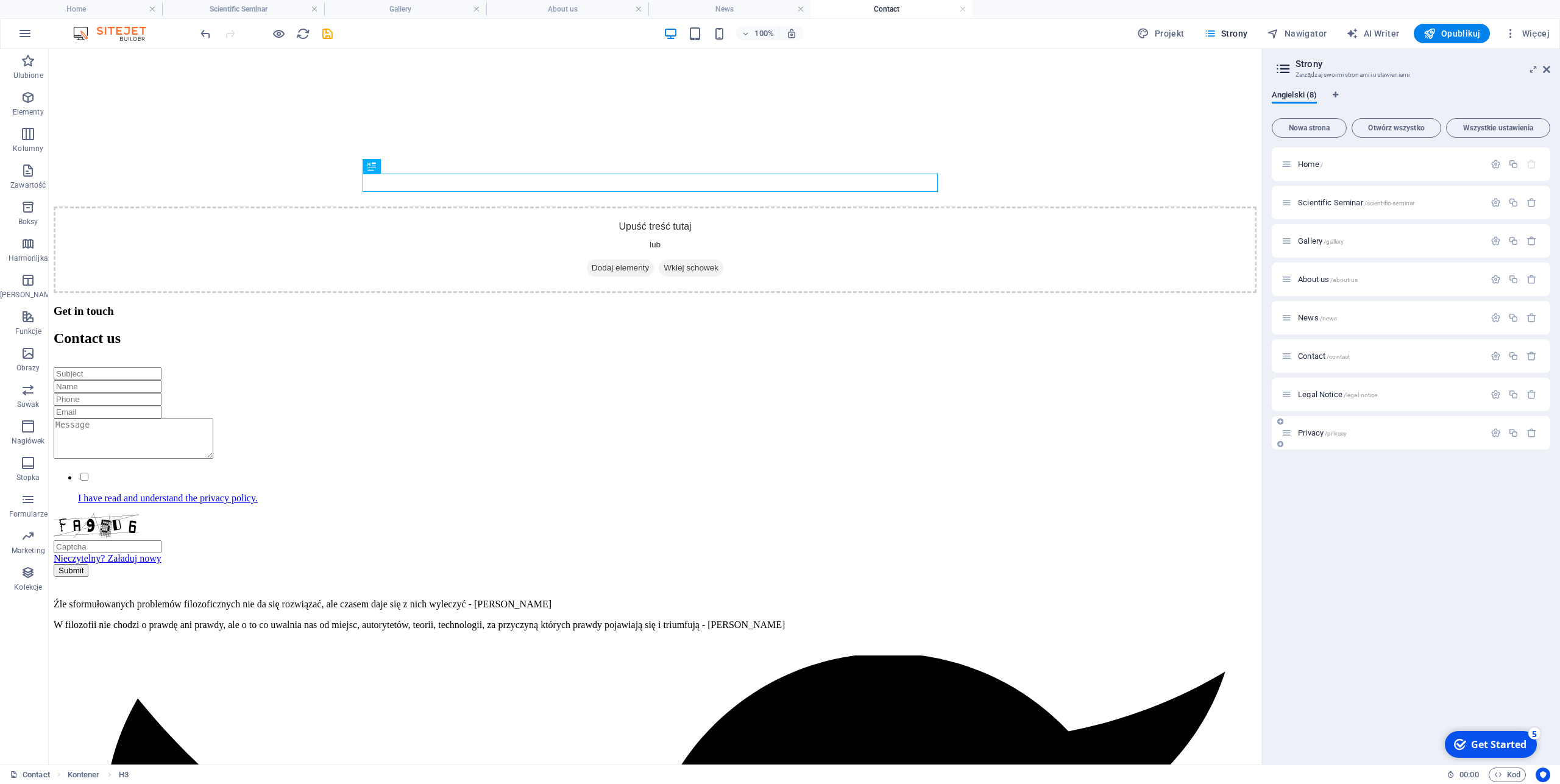
click at [1307, 432] on span "Privacy /privacy" at bounding box center [1322, 433] width 49 height 10
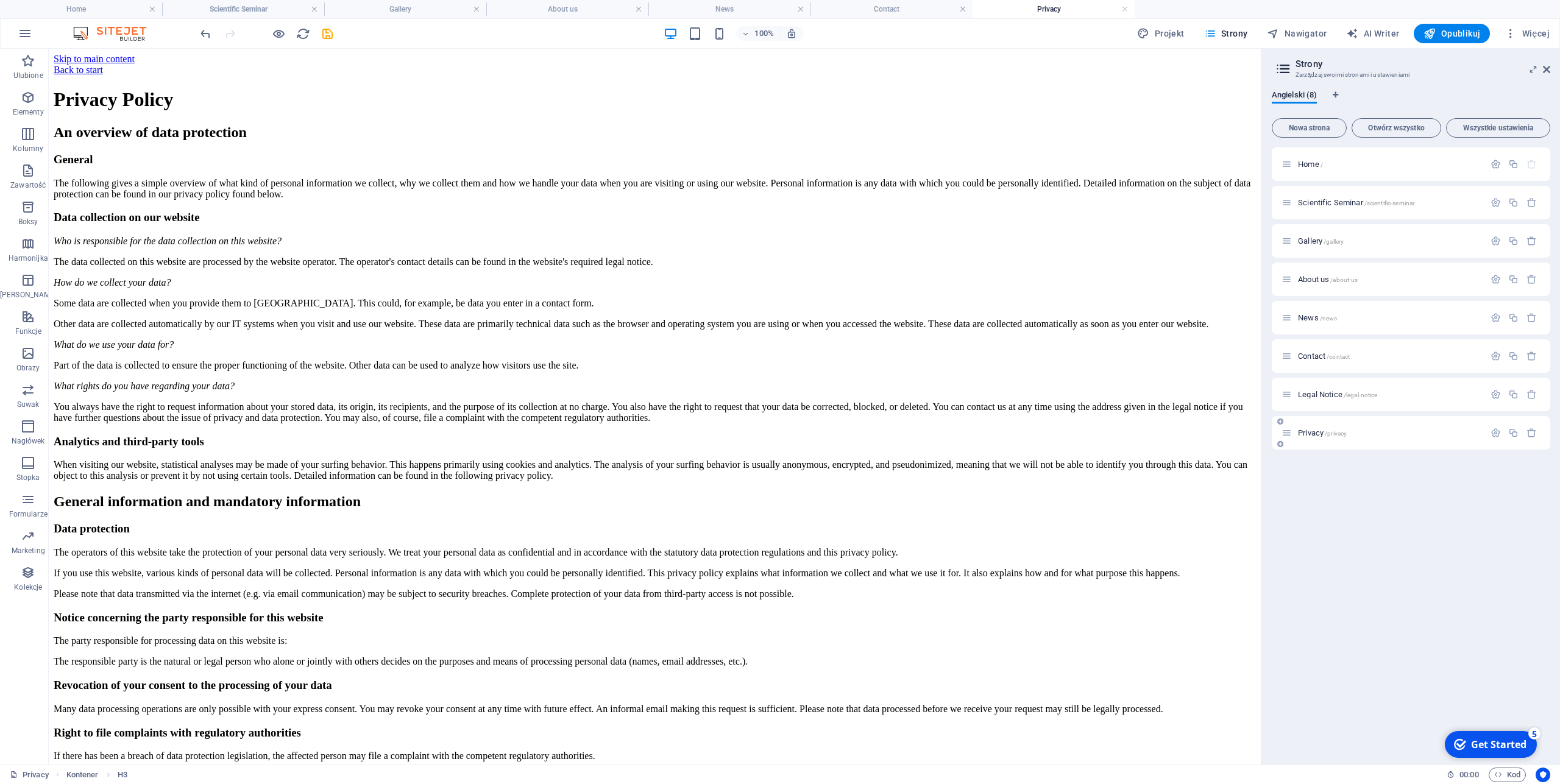
scroll to position [0, 0]
click at [1329, 391] on span "Legal Notice /legal-notice" at bounding box center [1337, 395] width 79 height 10
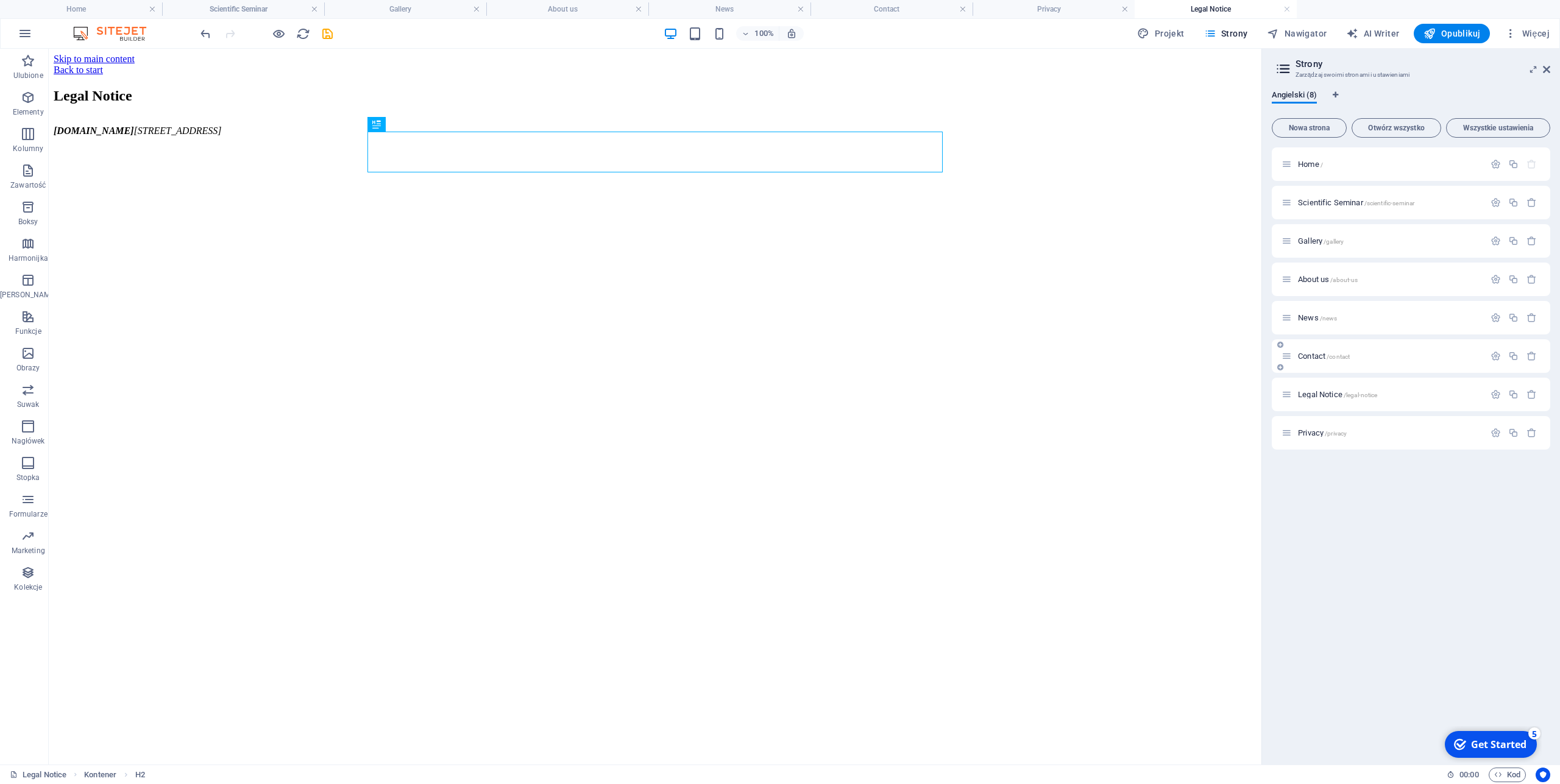
click at [1304, 355] on span "Contact /contact" at bounding box center [1324, 356] width 51 height 10
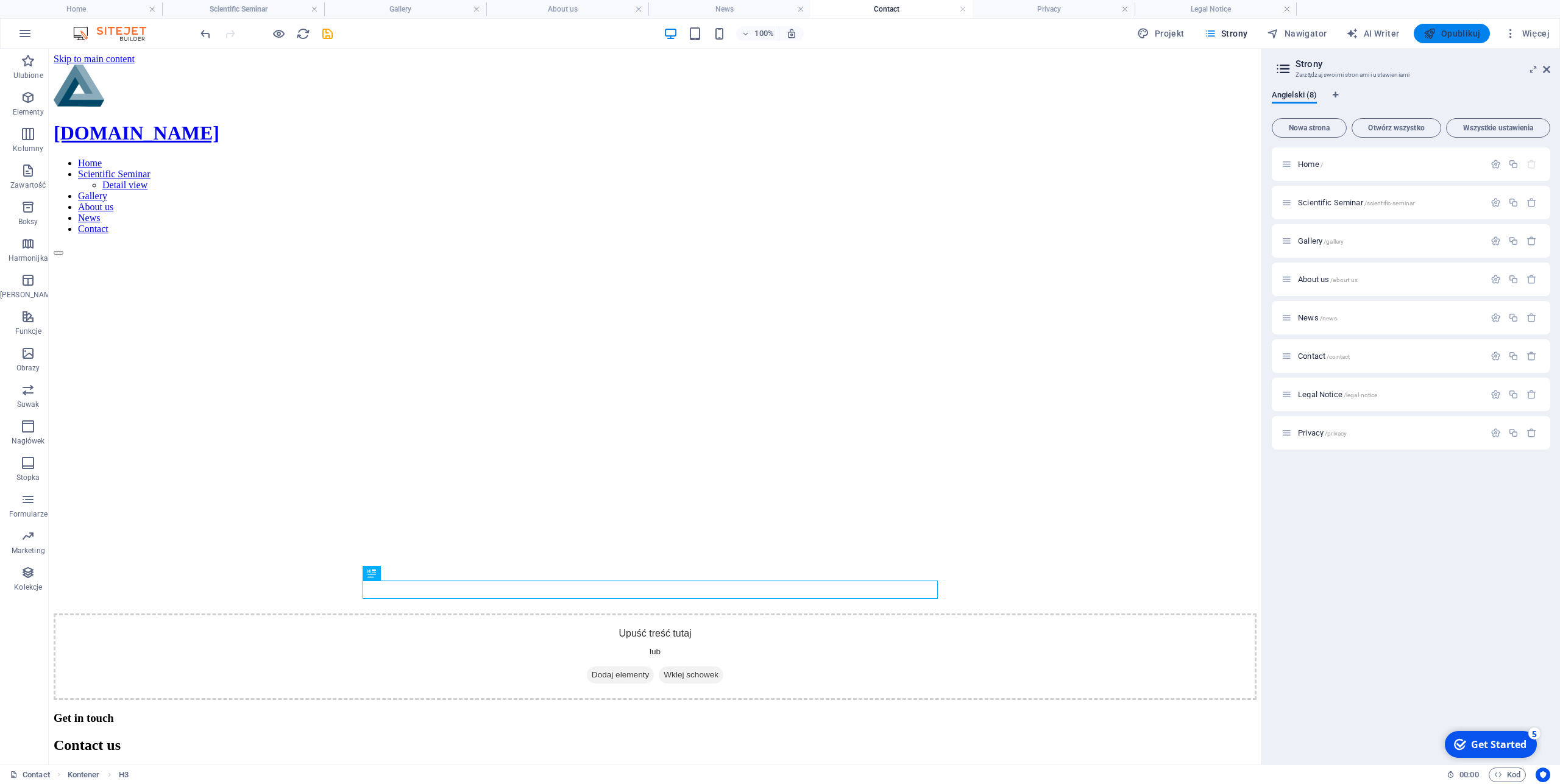
click at [1451, 33] on span "Opublikuj" at bounding box center [1452, 33] width 57 height 12
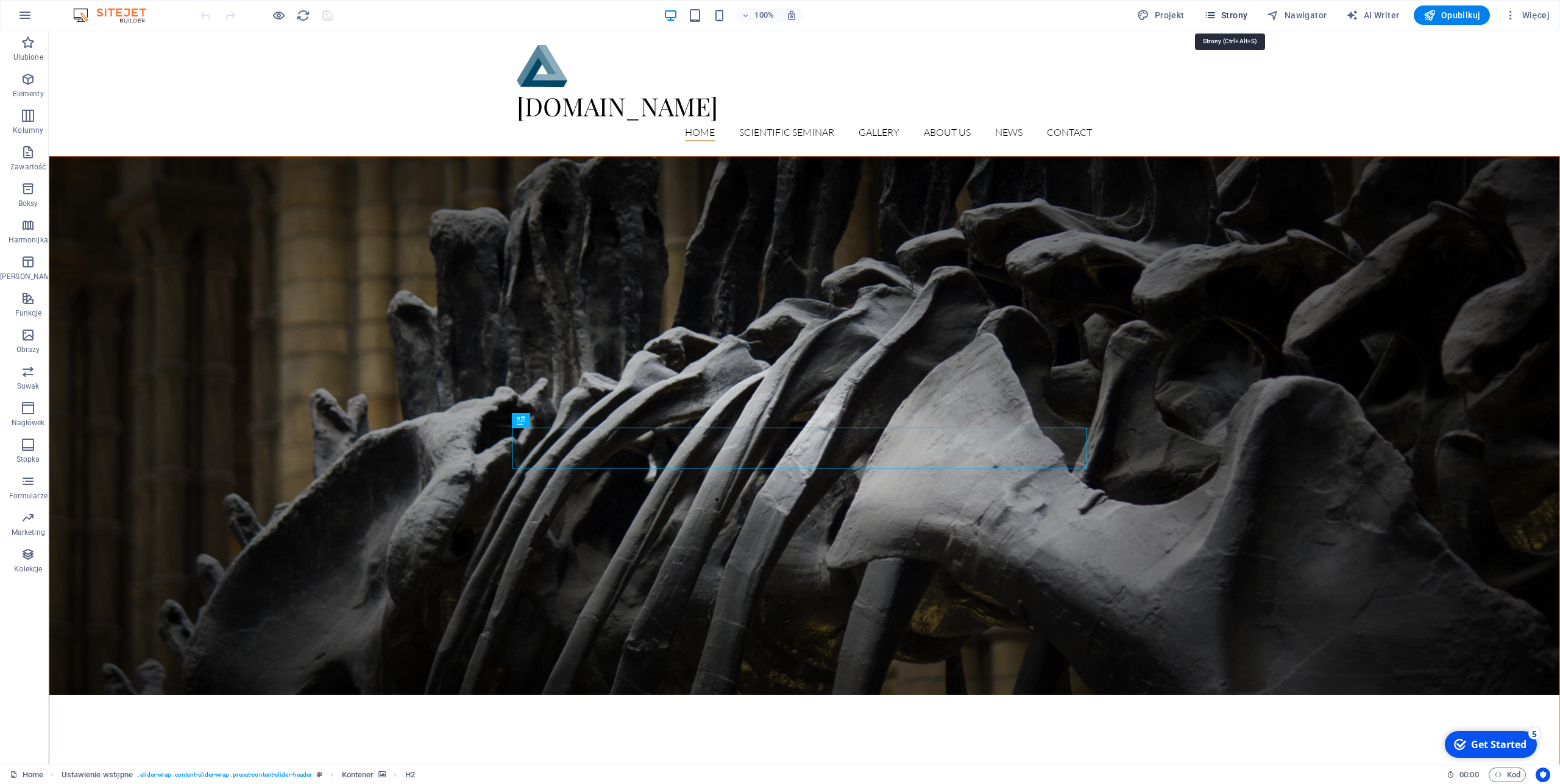
click at [1229, 13] on span "Strony" at bounding box center [1226, 15] width 44 height 12
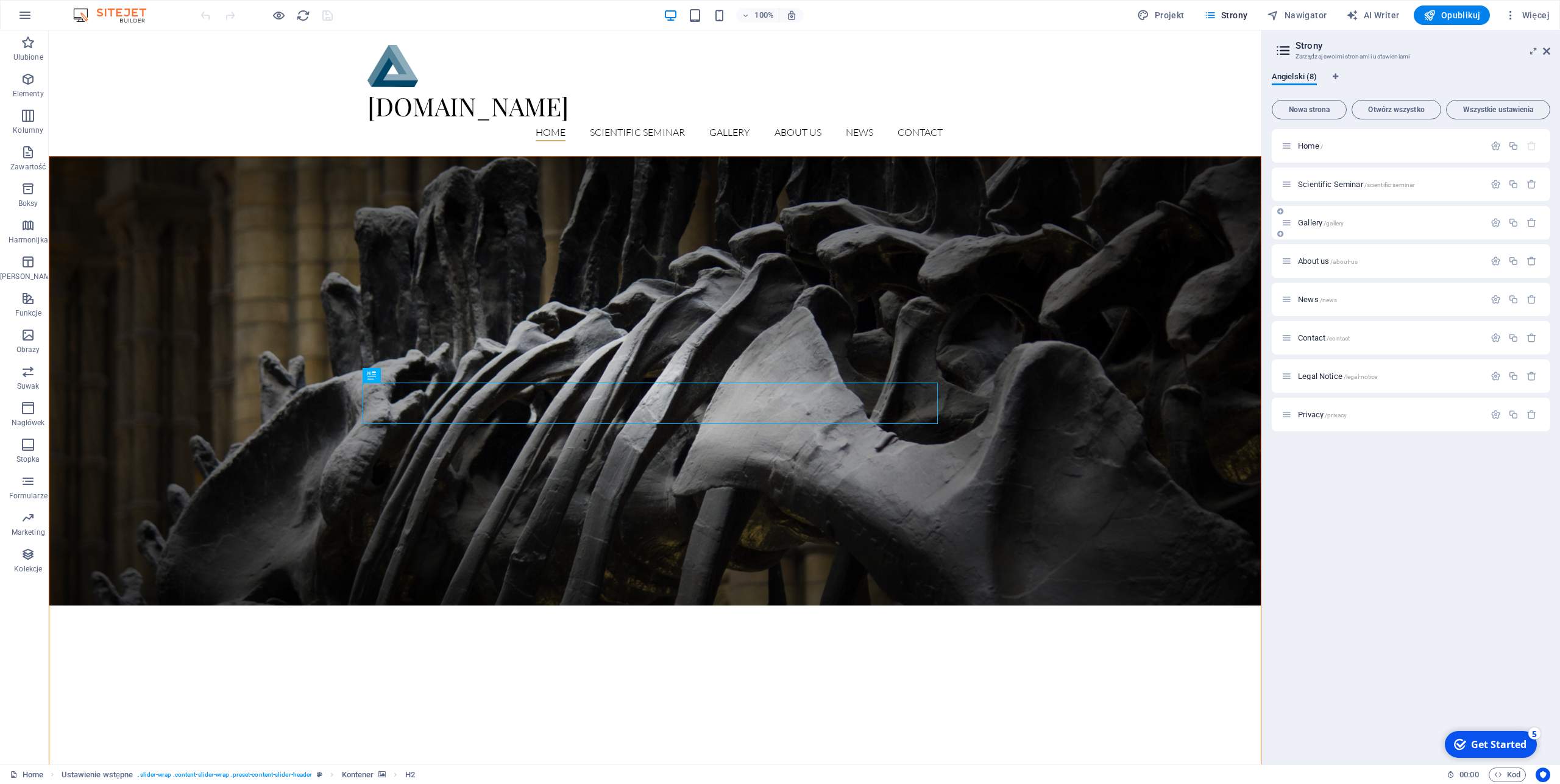
click at [1301, 226] on span "Gallery /gallery" at bounding box center [1321, 223] width 46 height 10
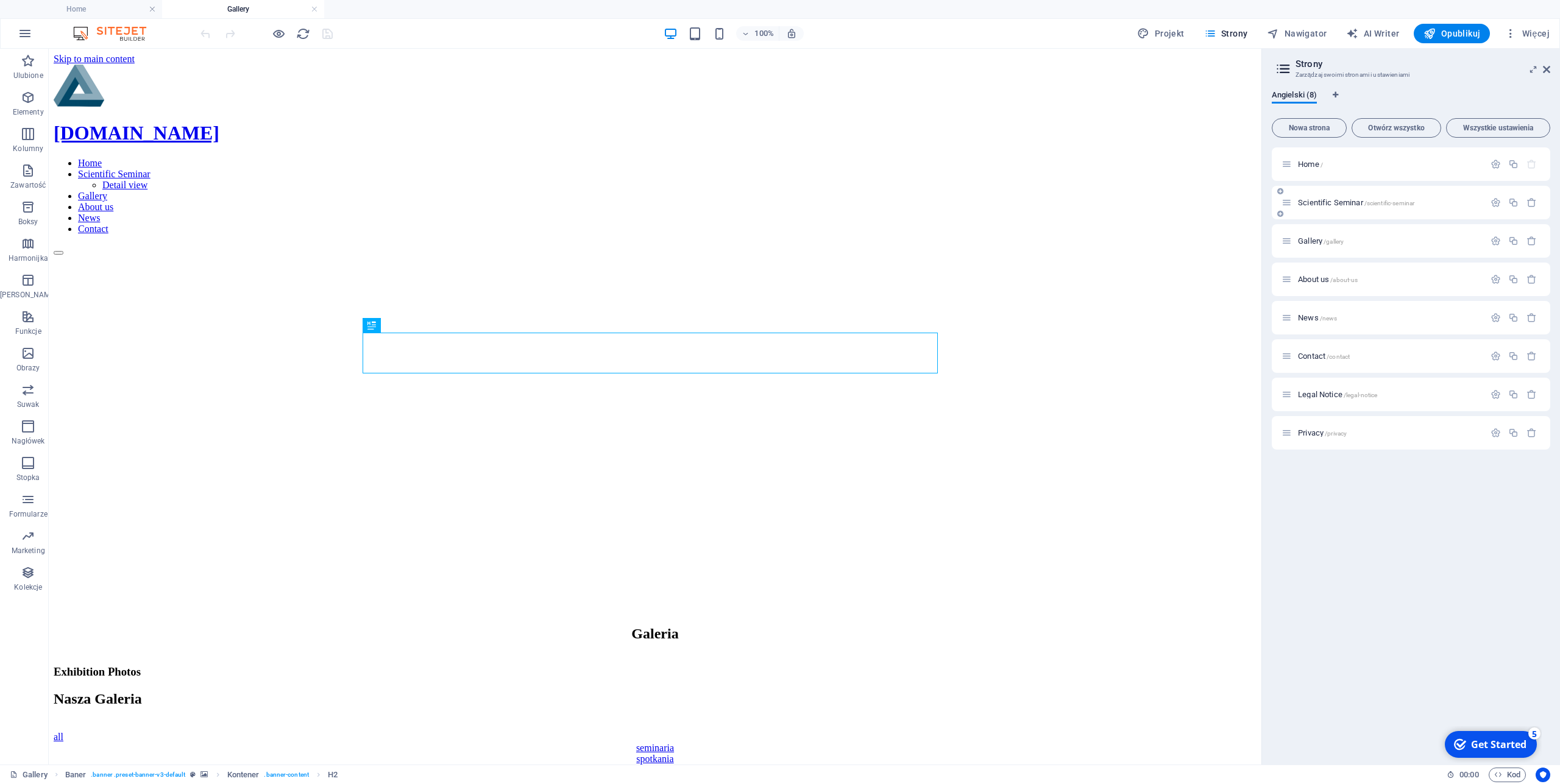
click at [1317, 200] on span "Scientific Seminar /scientific-seminar" at bounding box center [1356, 203] width 116 height 10
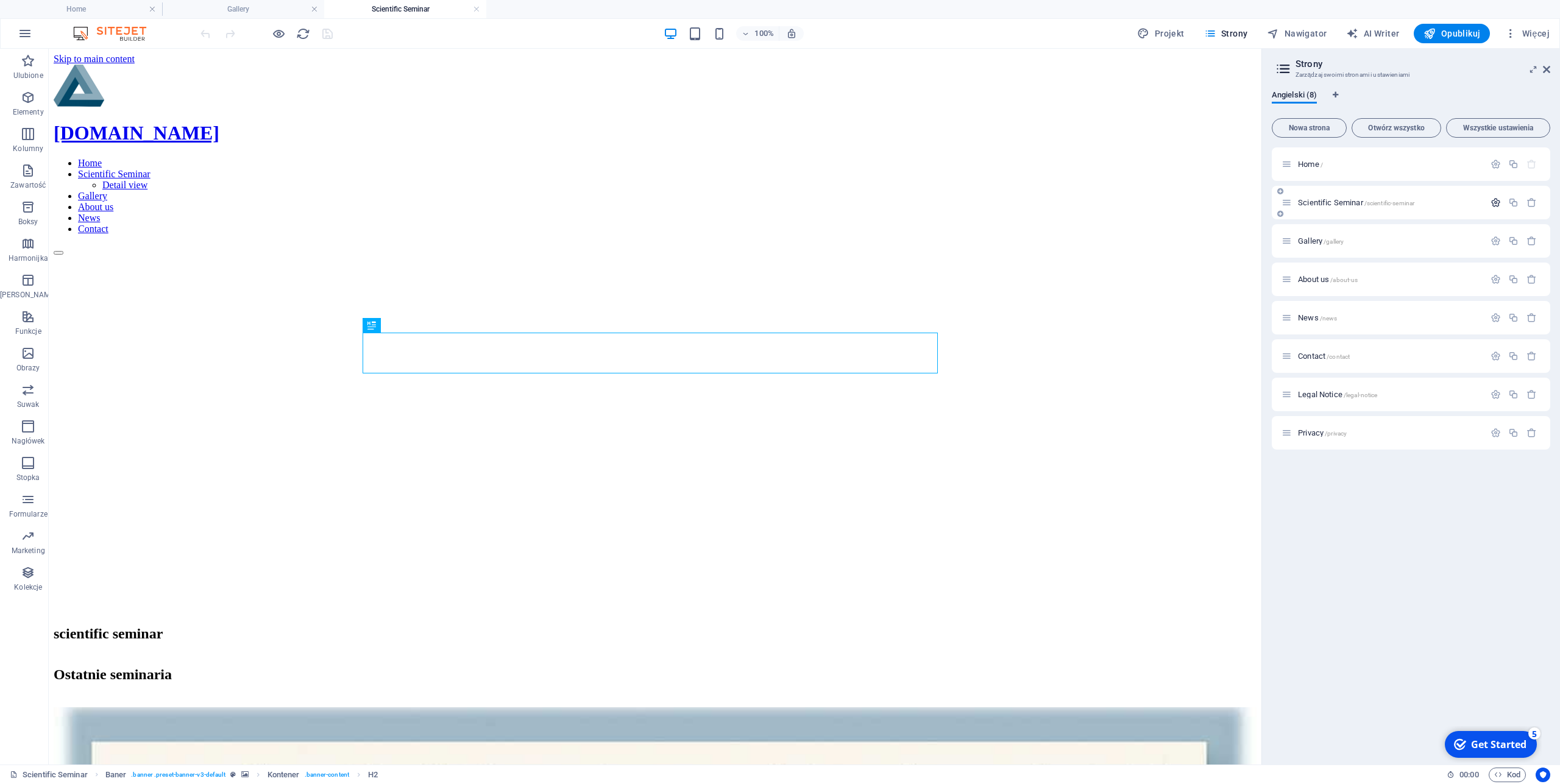
click at [1491, 203] on button "button" at bounding box center [1495, 202] width 18 height 10
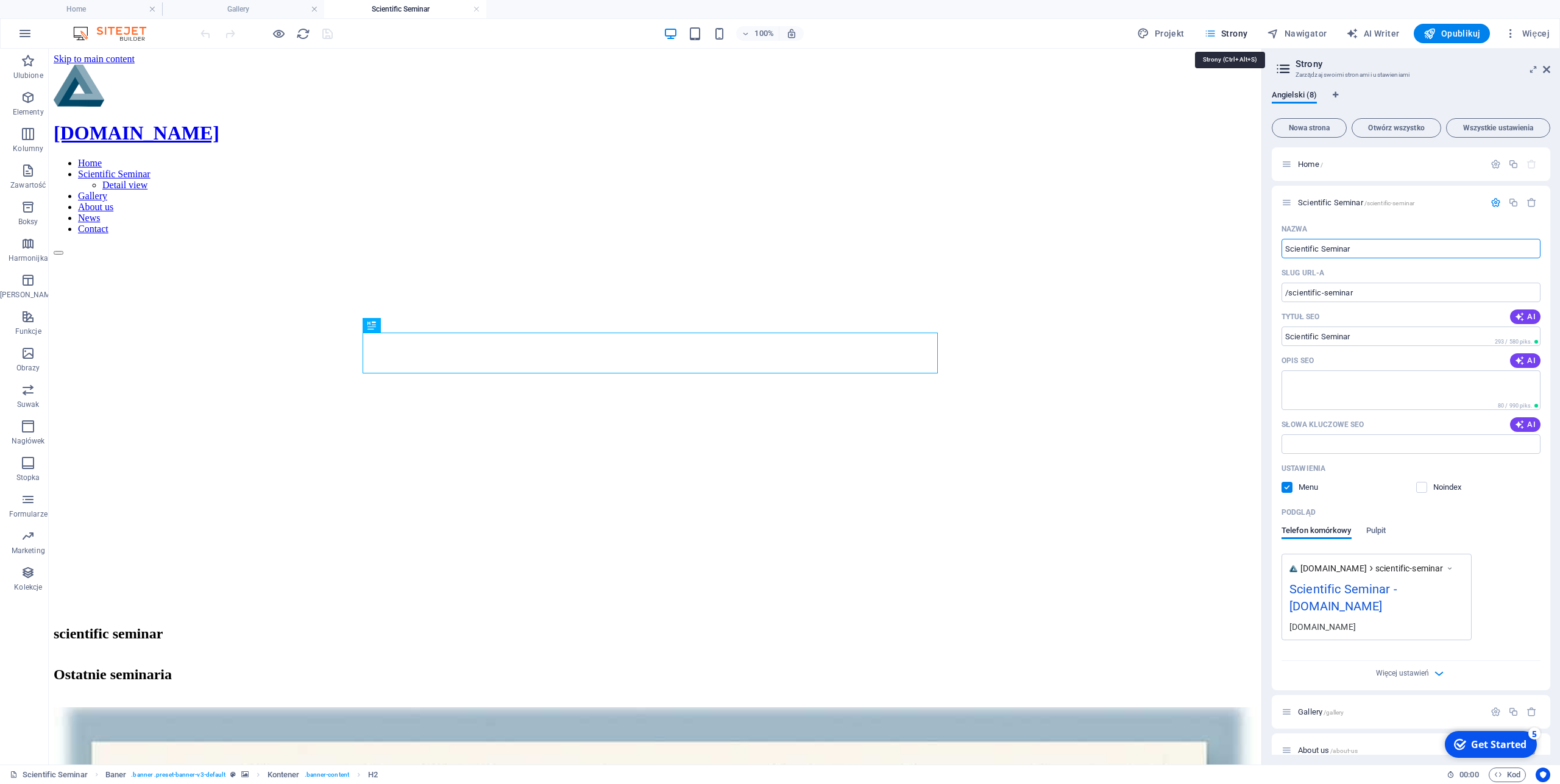
click at [1230, 28] on span "Strony" at bounding box center [1226, 33] width 44 height 12
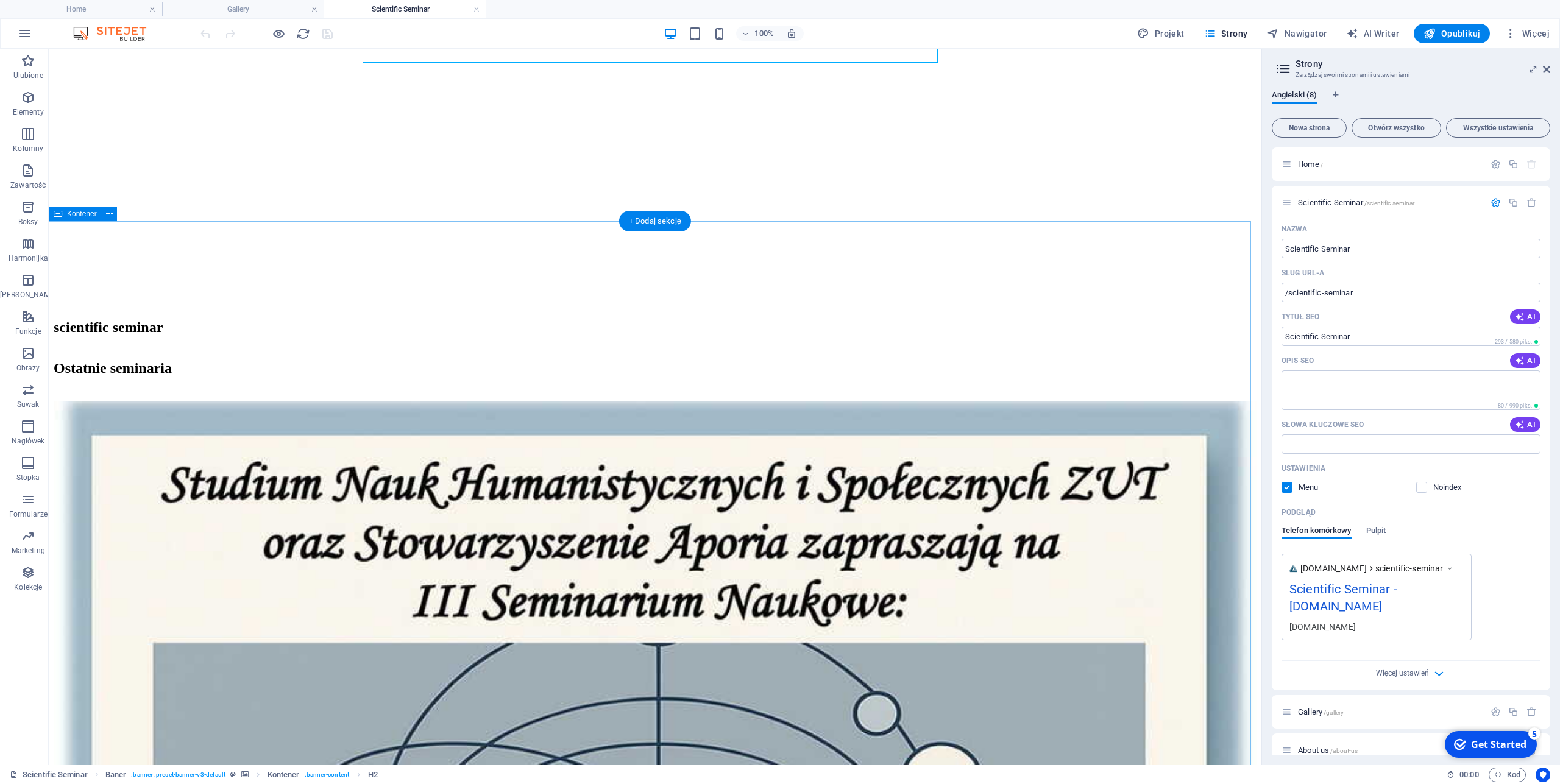
scroll to position [311, 0]
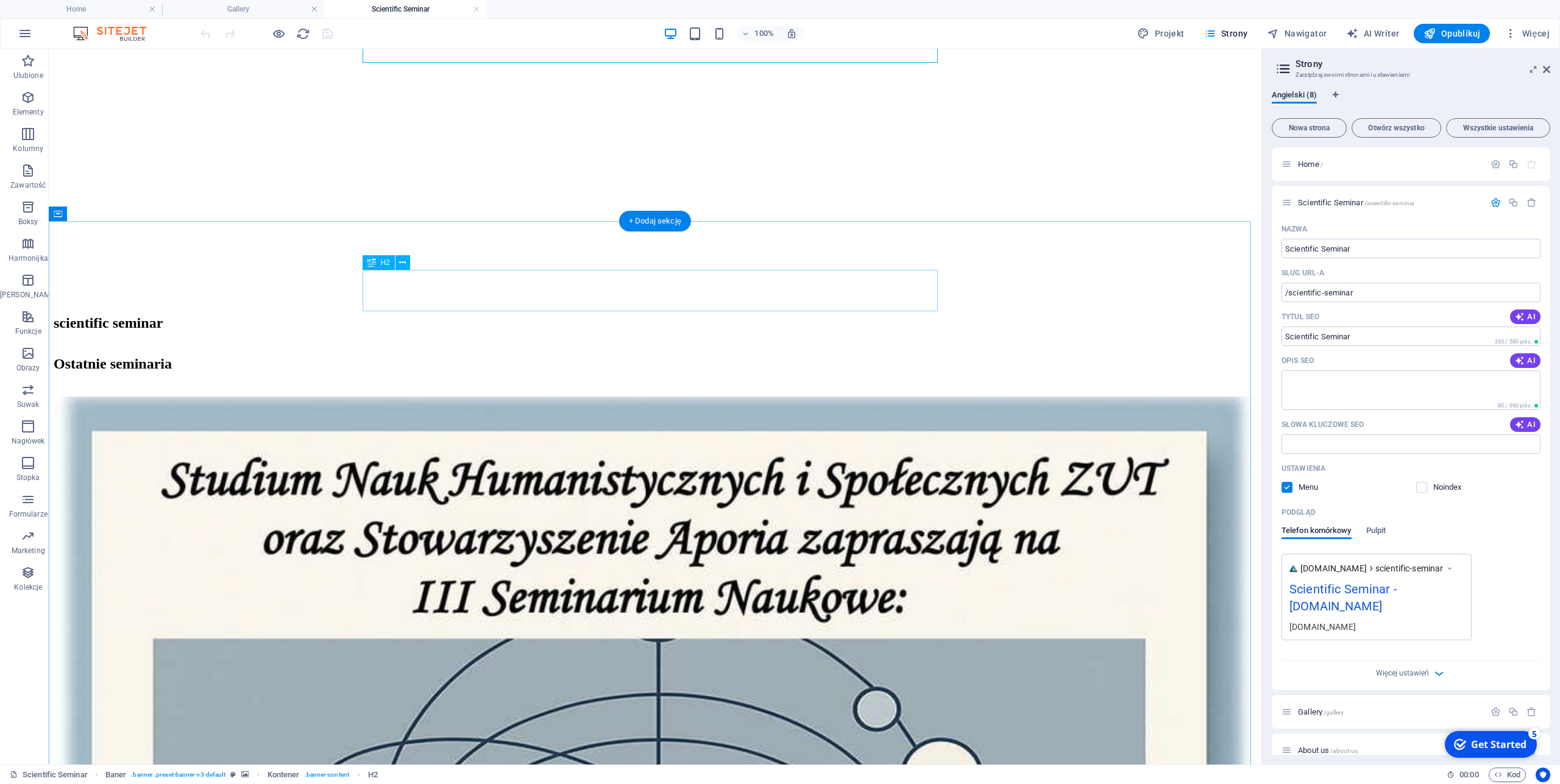
click at [582, 356] on div "Ostatnie seminaria" at bounding box center [655, 363] width 1203 height 16
click at [584, 356] on div "Ostatnie seminaria" at bounding box center [655, 363] width 1203 height 16
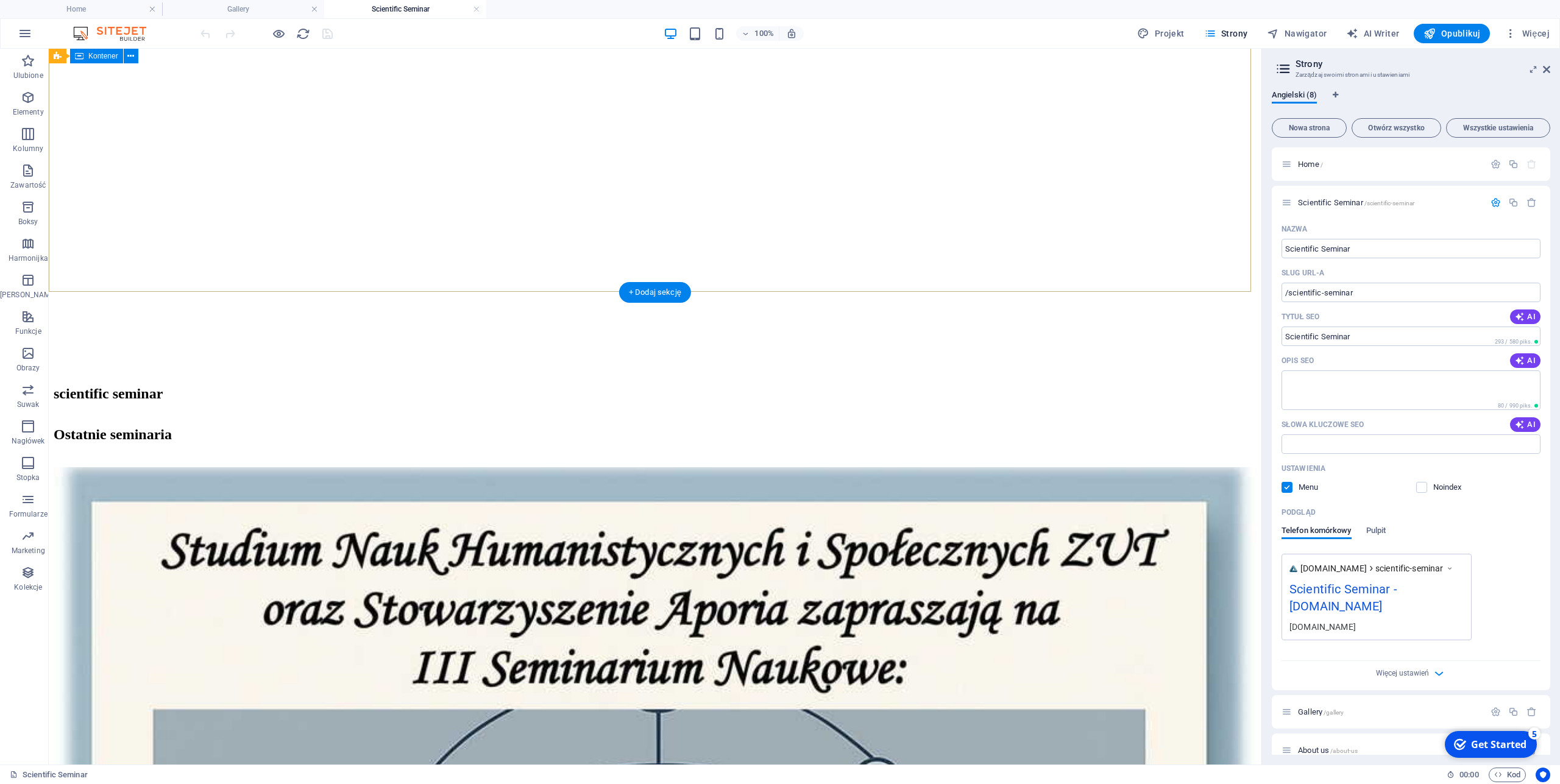
scroll to position [0, 0]
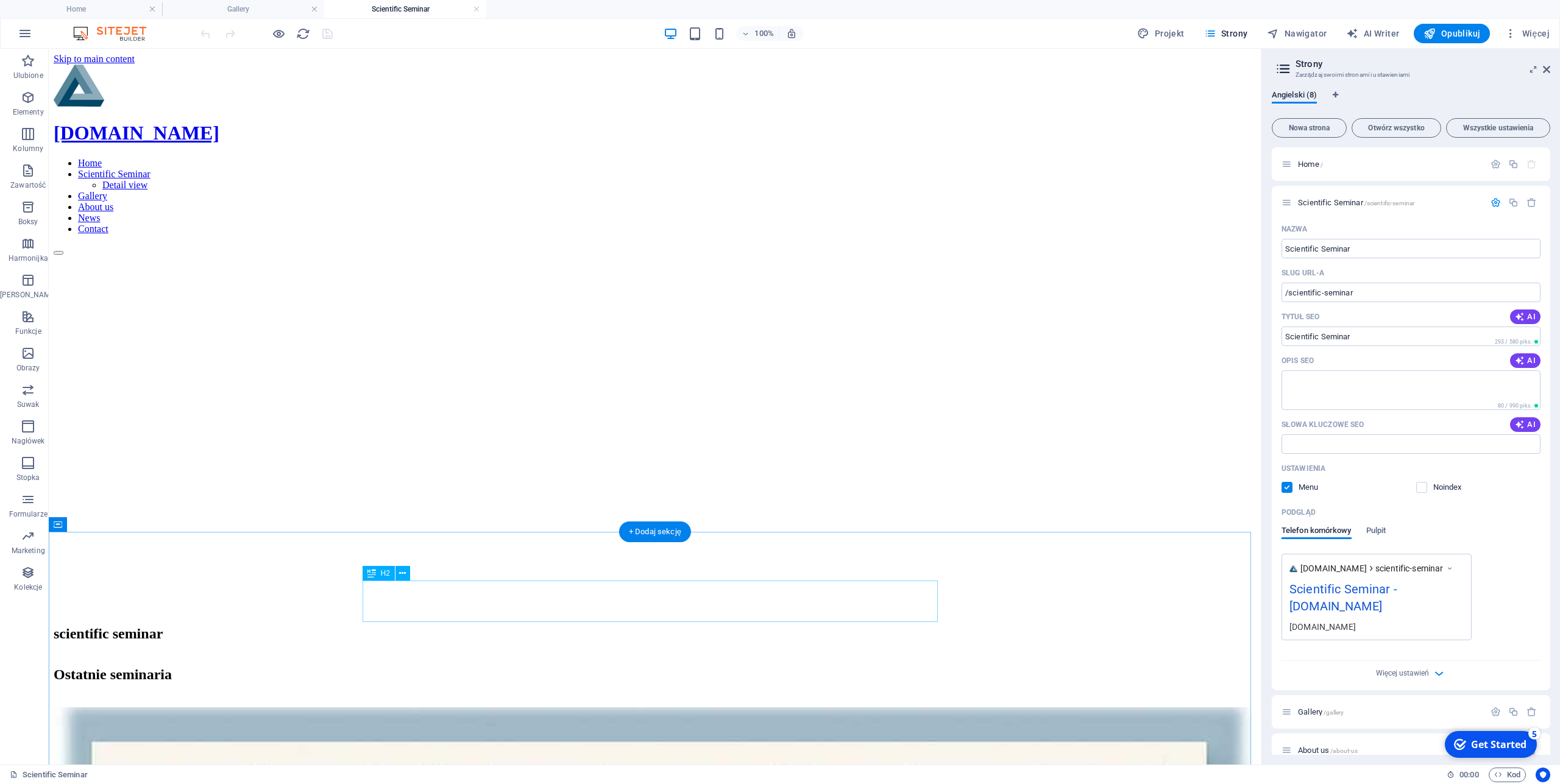
click at [580, 666] on div "Ostatnie seminaria" at bounding box center [655, 674] width 1203 height 16
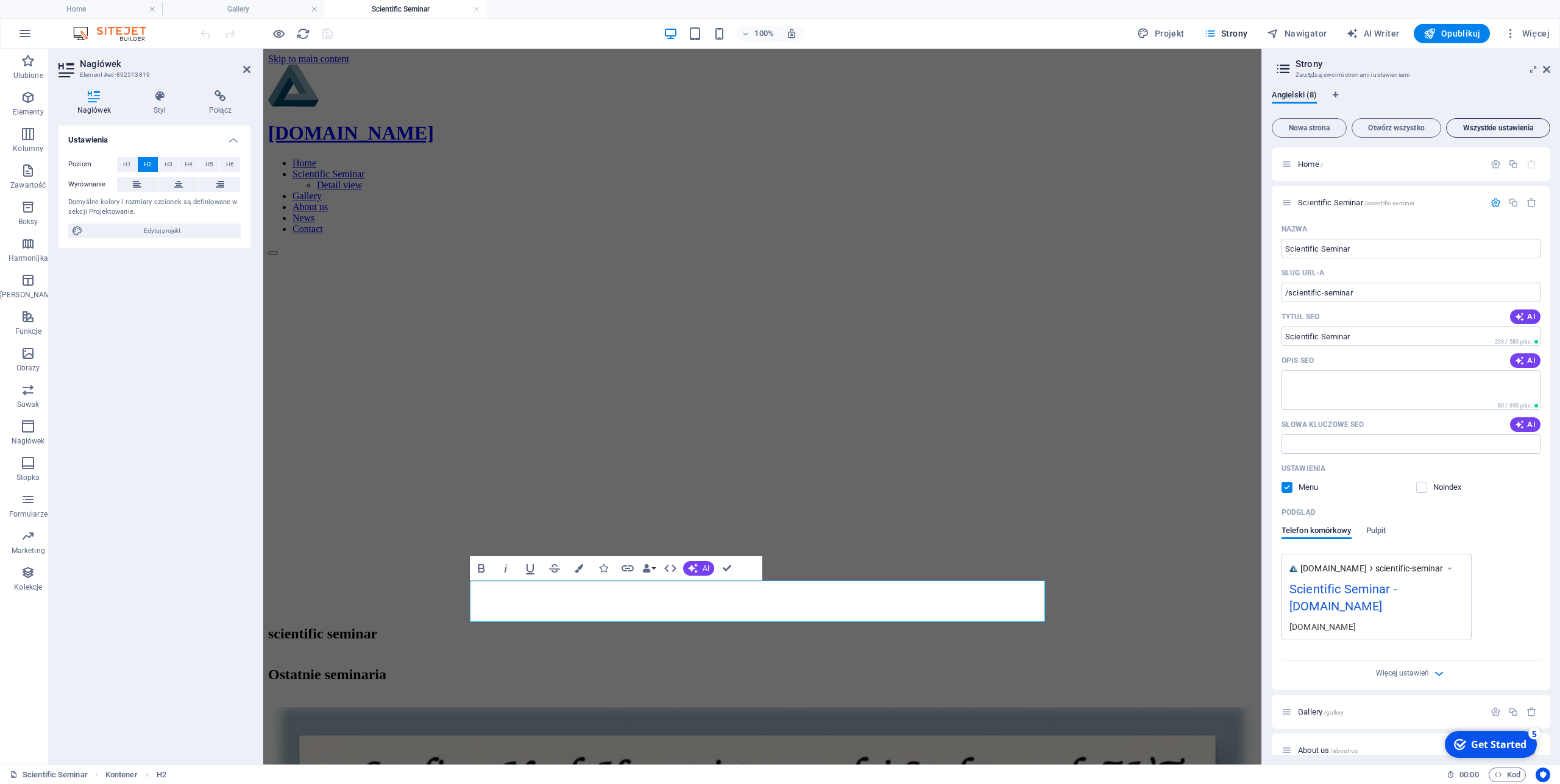
click at [1473, 126] on span "Wszystkie ustawienia" at bounding box center [1498, 128] width 93 height 8
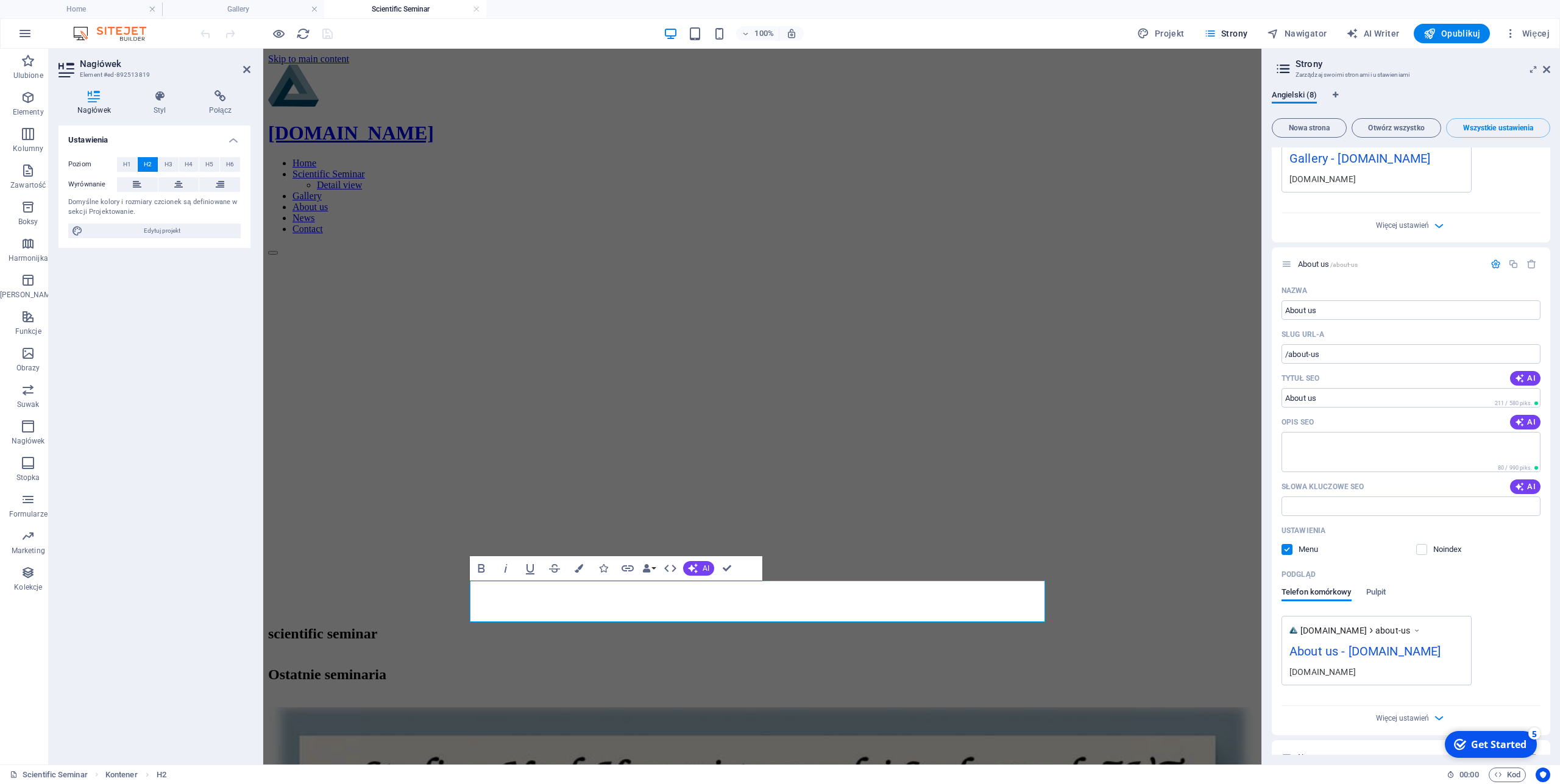
scroll to position [1376, 0]
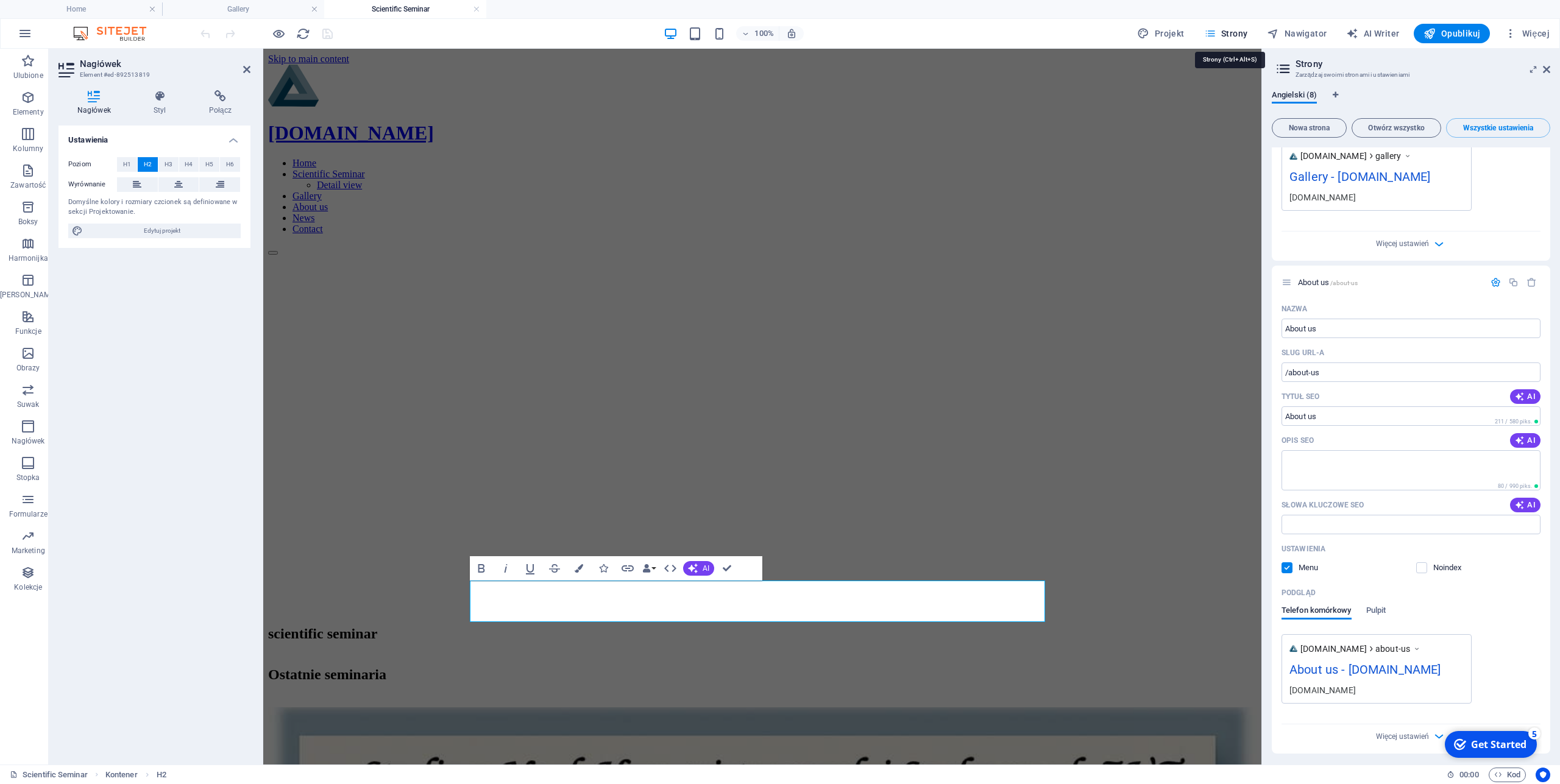
click at [1239, 32] on span "Strony" at bounding box center [1226, 33] width 44 height 12
click at [1546, 69] on icon at bounding box center [1547, 69] width 8 height 10
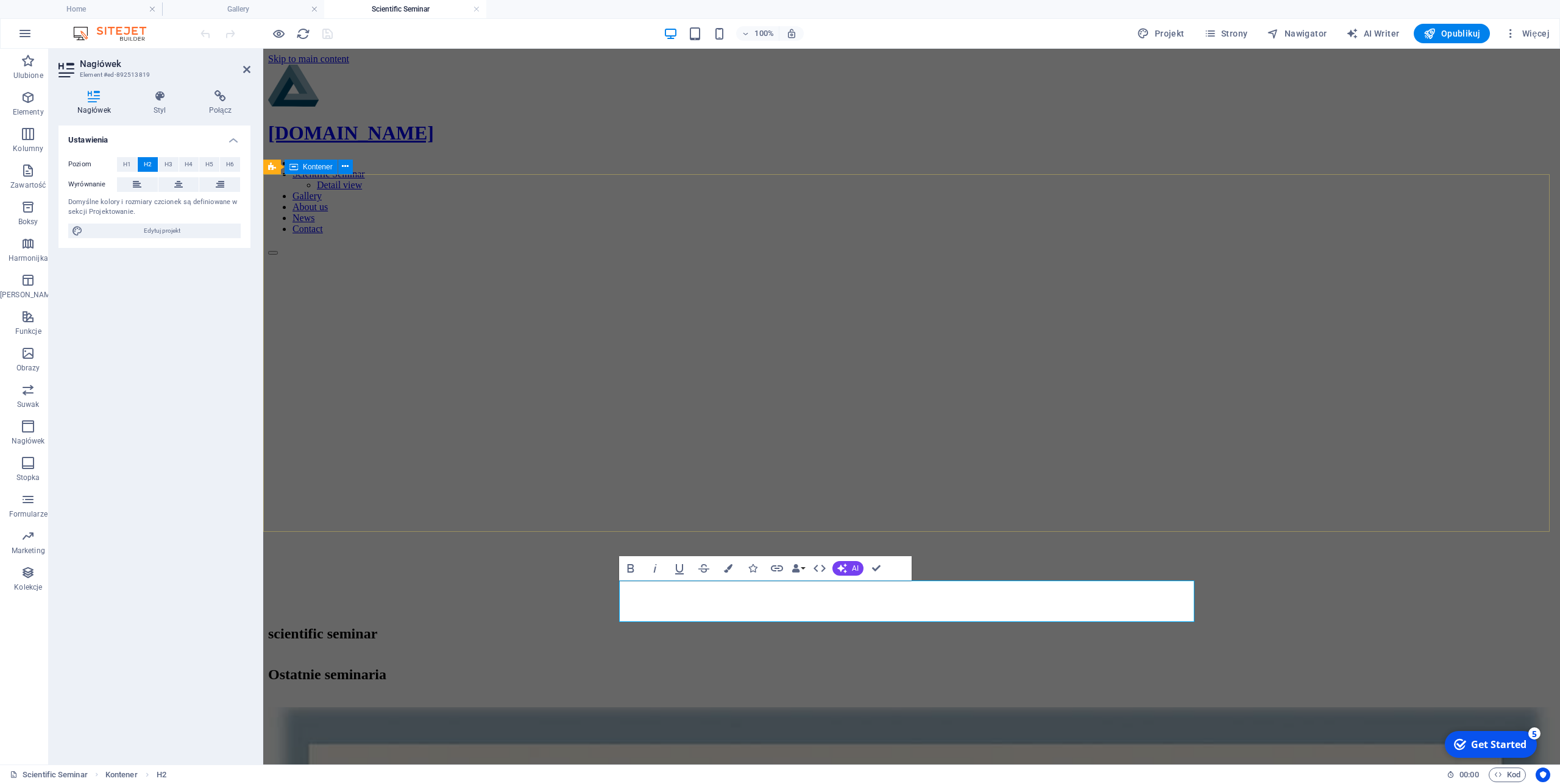
click at [747, 614] on div "scientific seminar" at bounding box center [912, 634] width 1287 height 41
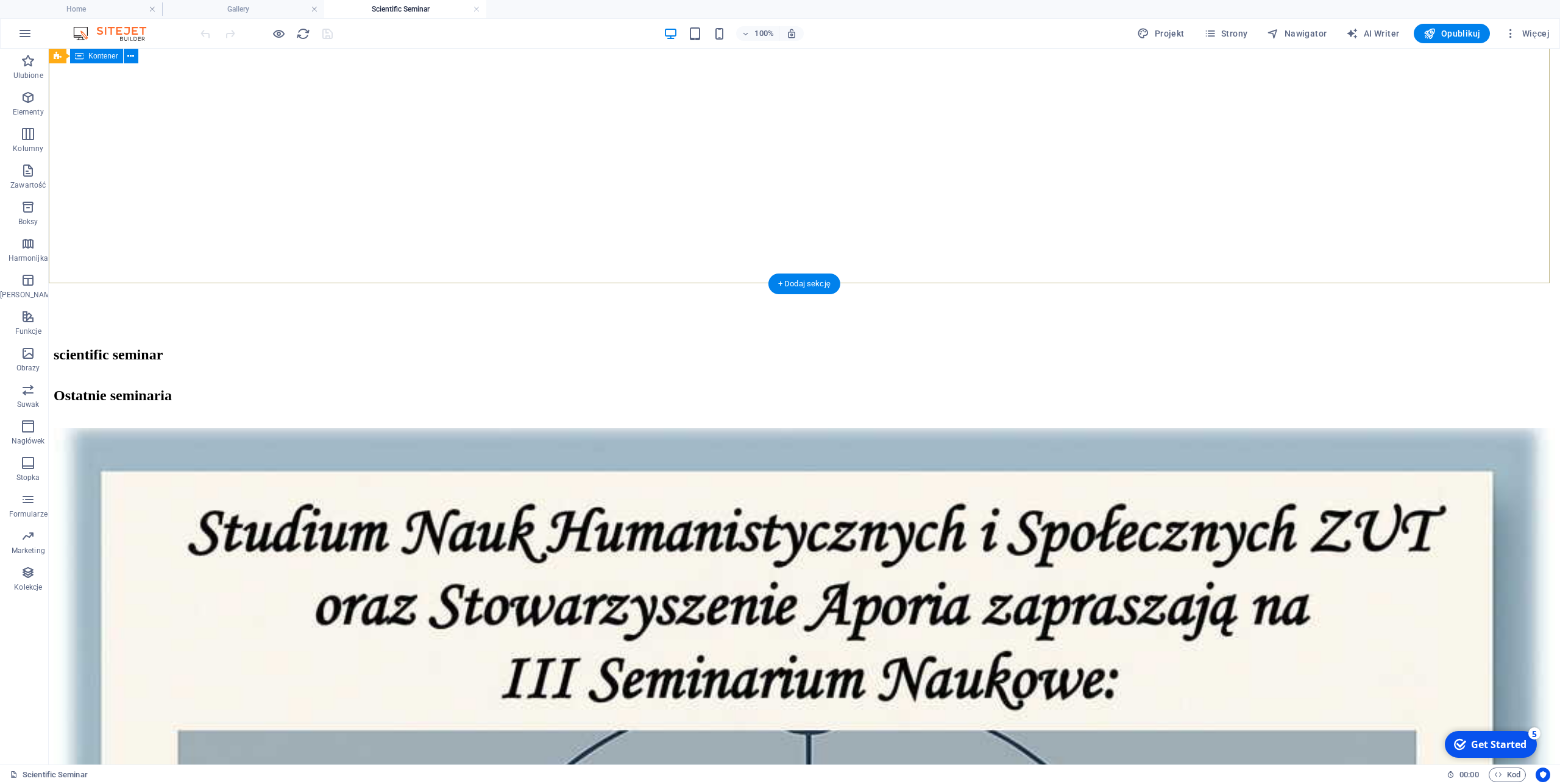
scroll to position [248, 0]
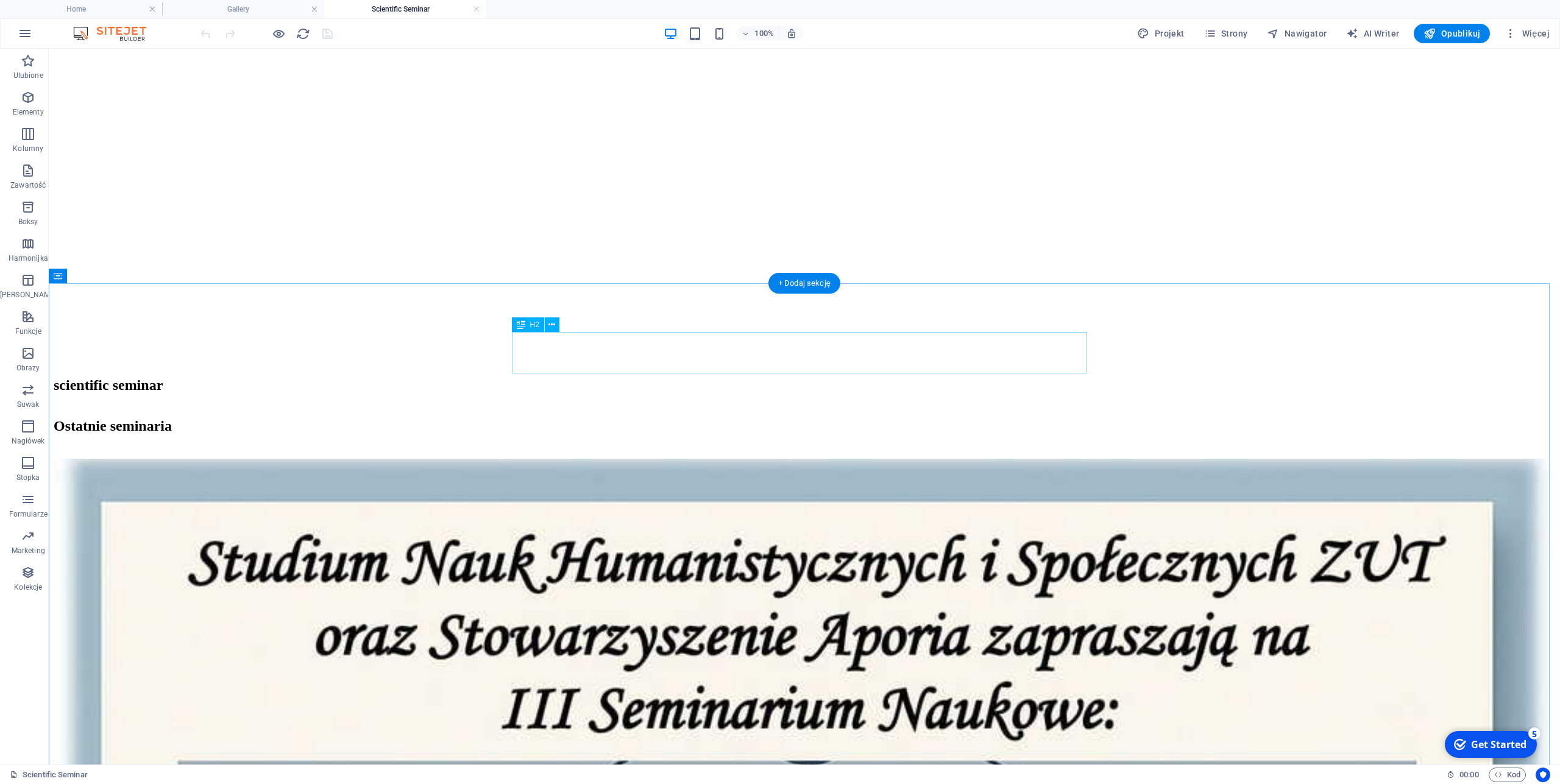
click at [694, 418] on div "Ostatnie seminaria" at bounding box center [804, 425] width 1502 height 16
click at [533, 324] on span "H2" at bounding box center [535, 324] width 10 height 8
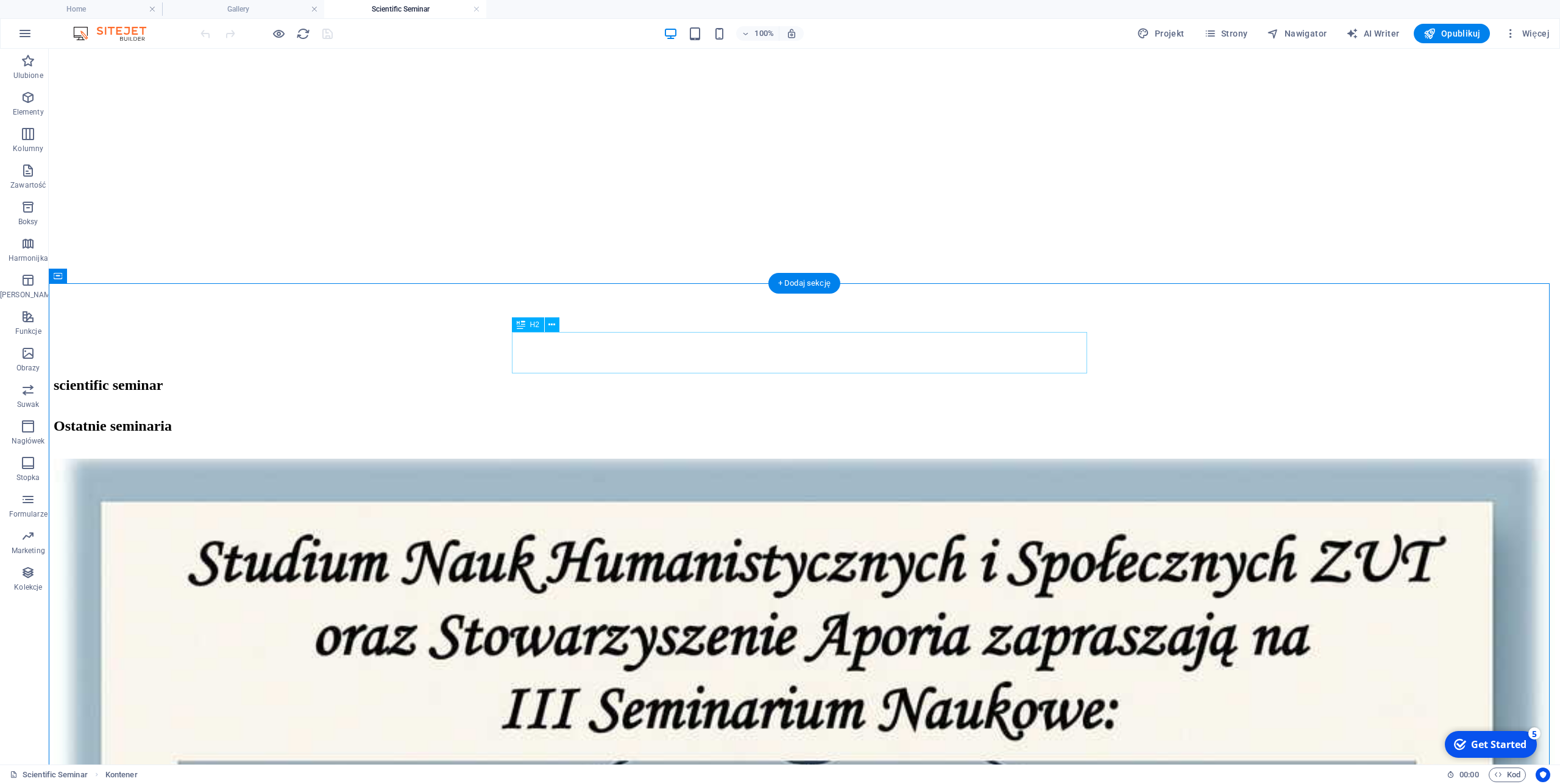
click at [672, 418] on div "Ostatnie seminaria" at bounding box center [804, 425] width 1502 height 16
click at [550, 327] on icon at bounding box center [551, 324] width 7 height 12
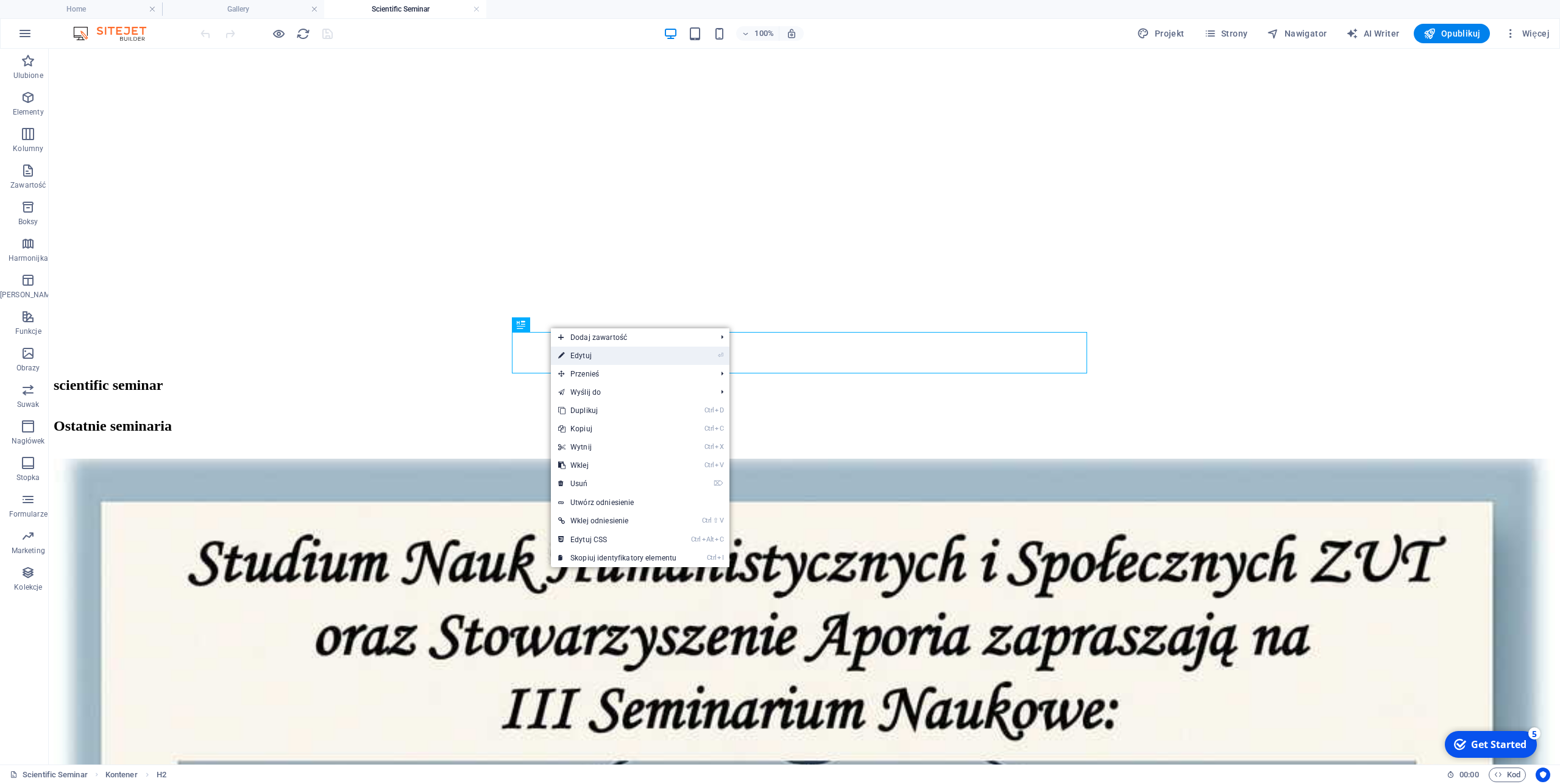
click at [605, 357] on link "⏎ Edytuj" at bounding box center [618, 355] width 133 height 18
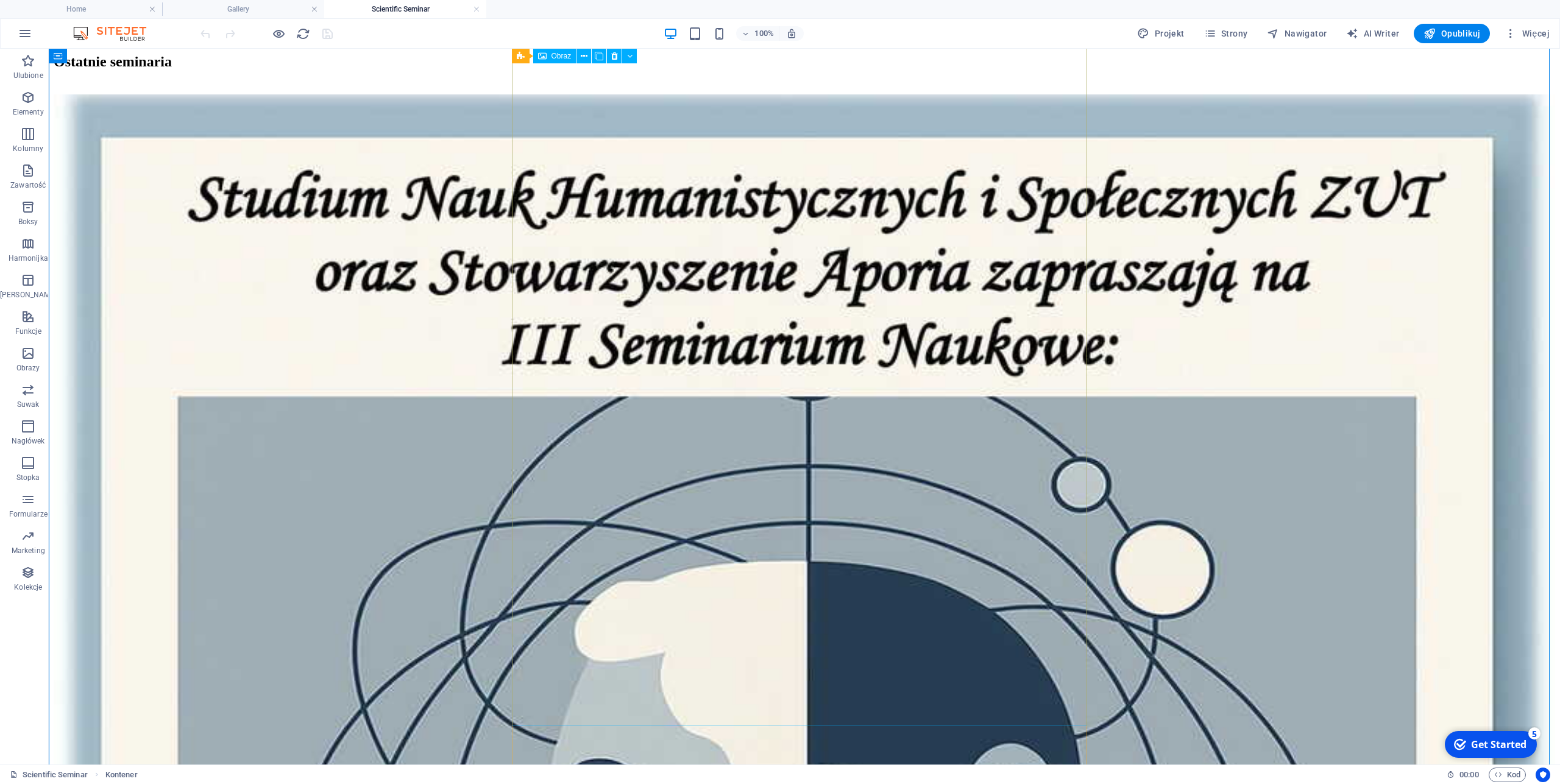
scroll to position [116, 0]
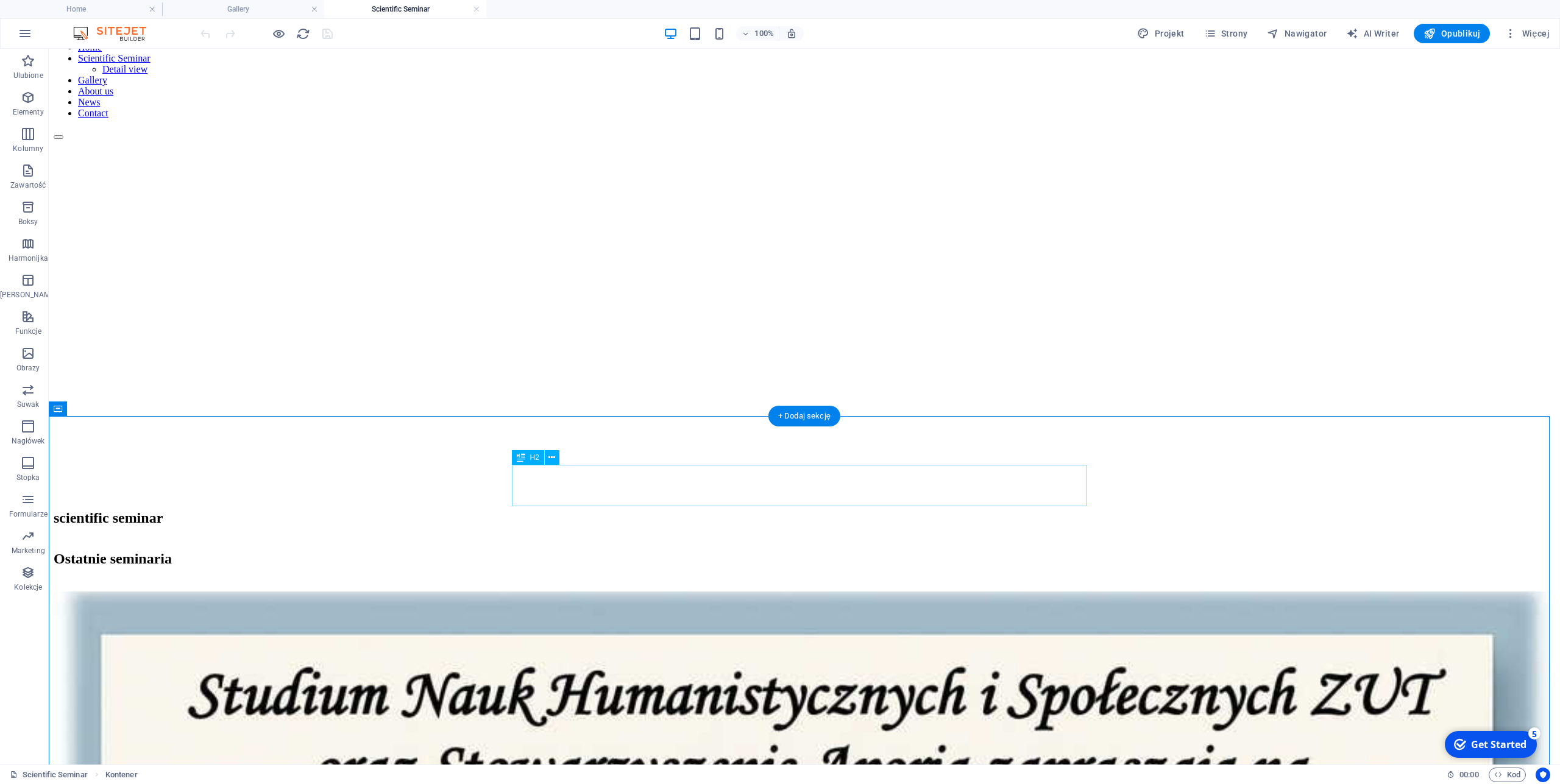
click at [687, 551] on div "Ostatnie seminaria" at bounding box center [804, 559] width 1502 height 16
click at [978, 498] on div "scientific seminar" at bounding box center [804, 518] width 1502 height 41
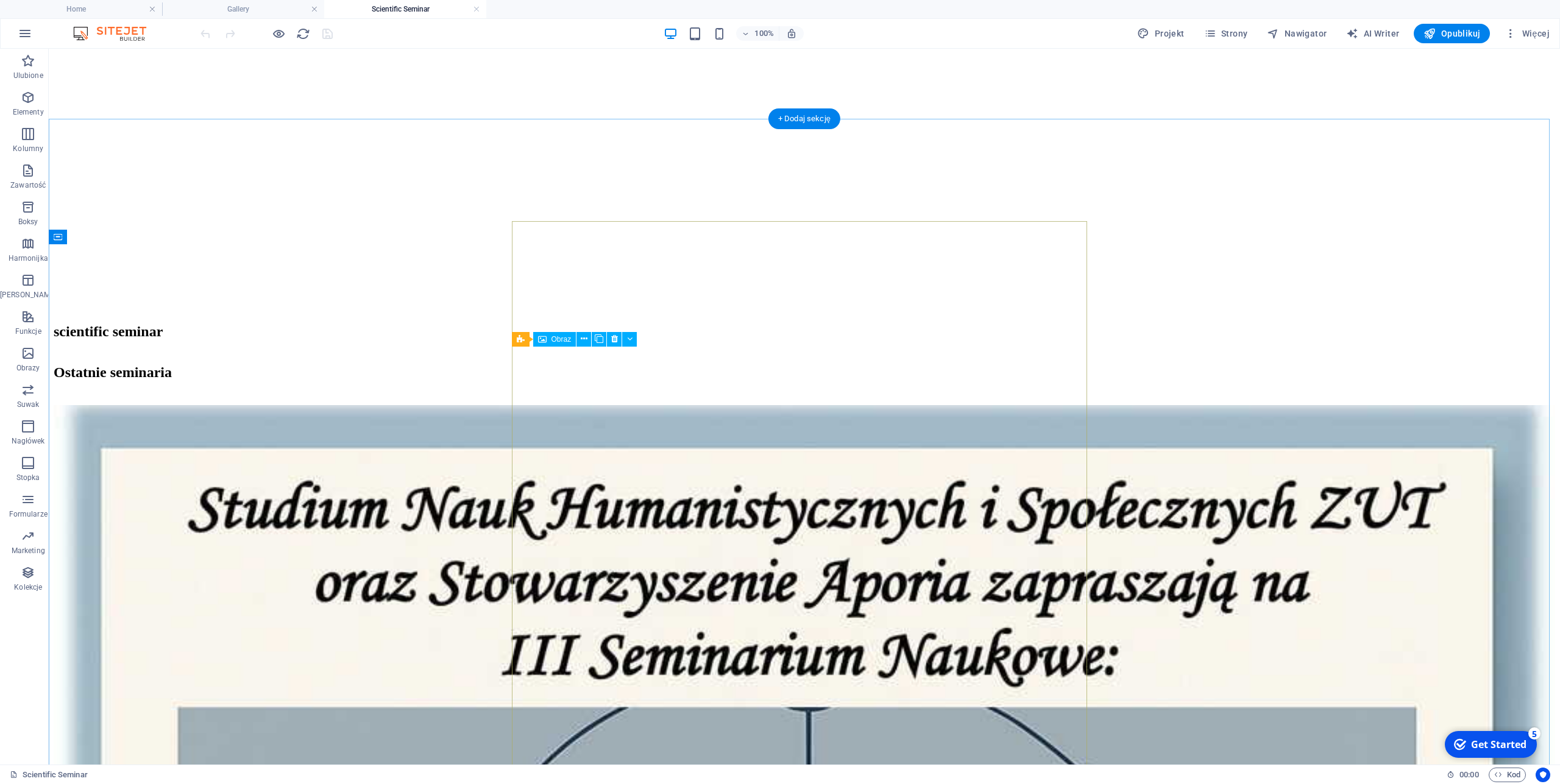
scroll to position [0, 0]
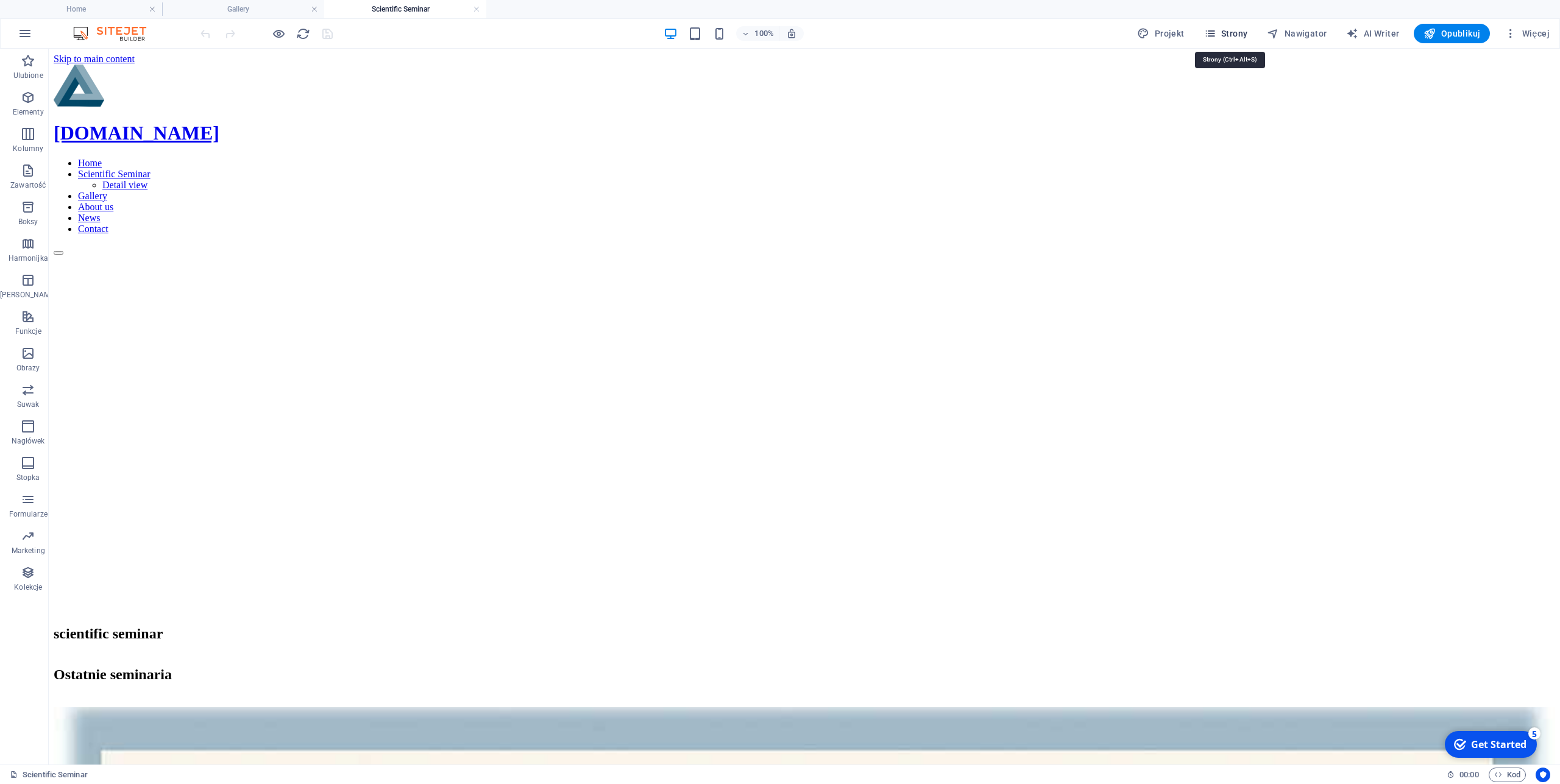
click at [1239, 39] on span "Strony" at bounding box center [1226, 33] width 44 height 12
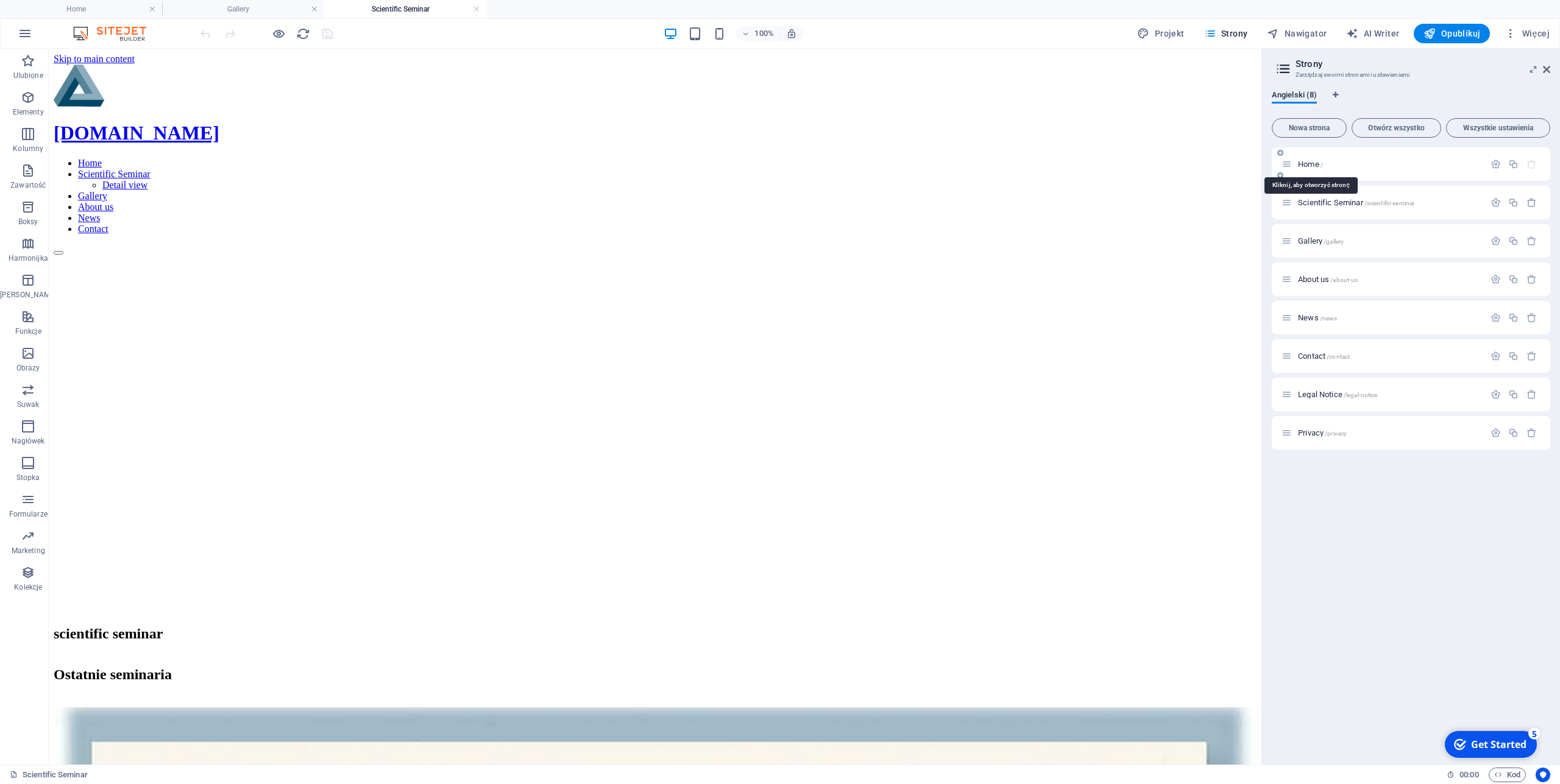
click at [1313, 164] on span "Home /" at bounding box center [1311, 165] width 25 height 10
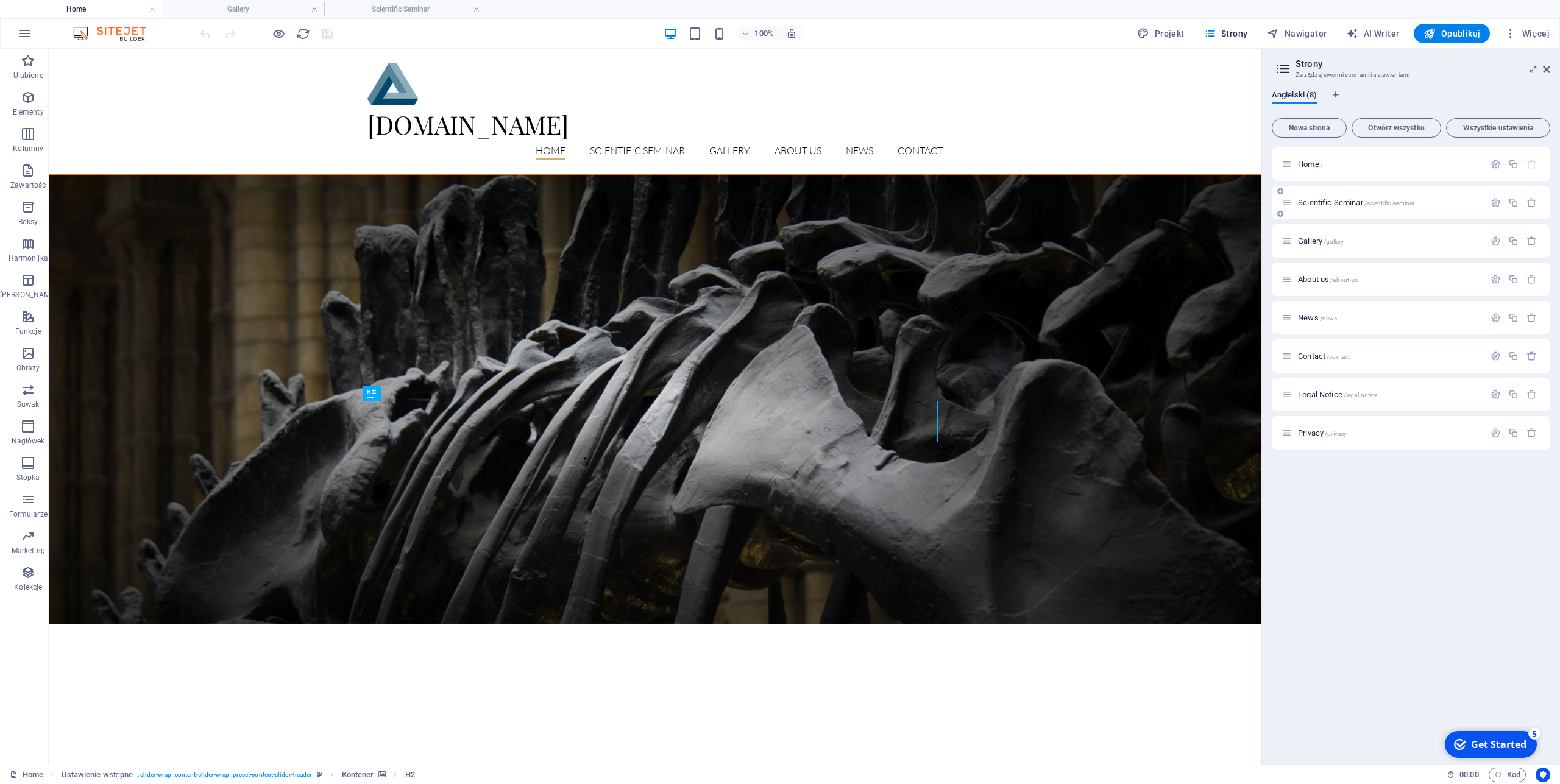
click at [1313, 203] on span "Scientific Seminar /scientific-seminar" at bounding box center [1356, 203] width 116 height 10
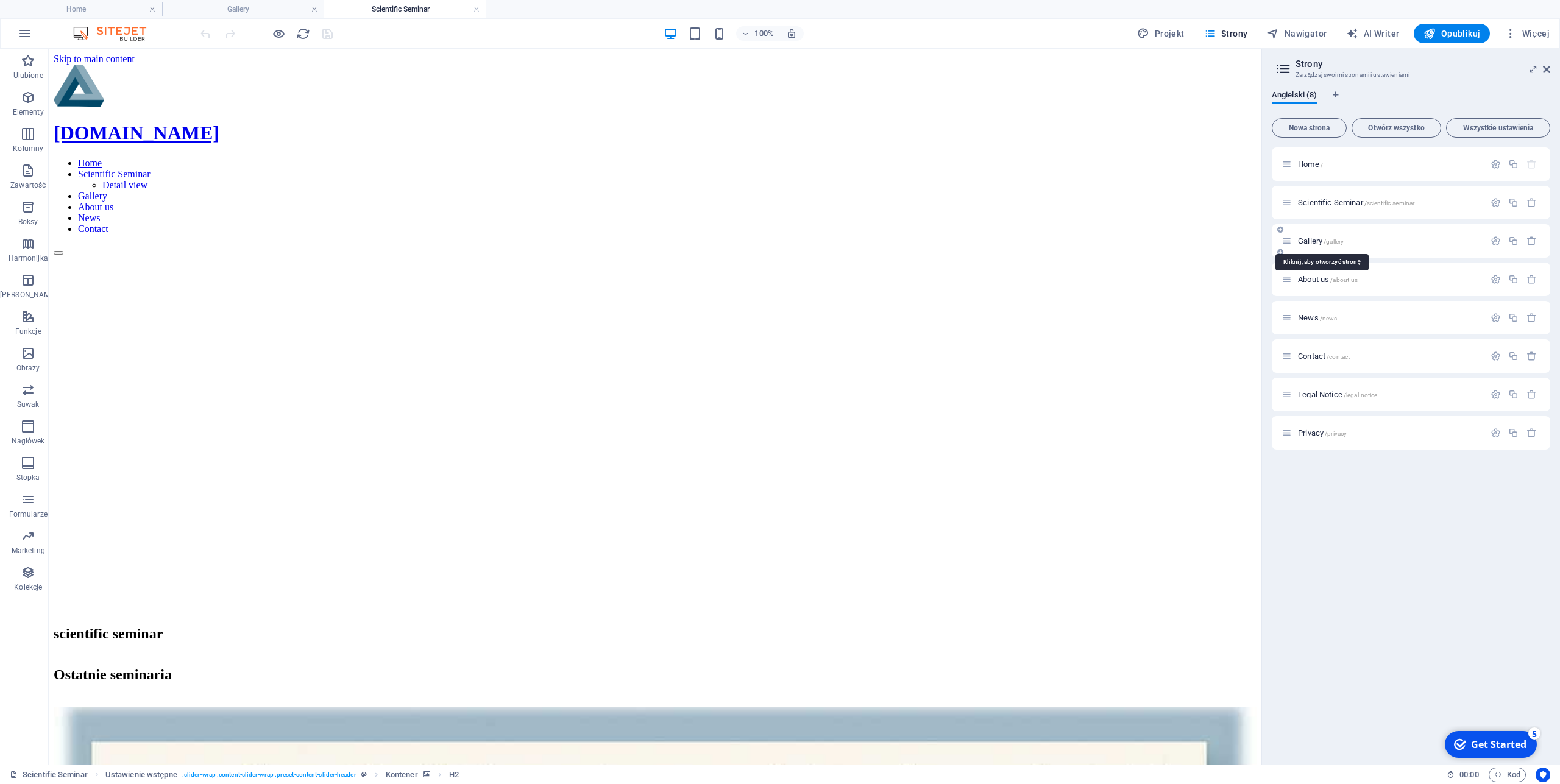
click at [1313, 238] on span "Gallery /gallery" at bounding box center [1321, 241] width 46 height 10
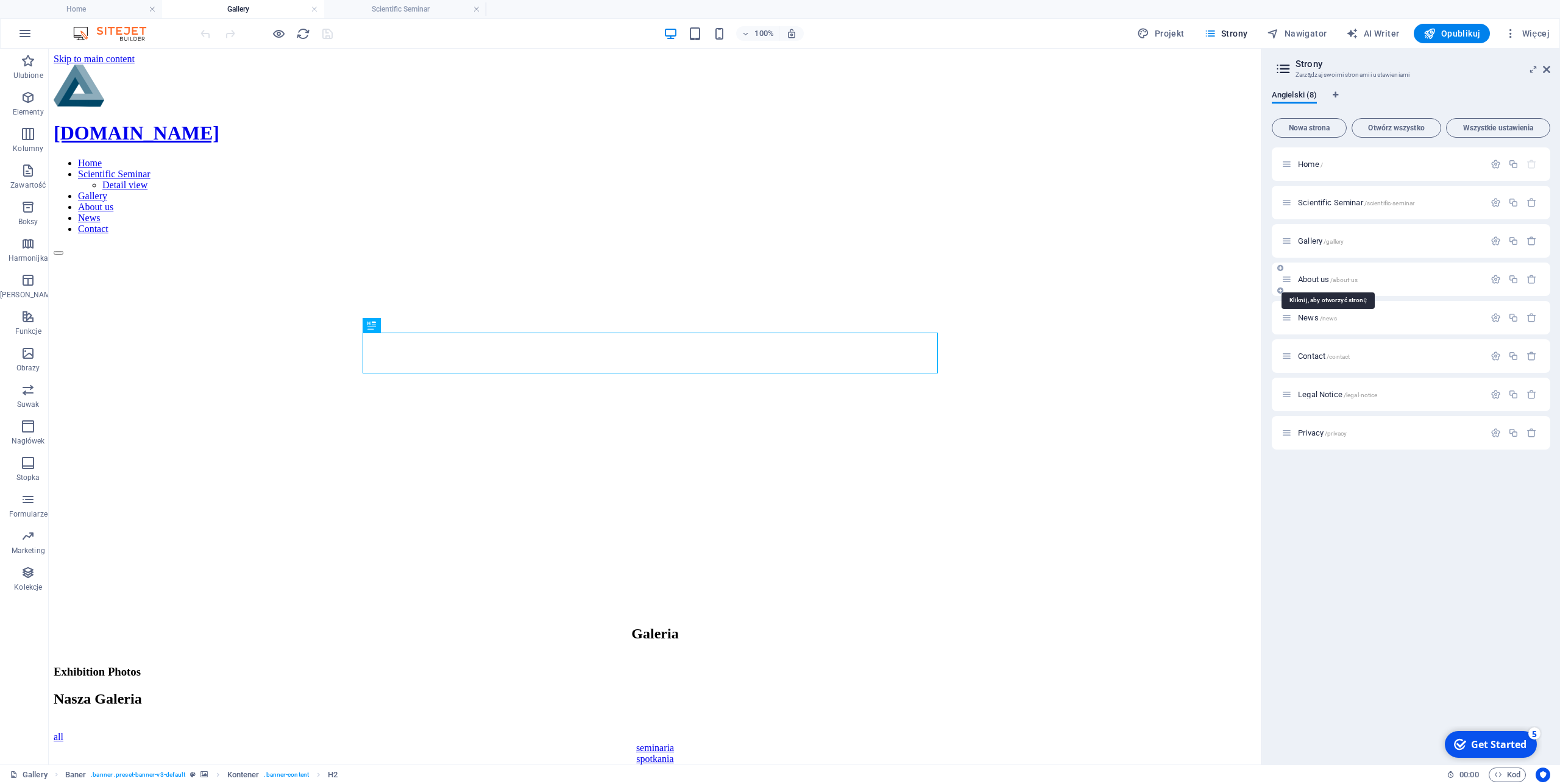
click at [1308, 279] on span "About us /about-us" at bounding box center [1328, 280] width 60 height 10
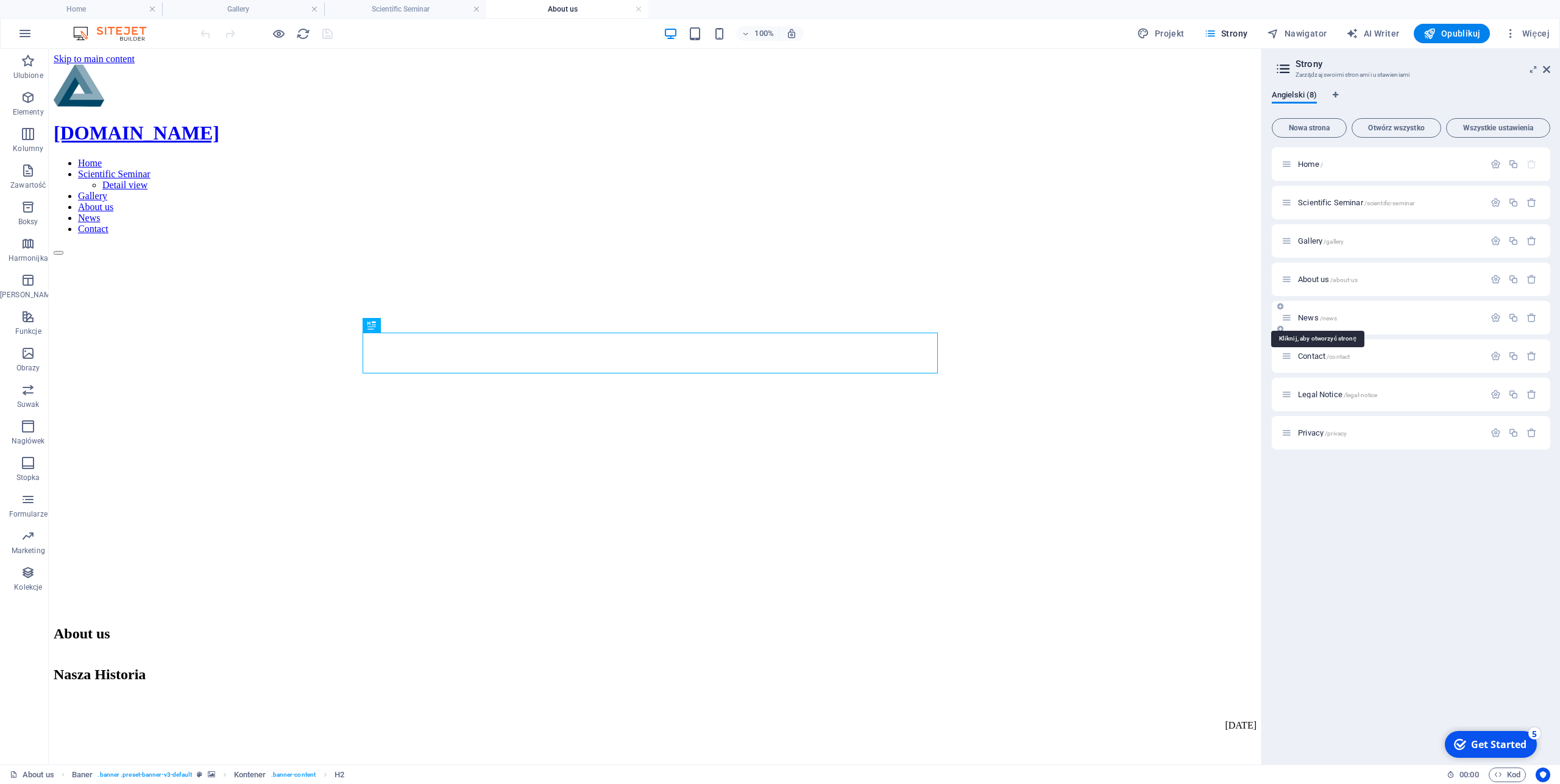
click at [1304, 321] on span "News /news" at bounding box center [1317, 318] width 39 height 10
click at [1307, 357] on span "Contact /contact" at bounding box center [1324, 356] width 51 height 10
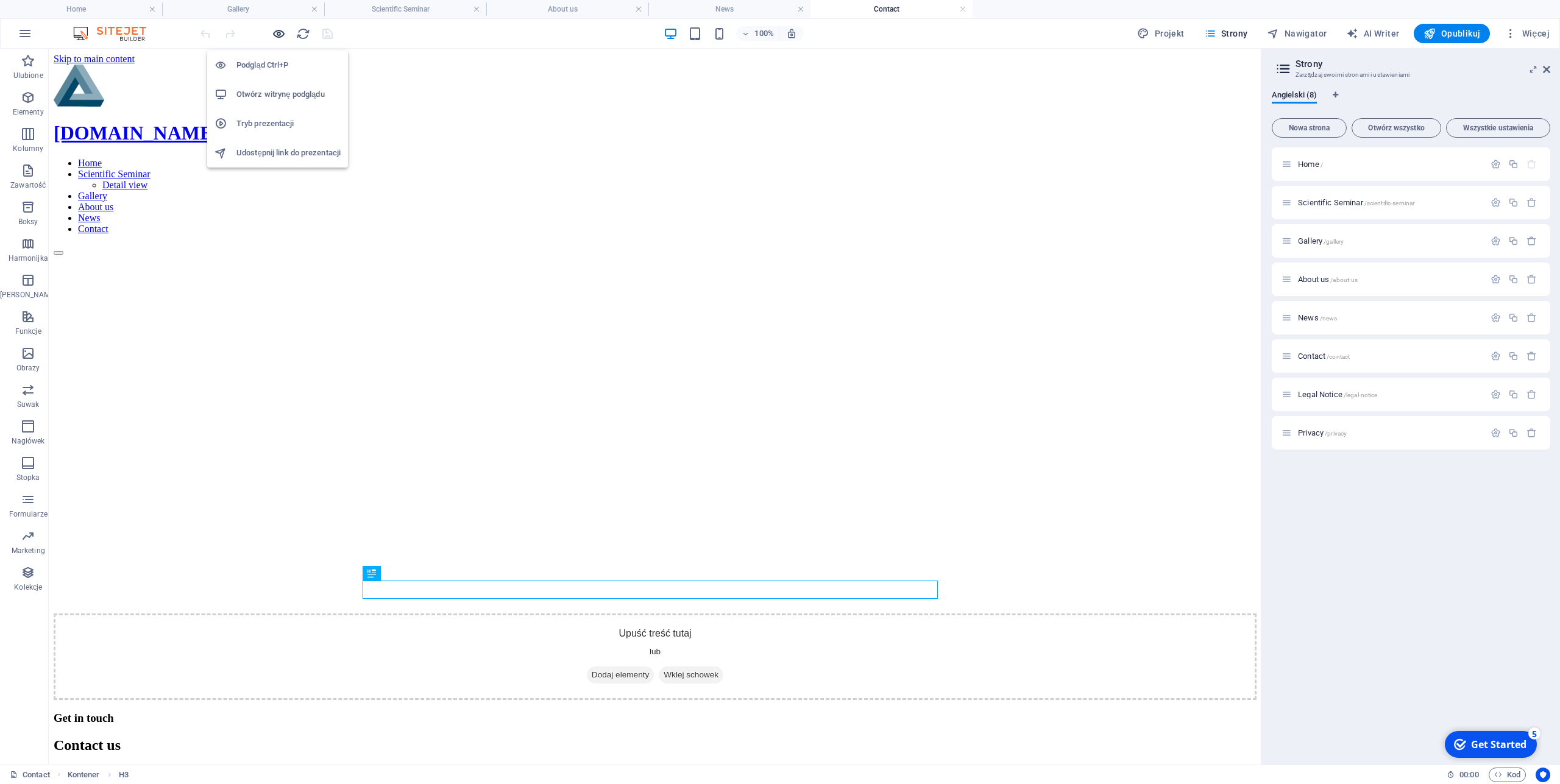
click at [277, 34] on icon "button" at bounding box center [279, 33] width 14 height 14
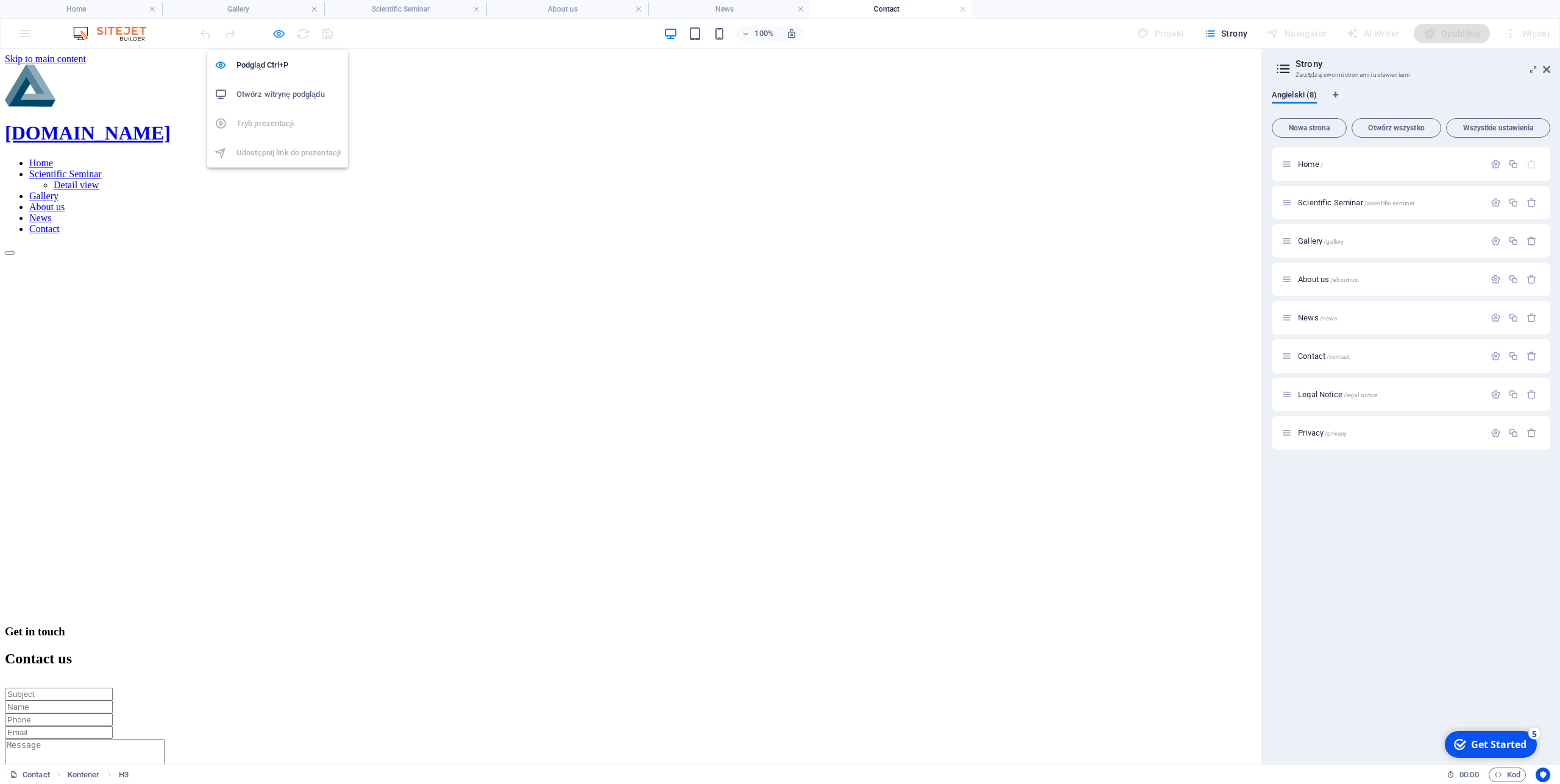
click at [277, 34] on icon "button" at bounding box center [279, 33] width 14 height 14
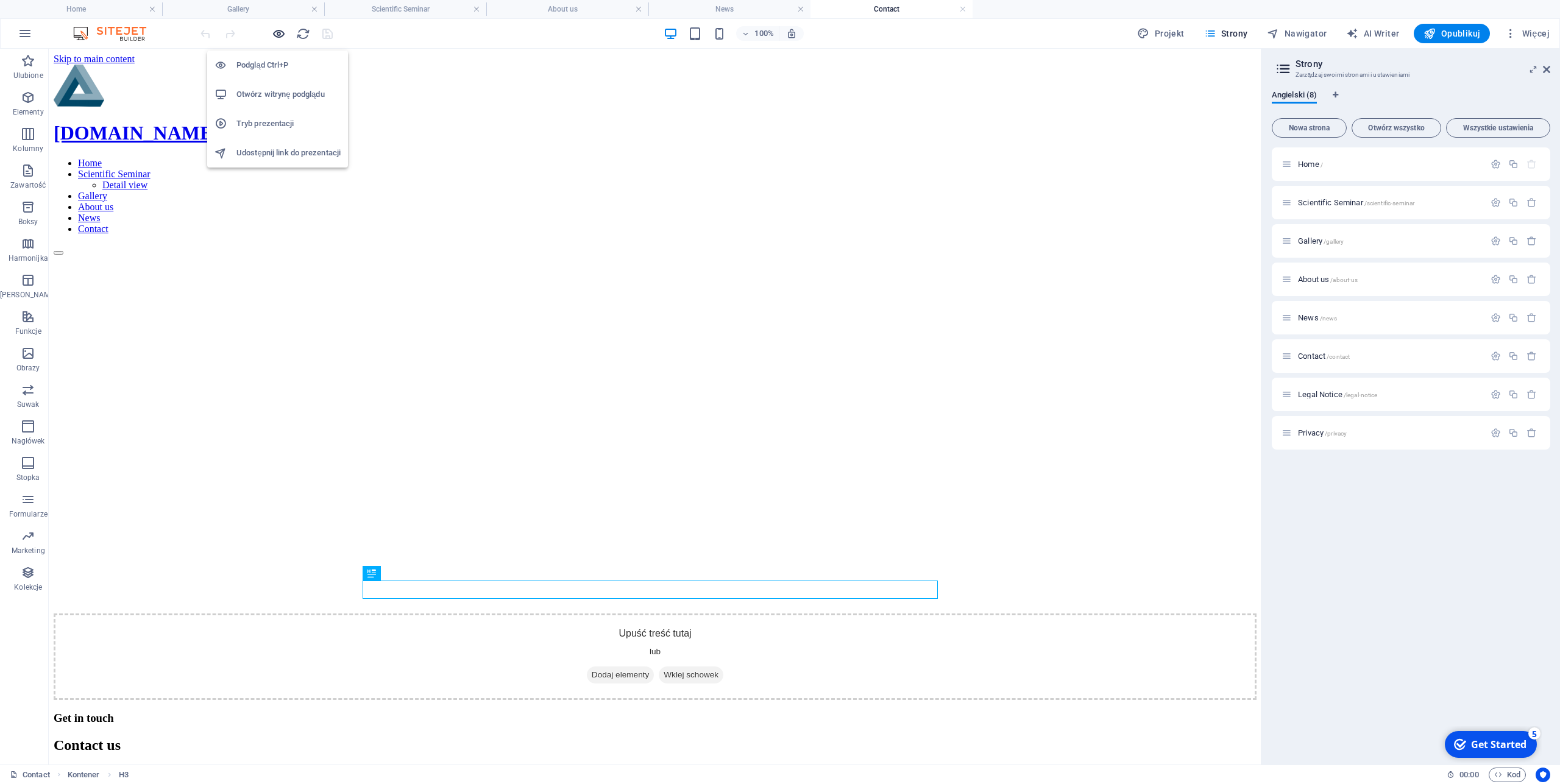
click at [277, 34] on icon "button" at bounding box center [279, 33] width 14 height 14
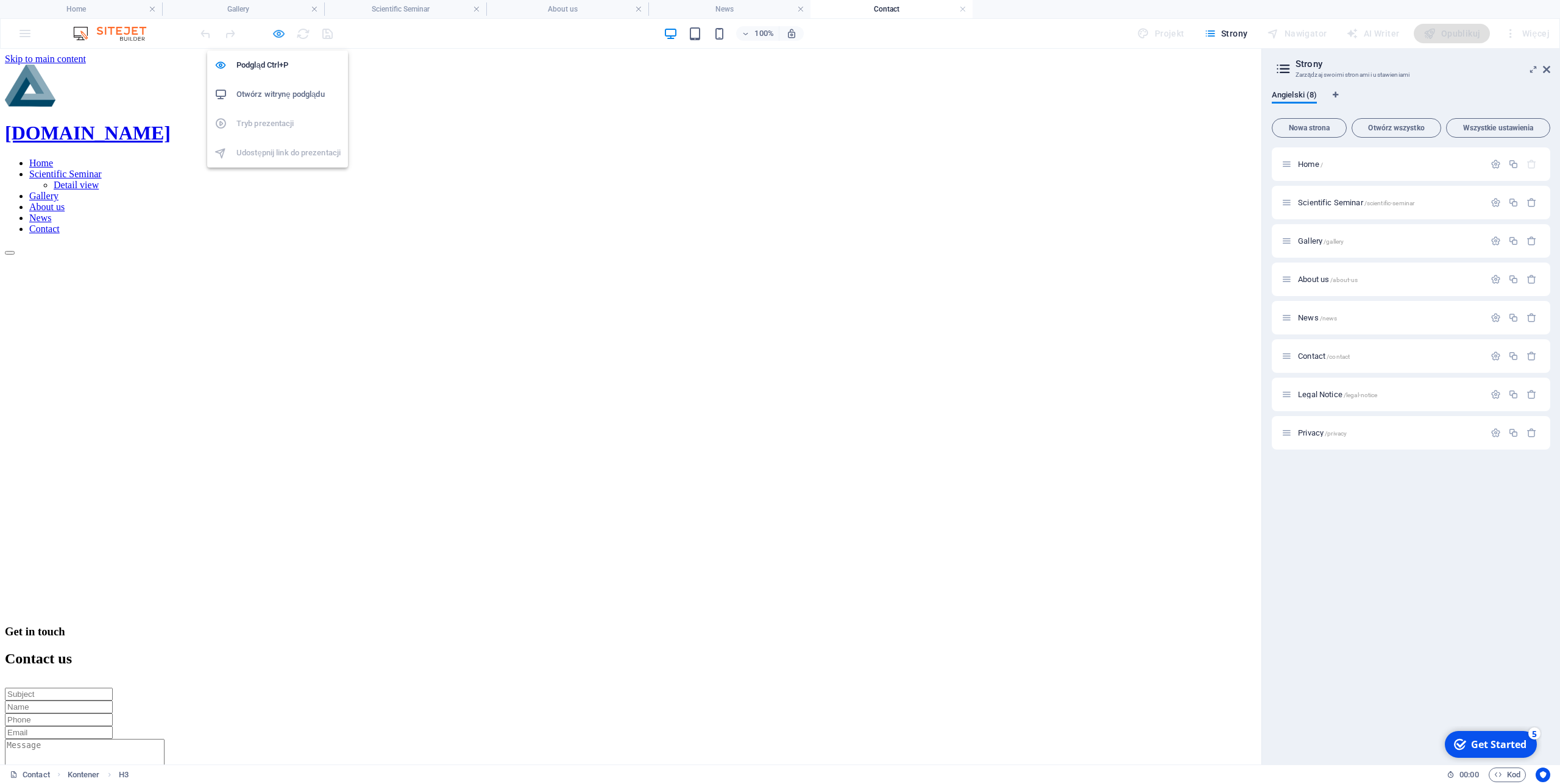
click at [277, 34] on icon "button" at bounding box center [279, 33] width 14 height 14
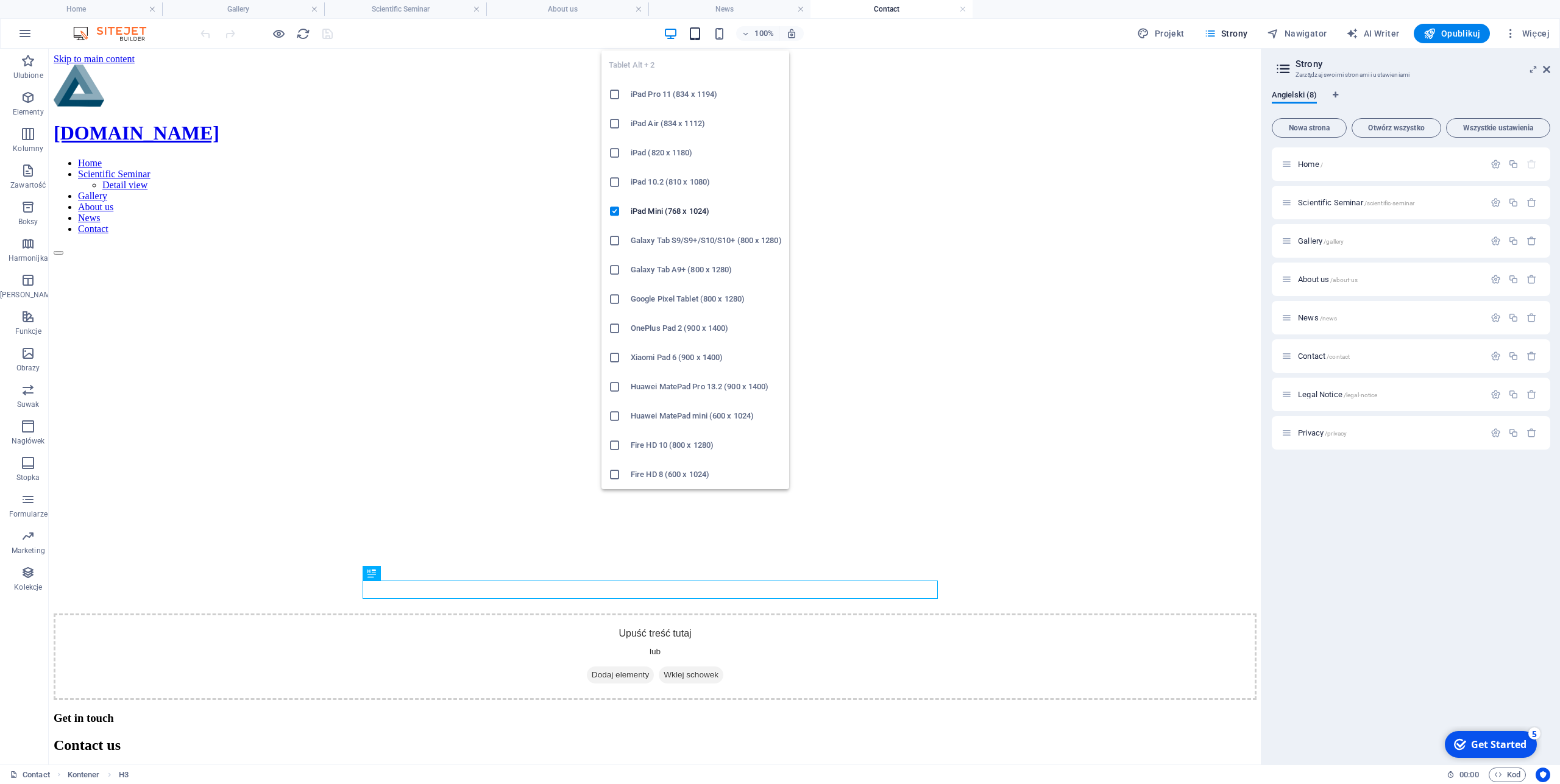
click at [699, 34] on icon "button" at bounding box center [695, 33] width 14 height 14
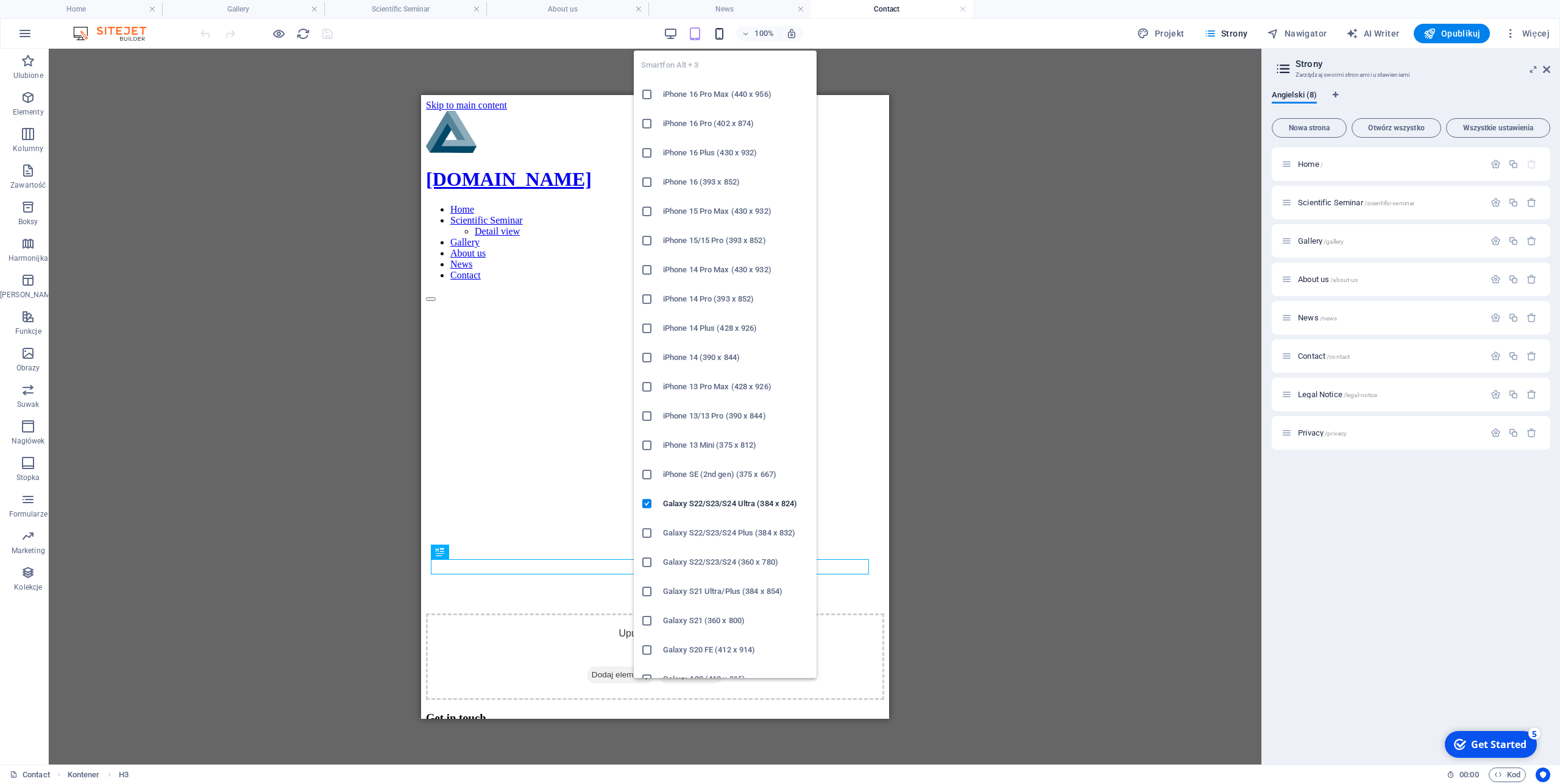
click at [720, 31] on icon "button" at bounding box center [720, 33] width 14 height 14
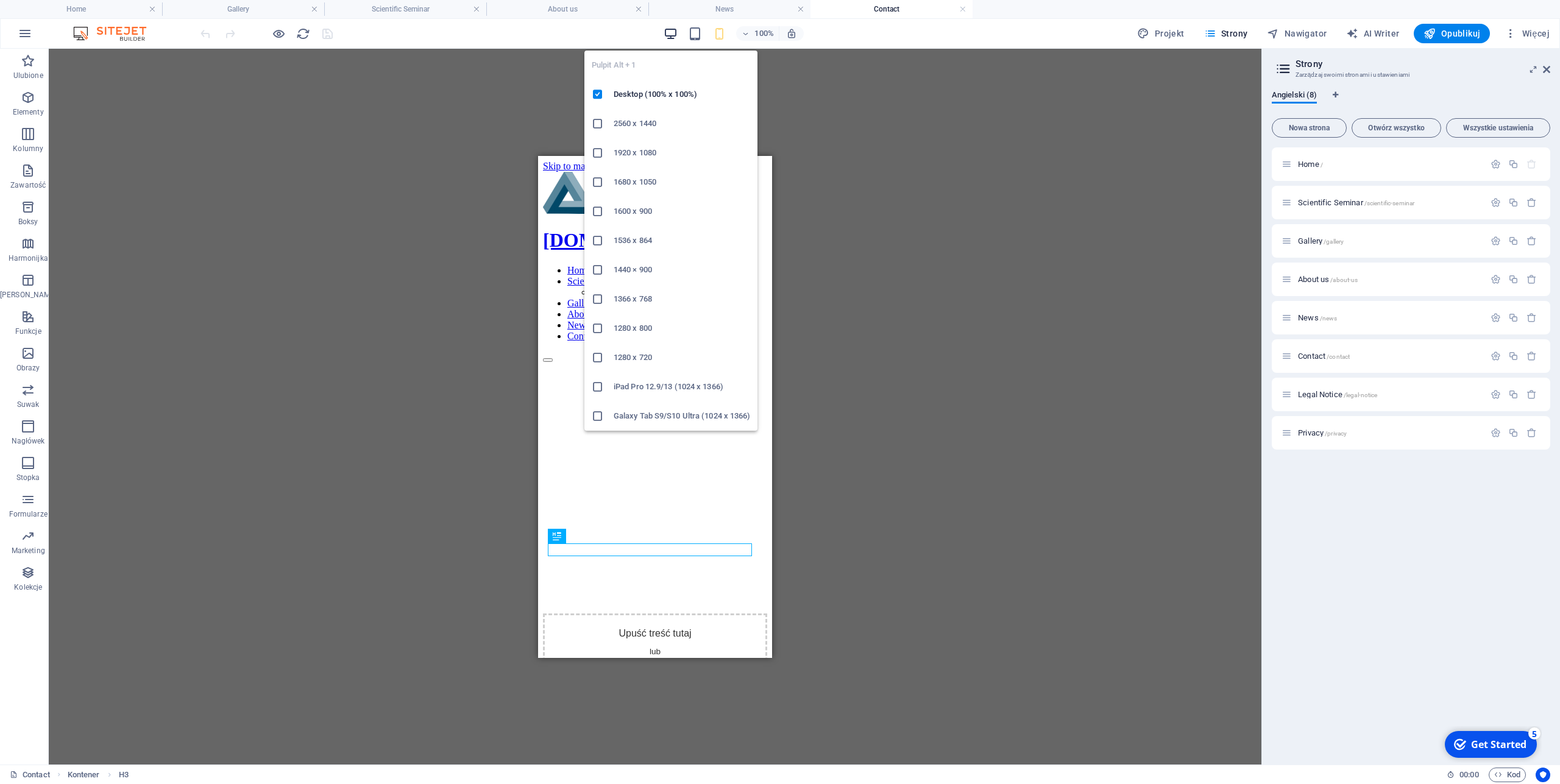
click at [670, 31] on icon "button" at bounding box center [670, 33] width 14 height 14
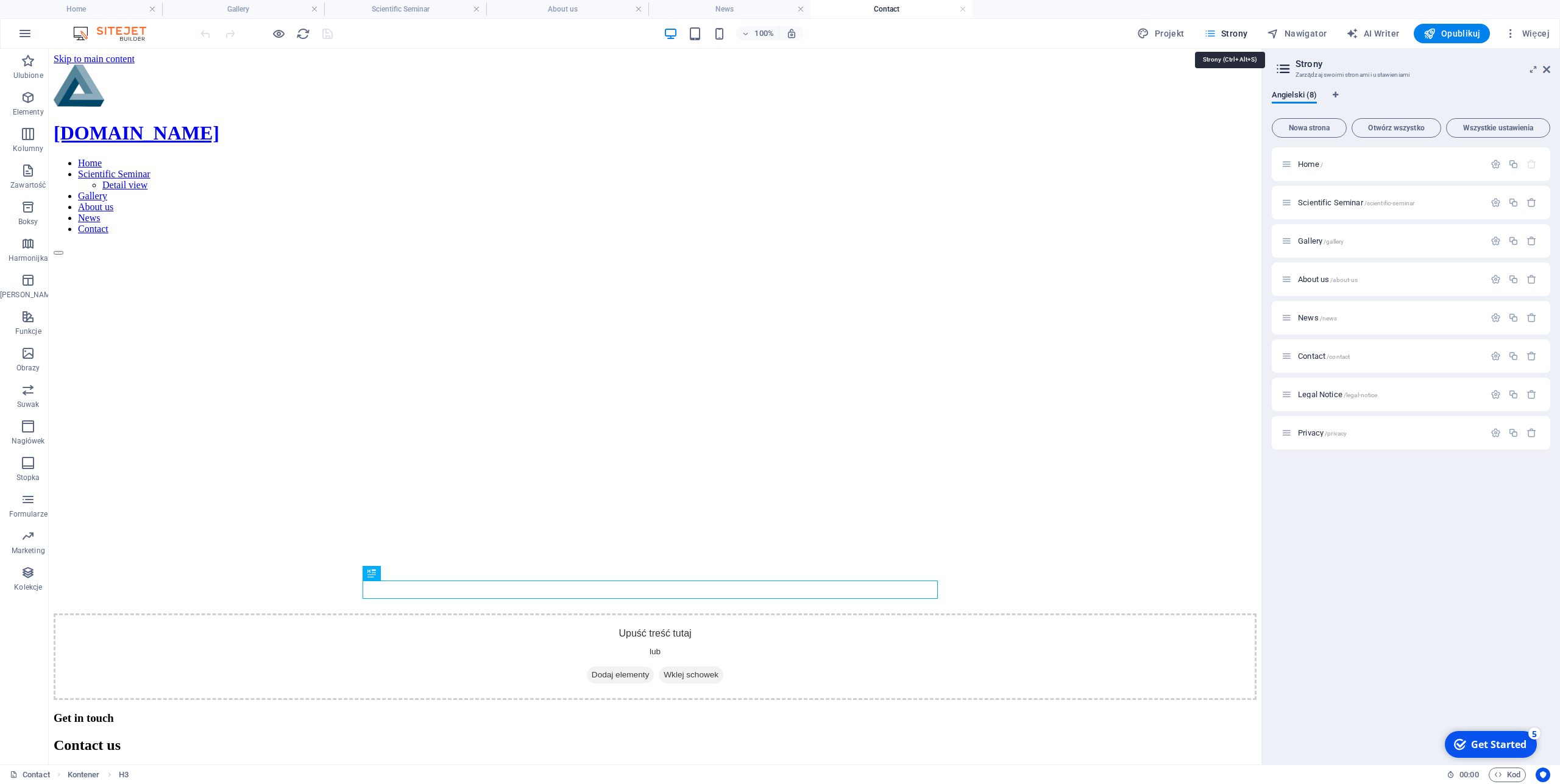
click at [1233, 35] on span "Strony" at bounding box center [1226, 33] width 44 height 12
click at [653, 169] on div "+ Dodaj sekcję" at bounding box center [656, 174] width 72 height 21
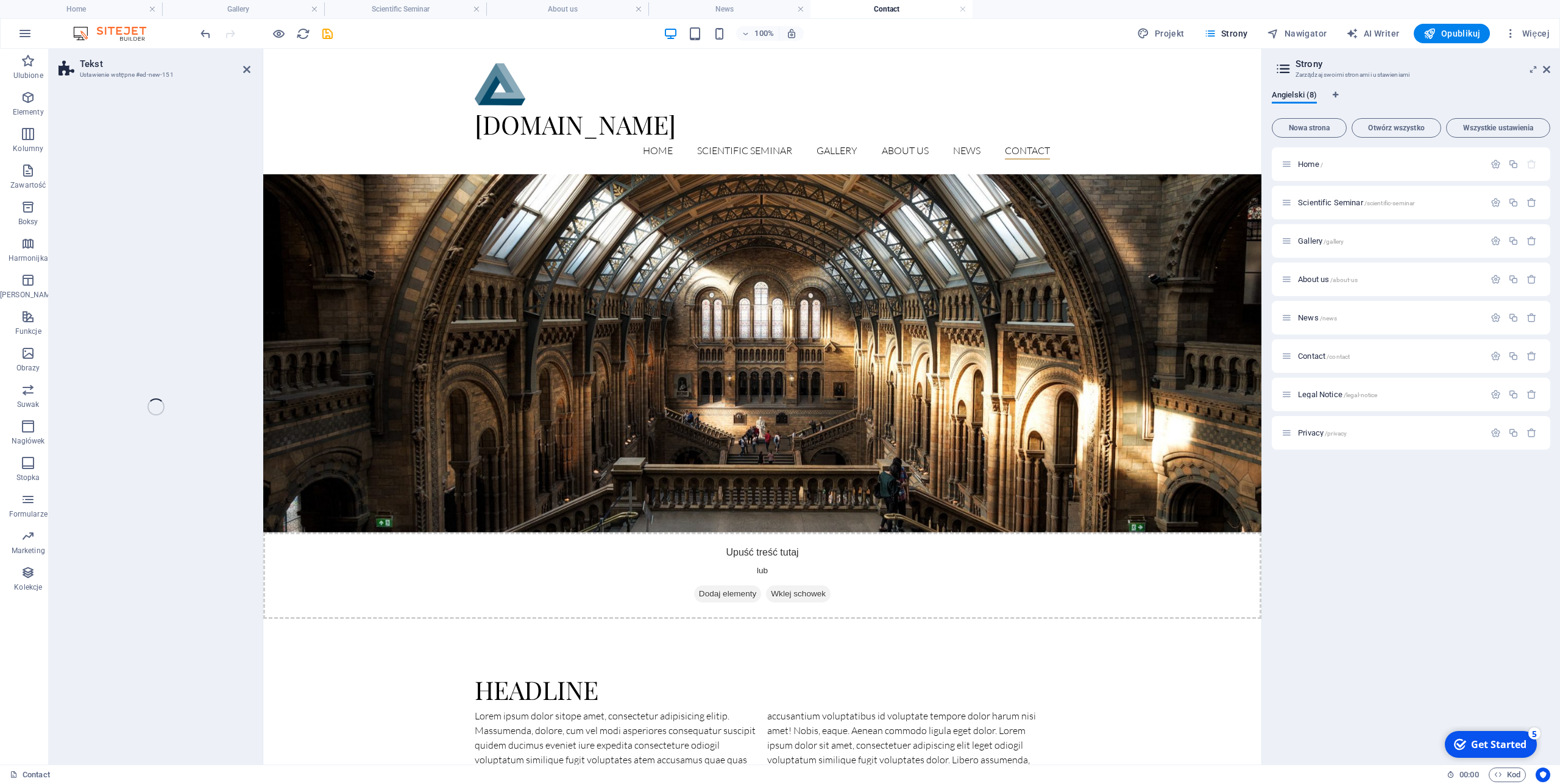
select select "rem"
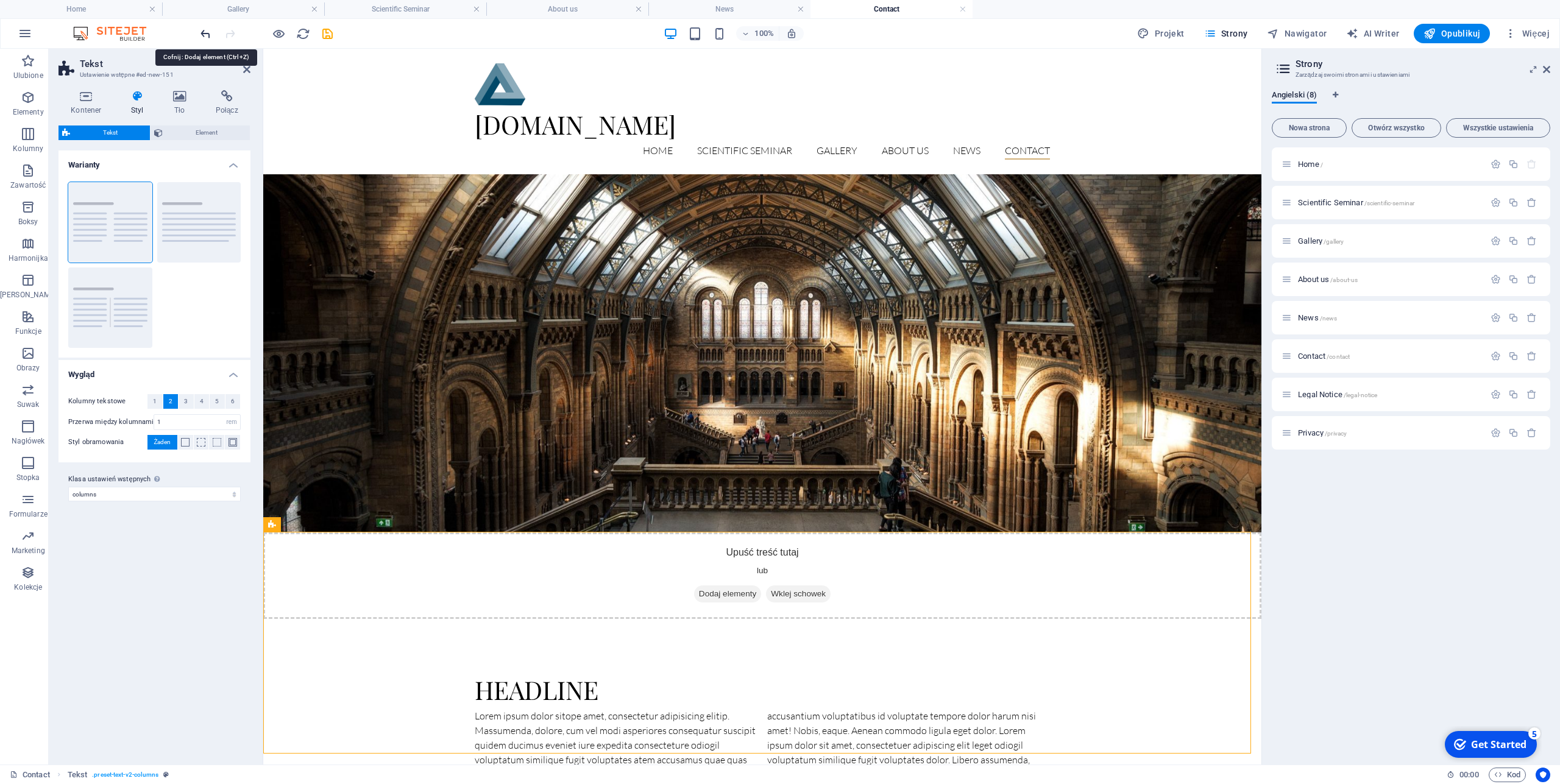
click at [203, 33] on icon "undo" at bounding box center [206, 33] width 14 height 14
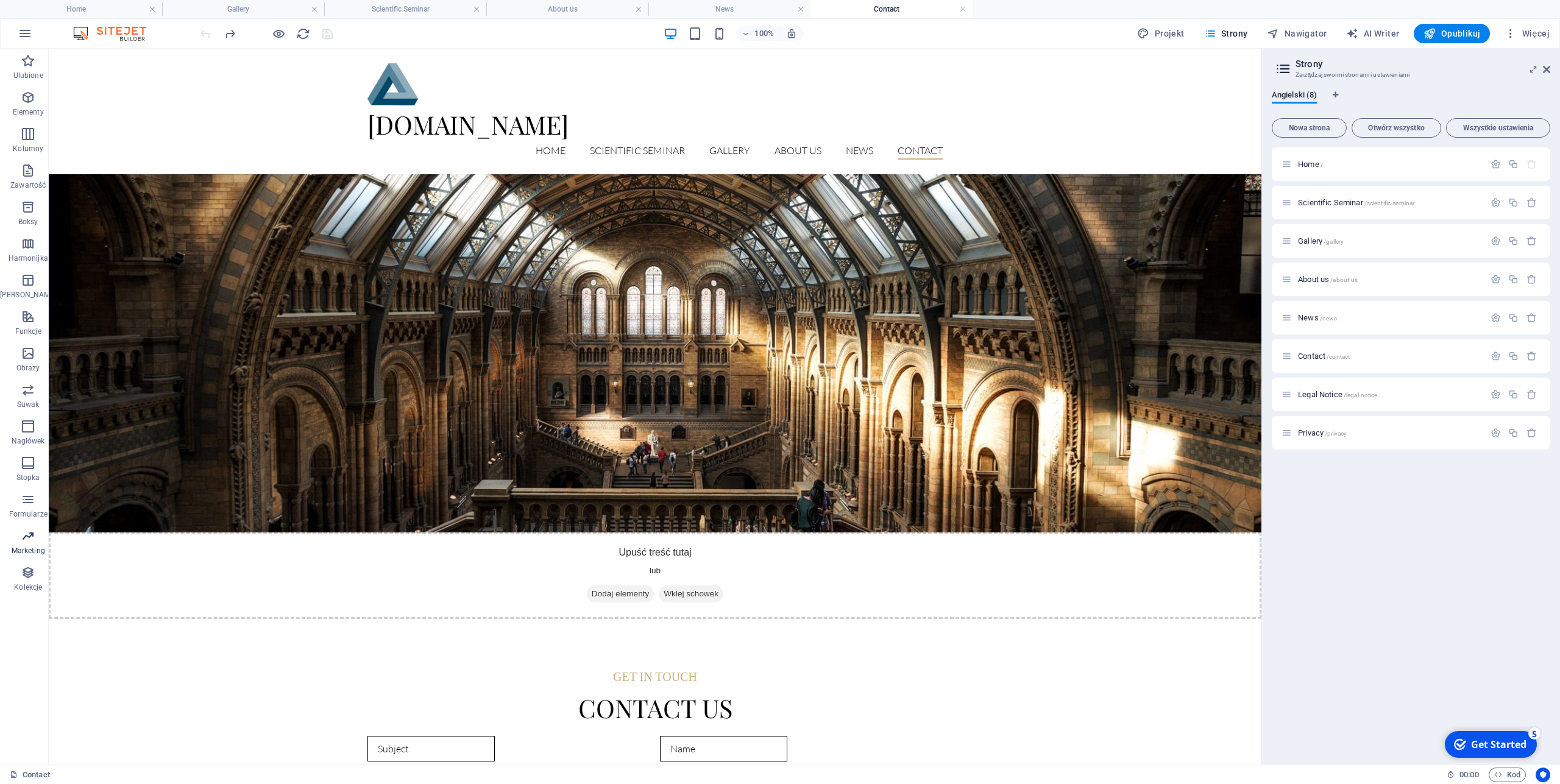
click at [21, 540] on icon "button" at bounding box center [28, 536] width 14 height 14
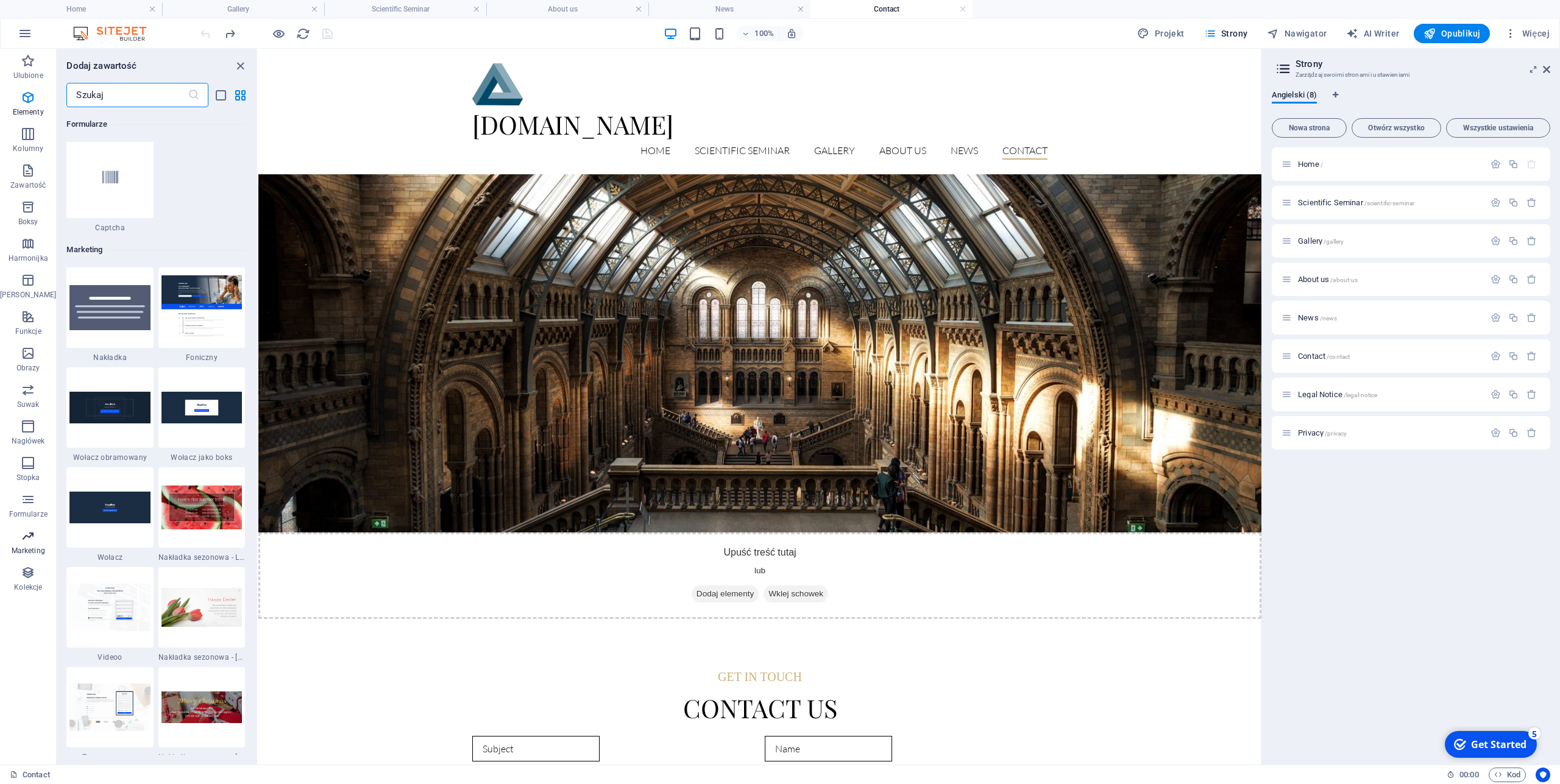
scroll to position [9924, 0]
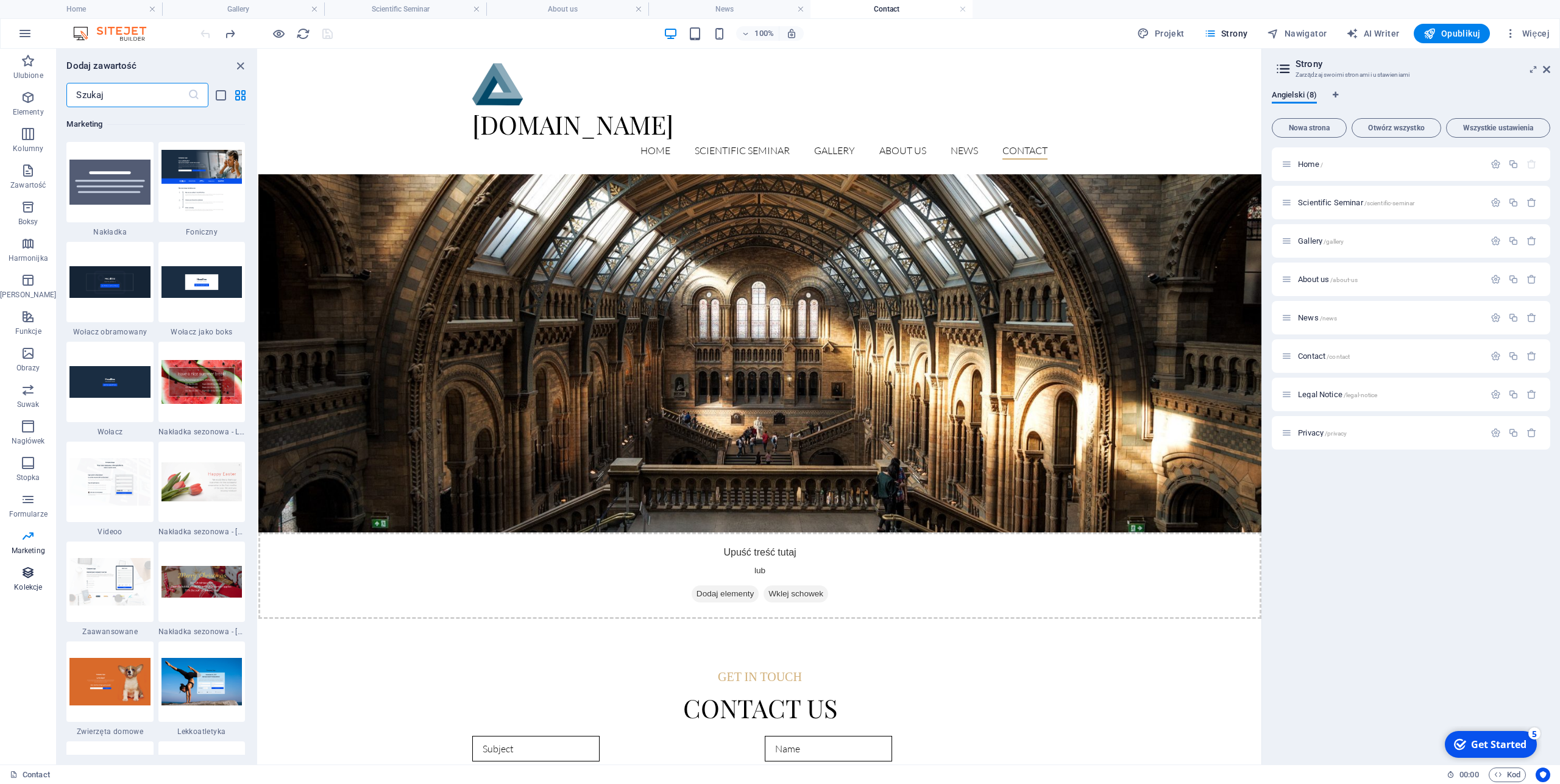
click at [21, 578] on icon "button" at bounding box center [28, 572] width 14 height 14
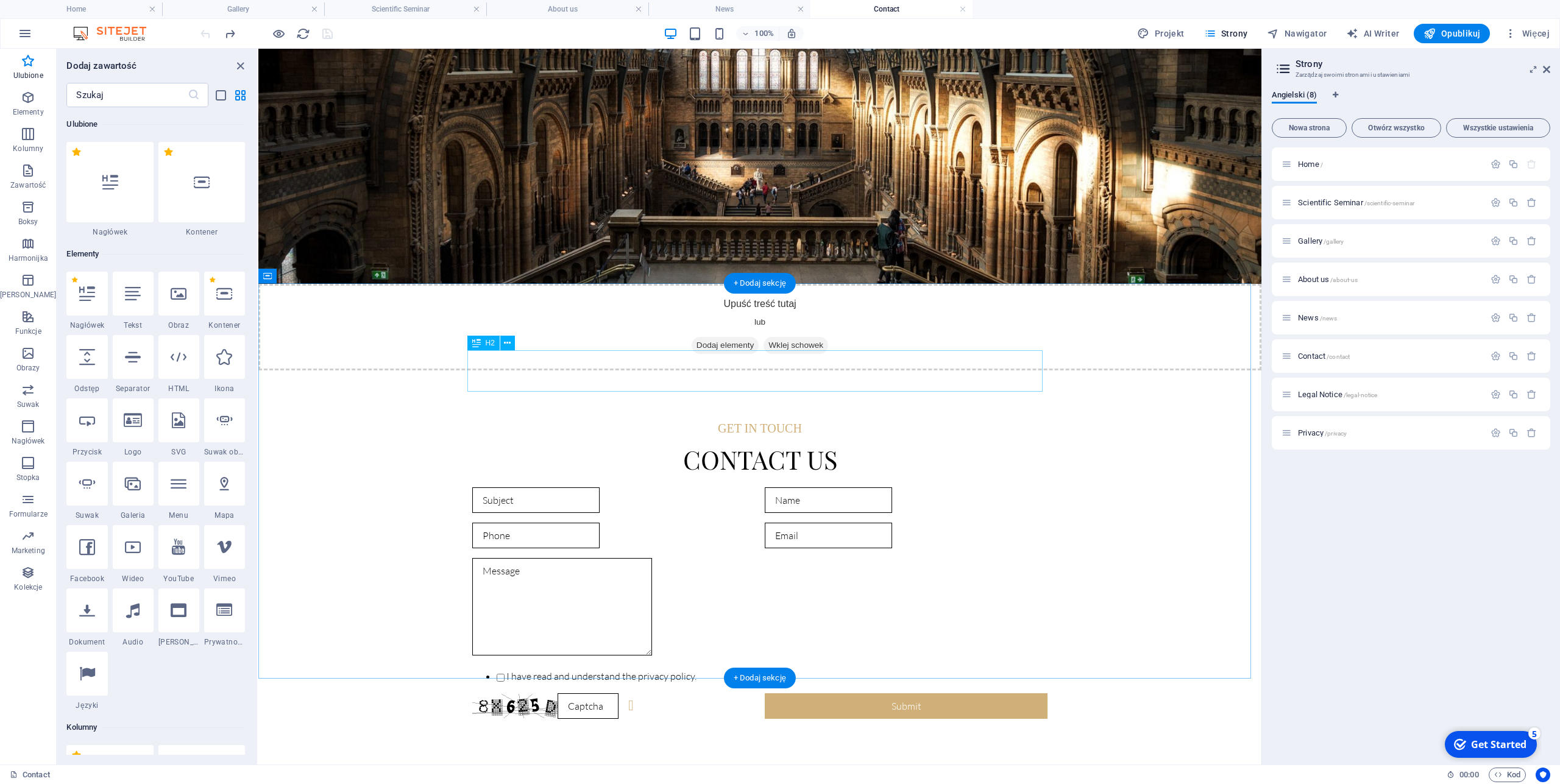
scroll to position [0, 0]
